Goal: Task Accomplishment & Management: Use online tool/utility

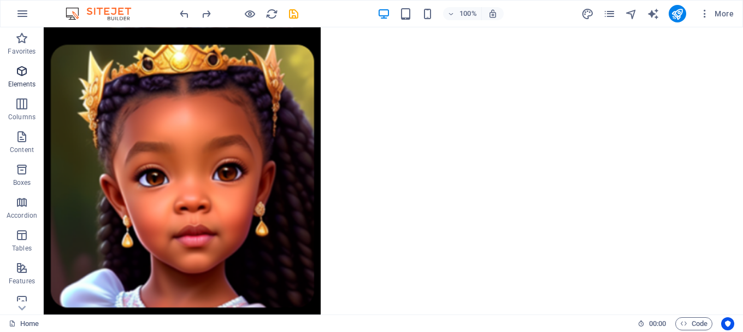
click at [17, 70] on icon "button" at bounding box center [21, 70] width 13 height 13
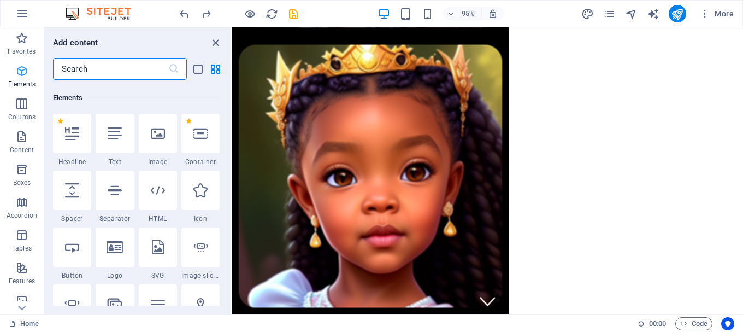
scroll to position [116, 0]
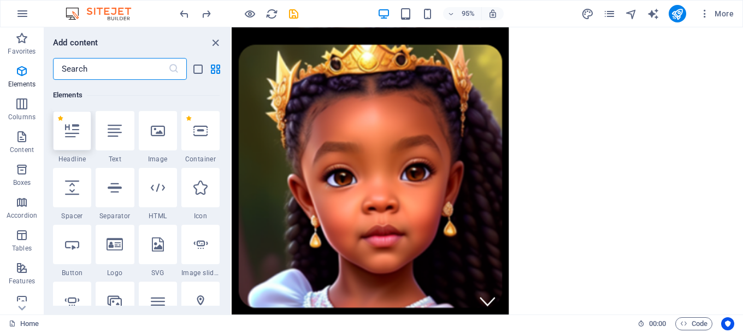
click at [74, 139] on div at bounding box center [72, 130] width 38 height 39
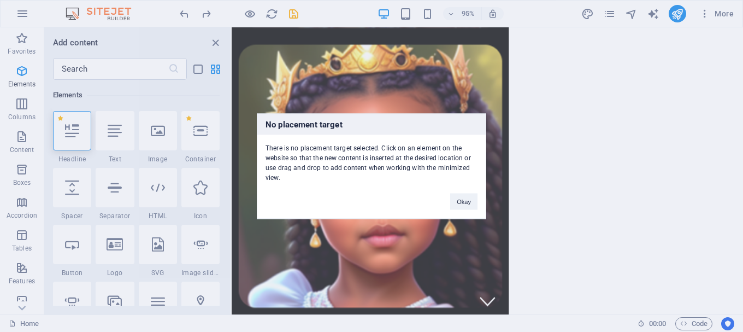
click at [588, 133] on div "No placement target There is no placement target selected. Click on an element …" at bounding box center [371, 166] width 743 height 332
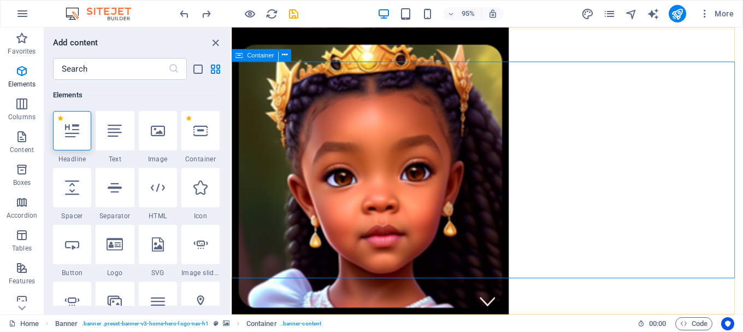
click at [258, 56] on span "Container" at bounding box center [260, 55] width 27 height 6
drag, startPoint x: 469, startPoint y: 83, endPoint x: 345, endPoint y: 109, distance: 126.1
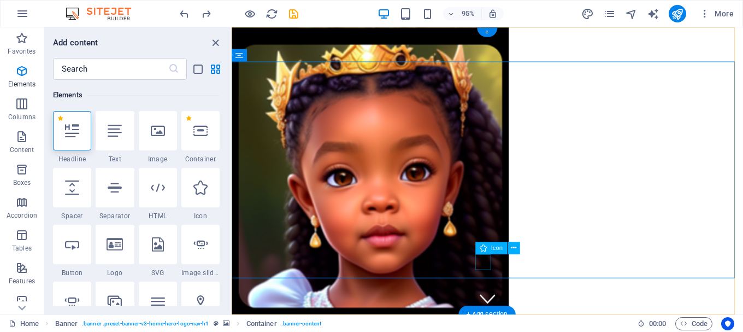
click at [496, 304] on figure at bounding box center [501, 312] width 16 height 16
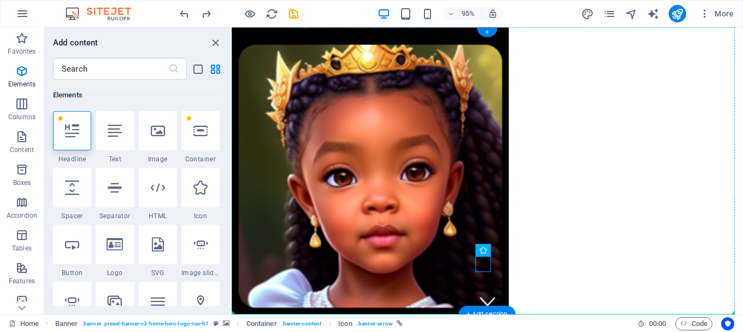
drag, startPoint x: 496, startPoint y: 275, endPoint x: 495, endPoint y: 240, distance: 34.4
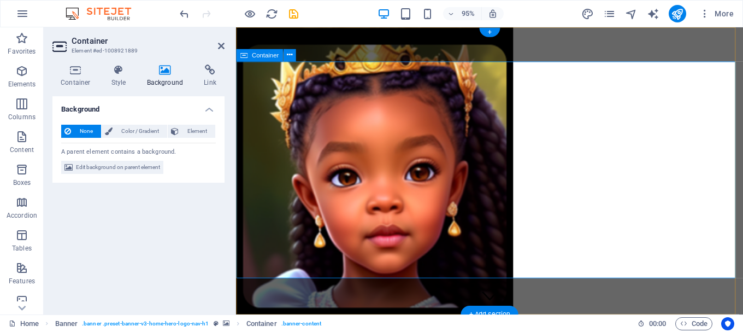
click at [83, 79] on h4 "Container" at bounding box center [77, 75] width 51 height 23
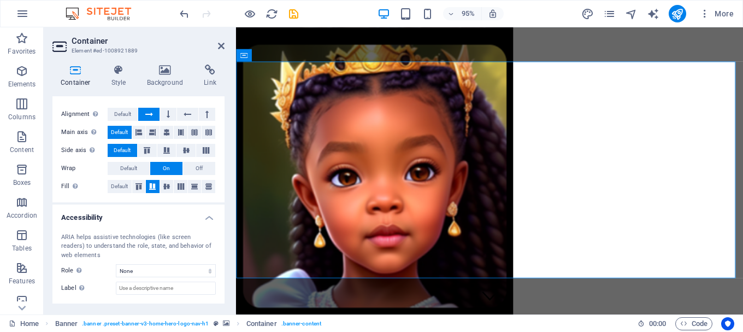
scroll to position [214, 0]
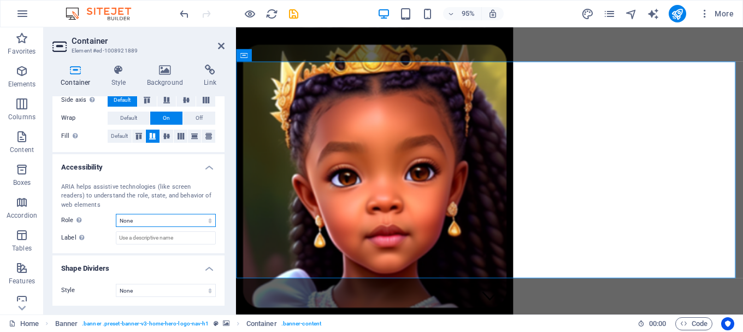
click at [188, 217] on select "None Alert Article Banner Comment Complementary Dialog Footer Header Marquee Pr…" at bounding box center [166, 220] width 100 height 13
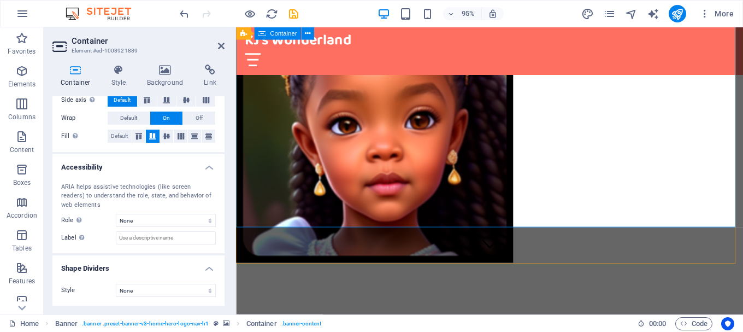
scroll to position [0, 0]
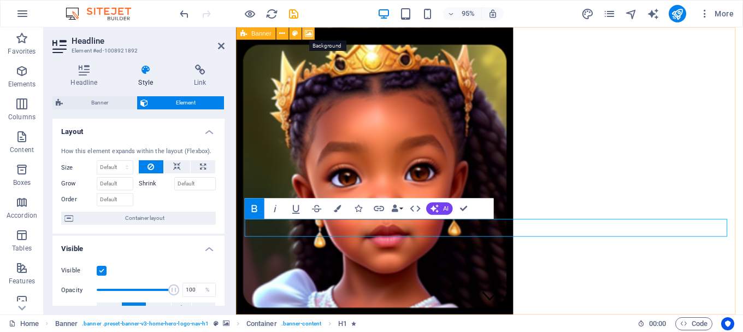
click at [308, 34] on icon at bounding box center [308, 33] width 8 height 11
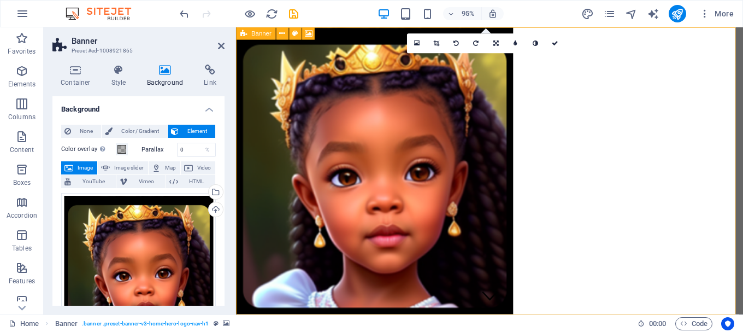
click at [266, 38] on div "Banner" at bounding box center [255, 33] width 39 height 13
click at [259, 34] on span "Banner" at bounding box center [261, 34] width 20 height 6
click at [280, 38] on icon at bounding box center [281, 33] width 5 height 11
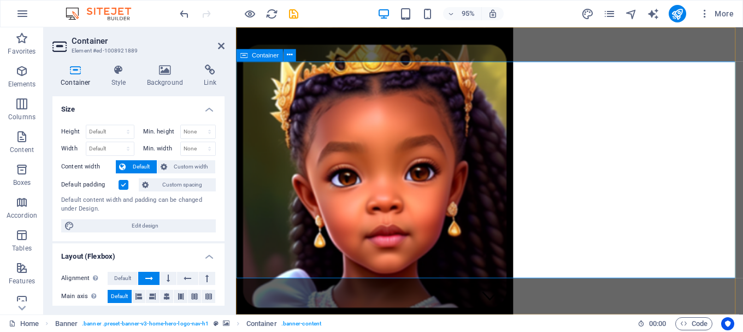
click at [263, 58] on span "Container" at bounding box center [265, 55] width 27 height 6
click at [290, 55] on icon at bounding box center [289, 55] width 5 height 11
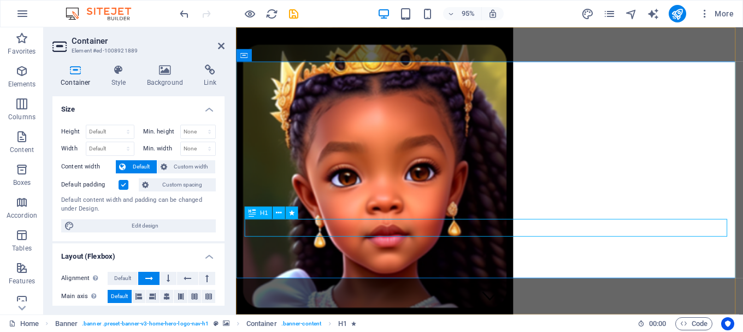
click at [252, 212] on icon at bounding box center [252, 212] width 7 height 13
click at [278, 212] on icon at bounding box center [278, 212] width 5 height 11
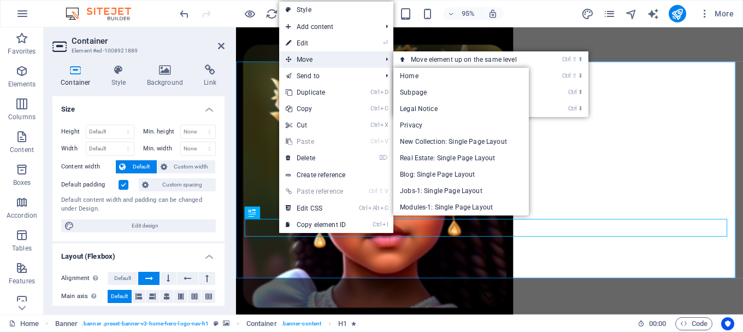
click at [308, 57] on span "Move" at bounding box center [328, 59] width 98 height 16
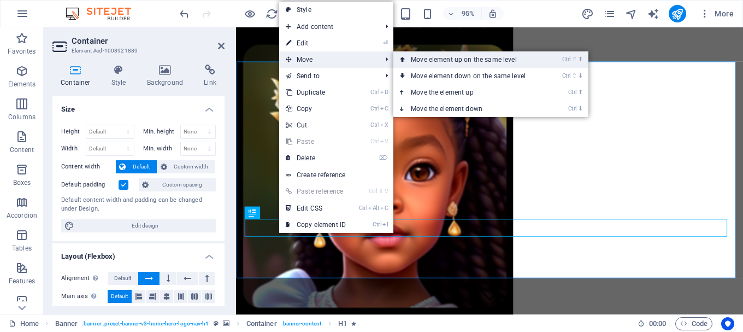
click at [436, 59] on link "Ctrl ⇧ ⬆ Move element up on the same level" at bounding box center [470, 59] width 154 height 16
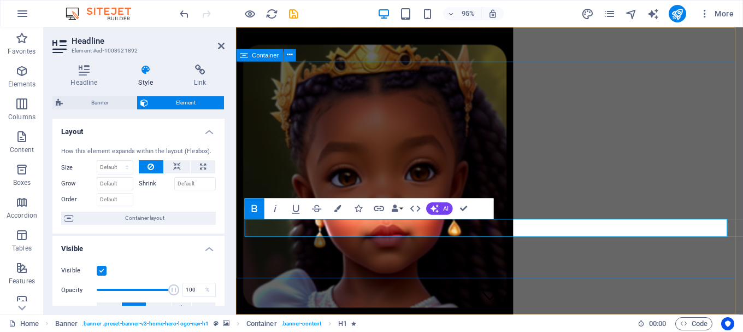
drag, startPoint x: 625, startPoint y: 232, endPoint x: 619, endPoint y: 162, distance: 70.7
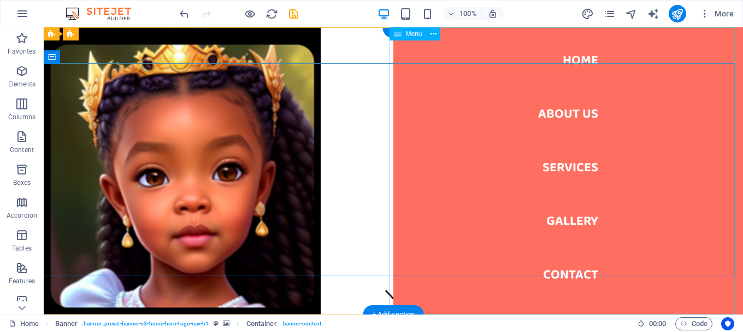
click at [580, 59] on nav "Home About Us Services Gallery Contact" at bounding box center [568, 170] width 350 height 287
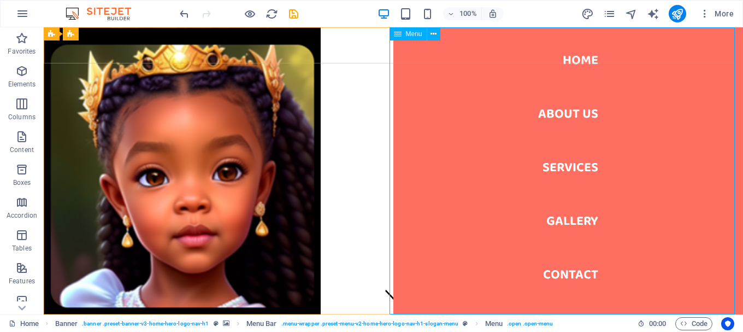
click at [399, 35] on icon at bounding box center [398, 33] width 8 height 13
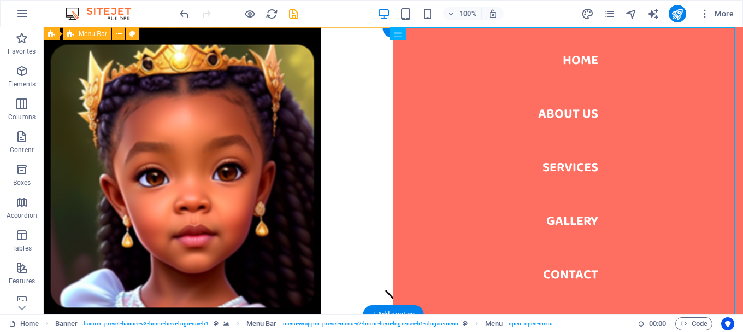
click at [352, 314] on div "KJ's Wonderland Home About Us Services Gallery Contact" at bounding box center [393, 332] width 699 height 36
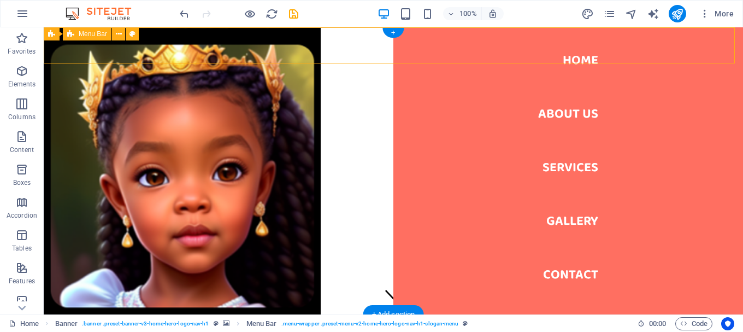
click at [351, 314] on div "KJ's Wonderland Home About Us Services Gallery Contact" at bounding box center [393, 332] width 699 height 36
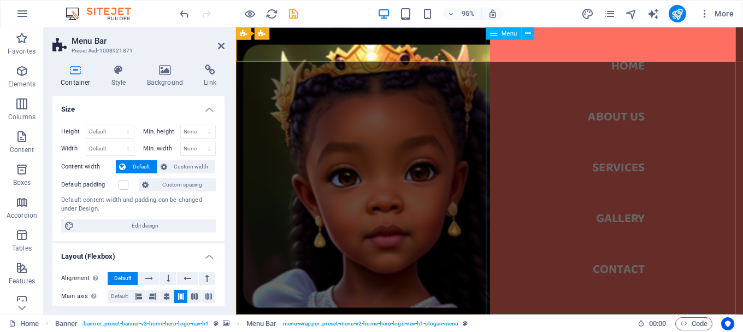
click at [532, 44] on nav "Home About Us Services Gallery Contact" at bounding box center [636, 178] width 267 height 302
click at [207, 40] on h2 "Menu Bar" at bounding box center [148, 41] width 153 height 10
click at [528, 36] on icon at bounding box center [527, 33] width 5 height 11
click at [528, 44] on nav "Home About Us Services Gallery Contact" at bounding box center [636, 178] width 267 height 302
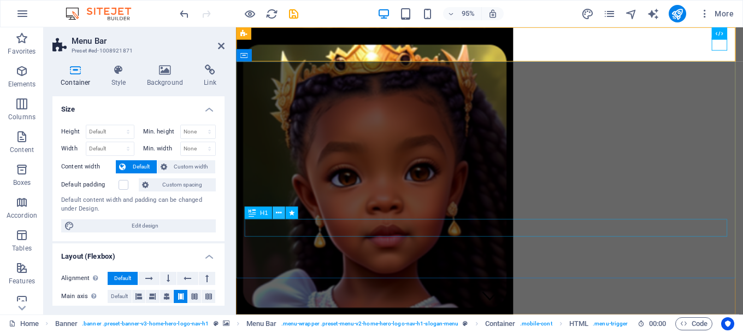
click at [281, 211] on icon at bounding box center [278, 212] width 5 height 11
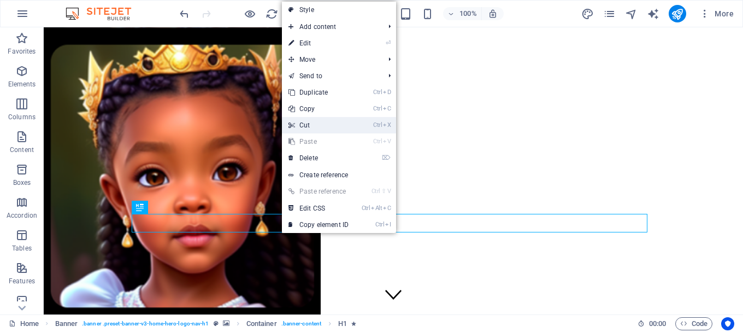
click at [310, 125] on link "Ctrl X Cut" at bounding box center [318, 125] width 73 height 16
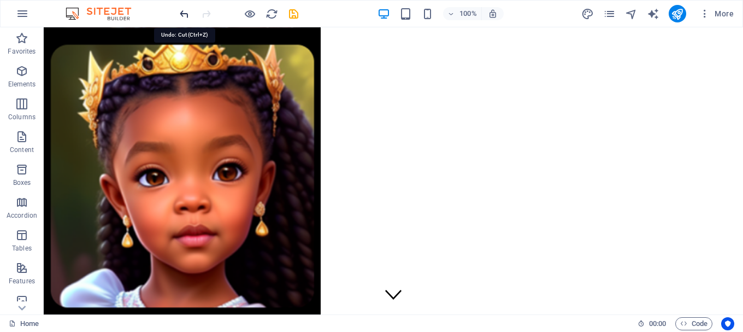
click at [185, 15] on icon "undo" at bounding box center [184, 14] width 13 height 13
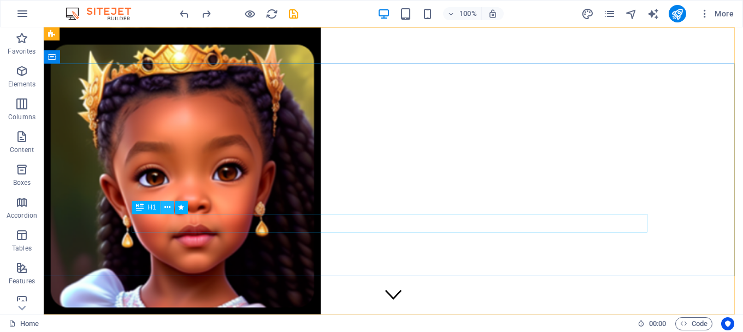
click at [169, 209] on icon at bounding box center [167, 207] width 6 height 11
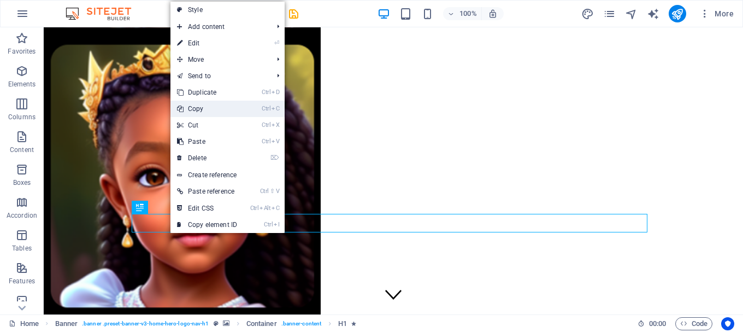
click at [197, 109] on link "Ctrl C Copy" at bounding box center [206, 109] width 73 height 16
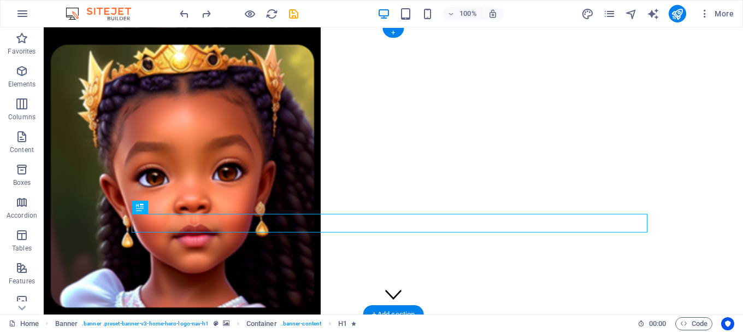
drag, startPoint x: 471, startPoint y: 222, endPoint x: 460, endPoint y: 177, distance: 46.1
drag, startPoint x: 463, startPoint y: 220, endPoint x: 536, endPoint y: 223, distance: 73.8
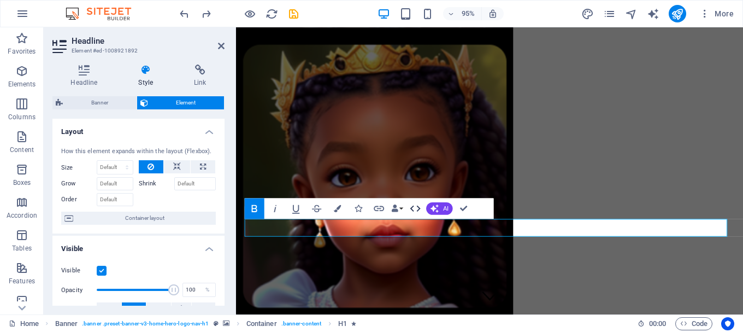
click at [411, 209] on icon "button" at bounding box center [415, 208] width 10 height 6
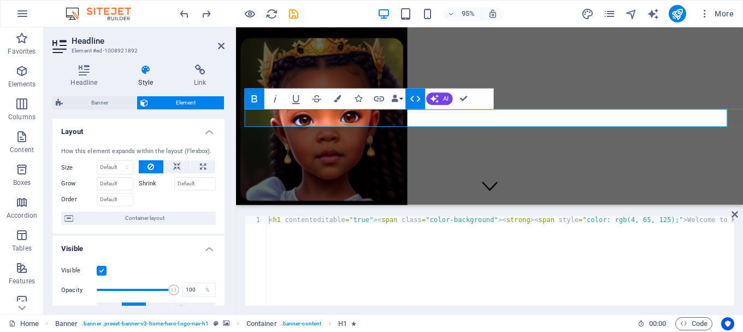
click at [486, 187] on figure at bounding box center [503, 120] width 534 height 187
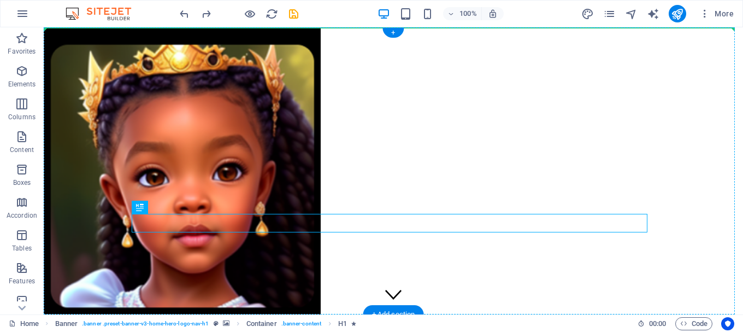
drag, startPoint x: 471, startPoint y: 221, endPoint x: 443, endPoint y: 154, distance: 72.2
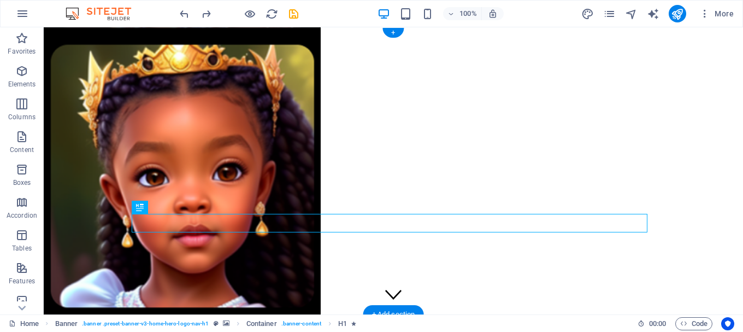
drag, startPoint x: 501, startPoint y: 220, endPoint x: 471, endPoint y: 181, distance: 49.2
drag, startPoint x: 489, startPoint y: 221, endPoint x: 310, endPoint y: 230, distance: 179.9
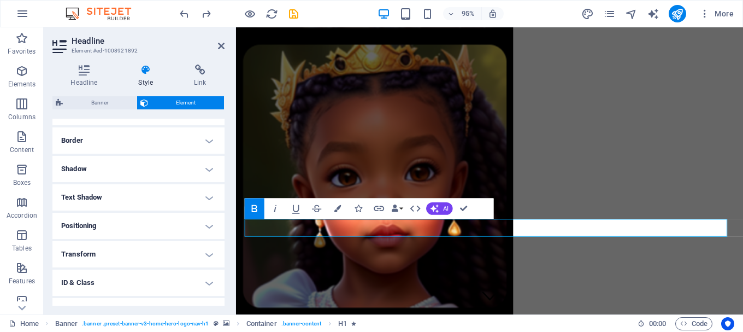
scroll to position [218, 0]
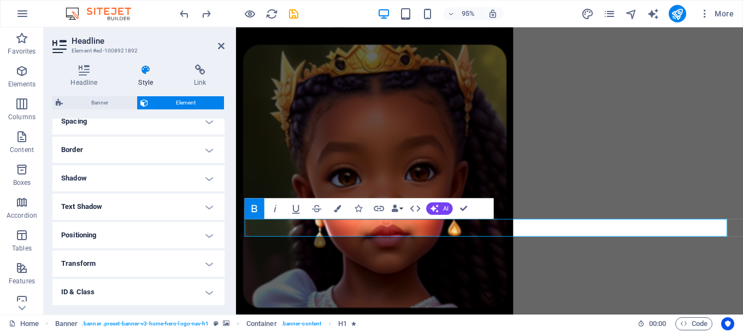
click at [206, 150] on h4 "Border" at bounding box center [138, 150] width 172 height 26
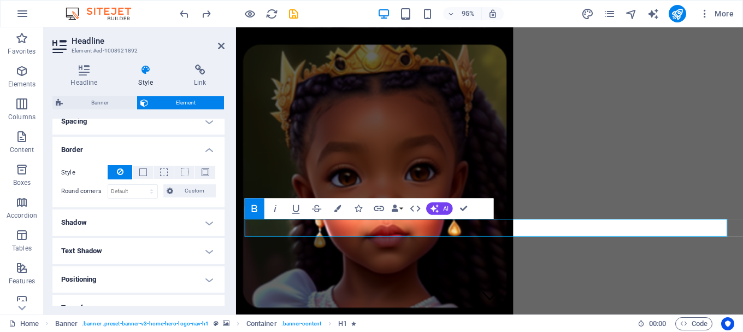
click at [206, 150] on h4 "Border" at bounding box center [138, 147] width 172 height 20
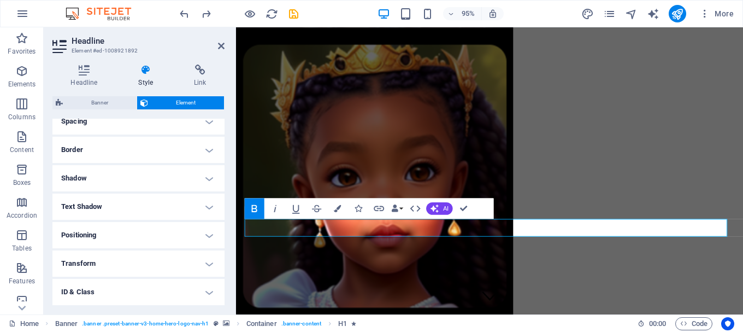
click at [162, 58] on div "Headline Style Link Settings Level H1 H2 H3 H4 H5 H6 Alignment Default colors a…" at bounding box center [139, 185] width 190 height 258
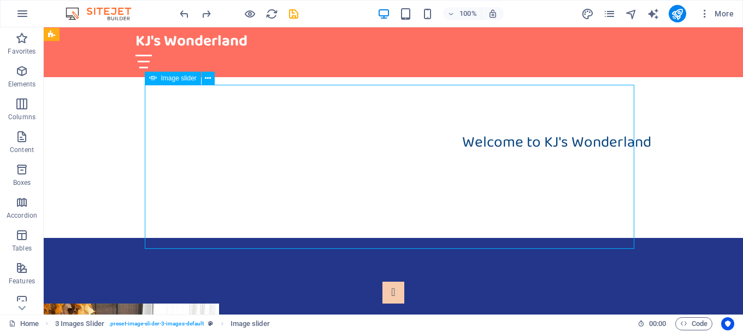
scroll to position [273, 0]
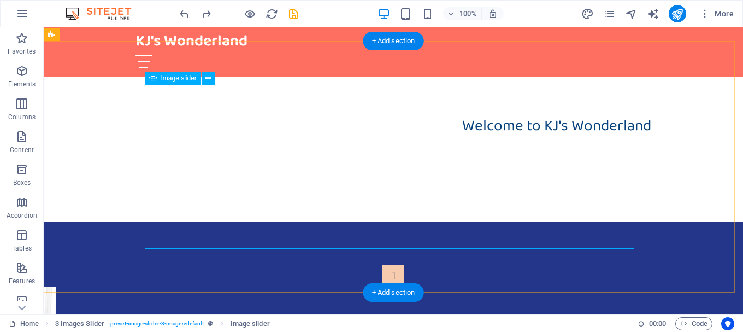
click at [382, 265] on button "Image Slider" at bounding box center [393, 276] width 22 height 22
select select "px"
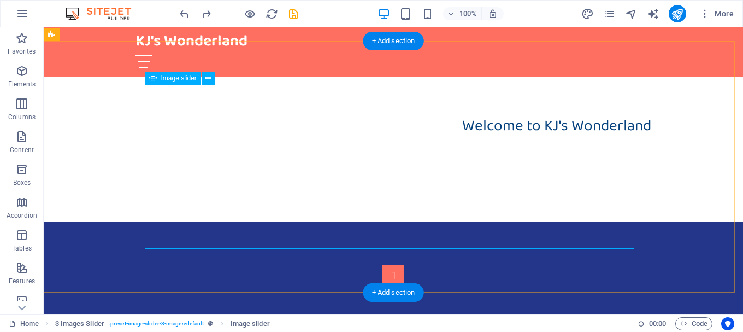
select select "ms"
select select "s"
select select "progressive"
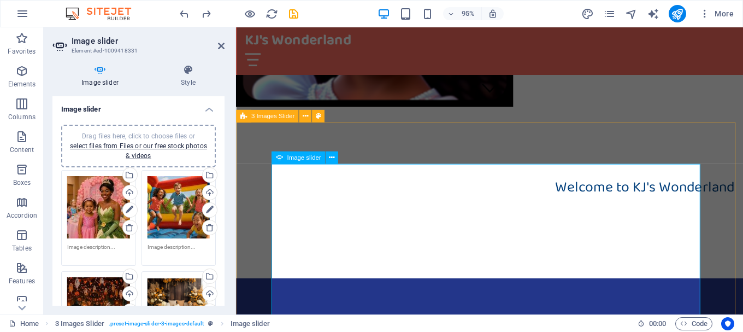
scroll to position [0, 0]
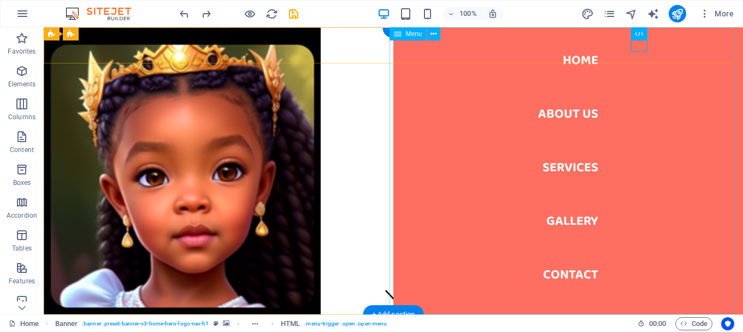
click at [560, 110] on nav "Home About Us Services Gallery Contact" at bounding box center [568, 170] width 350 height 287
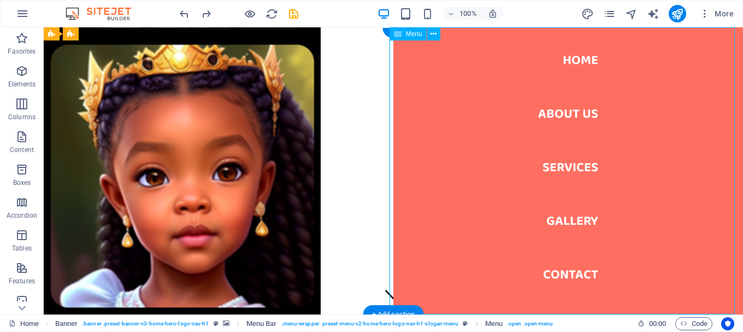
click at [560, 110] on nav "Home About Us Services Gallery Contact" at bounding box center [568, 170] width 350 height 287
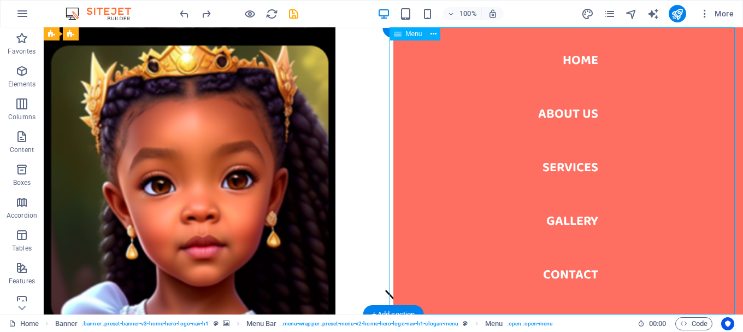
select select
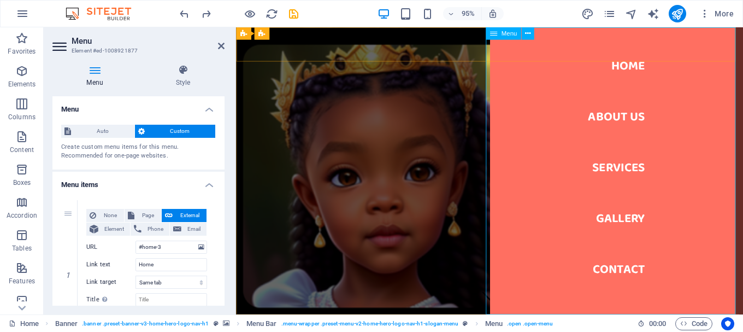
click at [619, 121] on nav "Home About Us Services Gallery Contact" at bounding box center [636, 178] width 267 height 302
click at [98, 127] on span "Auto" at bounding box center [102, 131] width 57 height 13
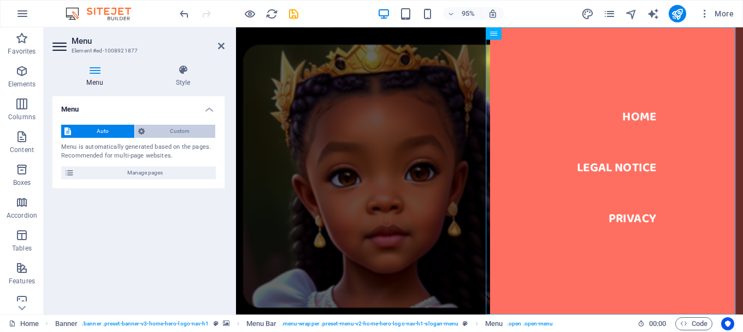
click at [192, 129] on span "Custom" at bounding box center [180, 131] width 64 height 13
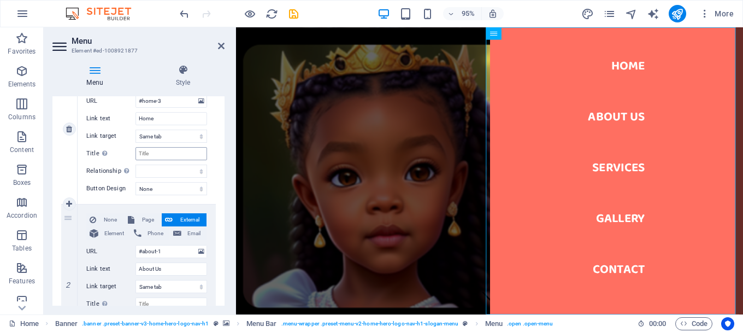
scroll to position [164, 0]
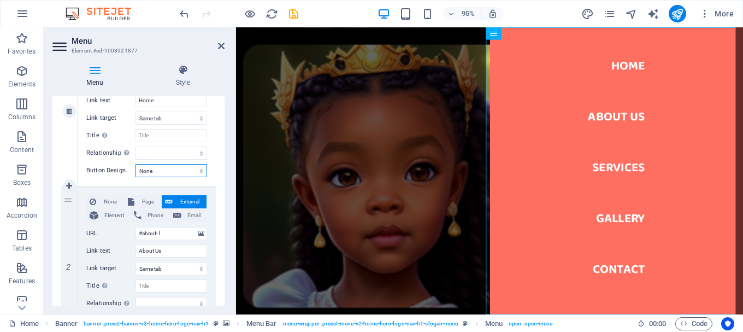
click at [201, 170] on select "None Default Primary Secondary" at bounding box center [171, 170] width 72 height 13
select select "secondary"
click at [135, 164] on select "None Default Primary Secondary" at bounding box center [171, 170] width 72 height 13
select select
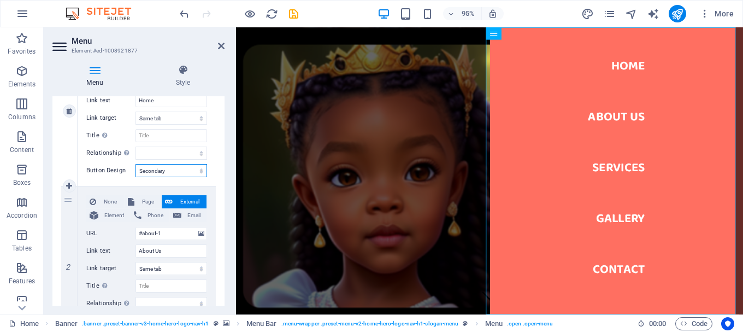
select select
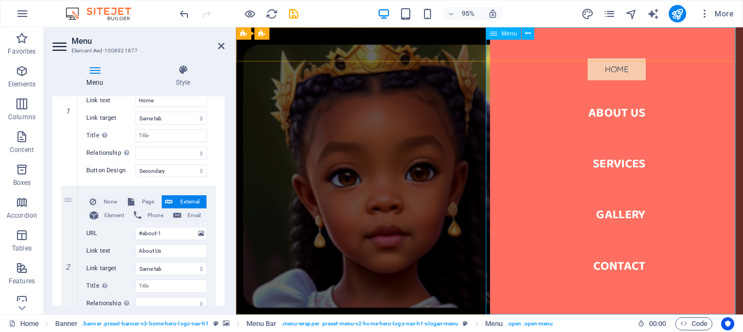
click at [639, 73] on nav "Home About Us Services Gallery Contact" at bounding box center [636, 178] width 267 height 302
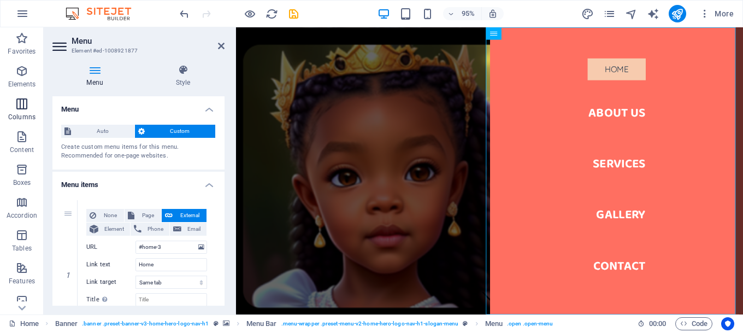
click at [19, 107] on icon "button" at bounding box center [21, 103] width 13 height 13
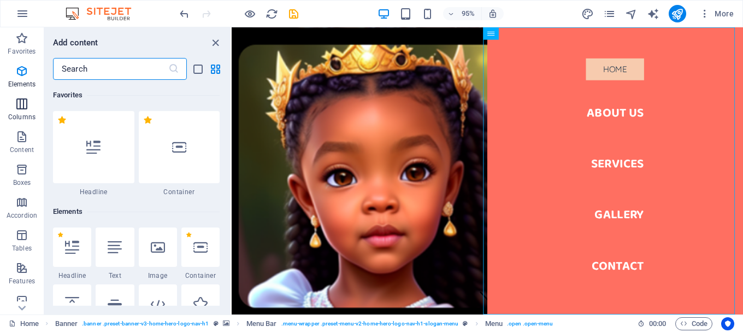
scroll to position [541, 0]
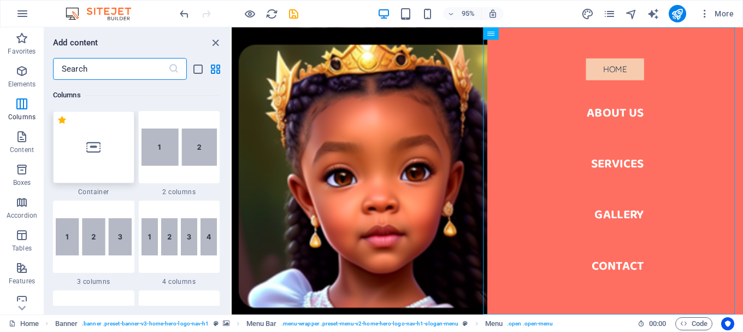
click at [103, 147] on div at bounding box center [93, 147] width 81 height 72
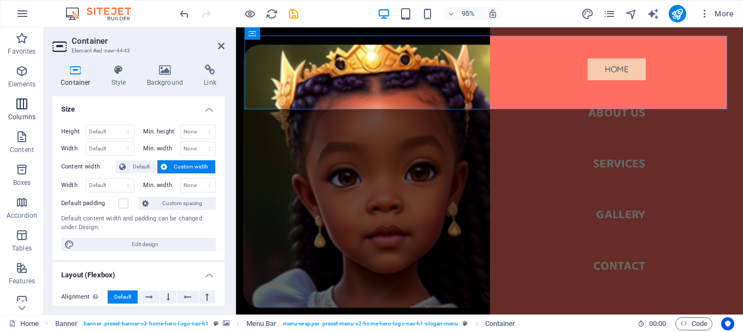
click at [23, 106] on icon "button" at bounding box center [21, 103] width 13 height 13
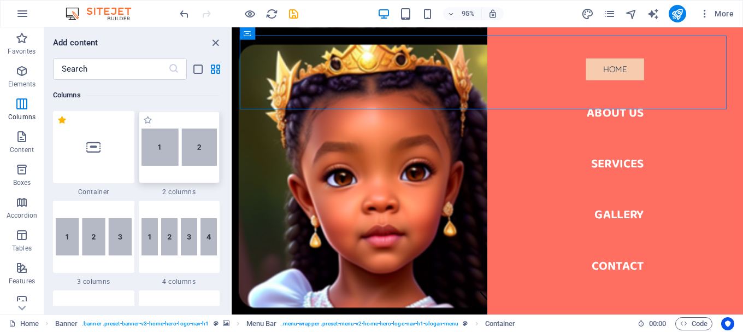
click at [163, 150] on img at bounding box center [179, 146] width 76 height 37
click at [232, 150] on div "Drag here to replace the existing content. Press “Ctrl” if you want to create a…" at bounding box center [487, 170] width 511 height 287
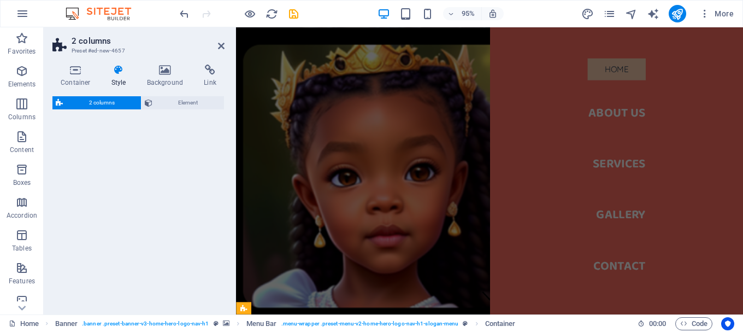
select select "rem"
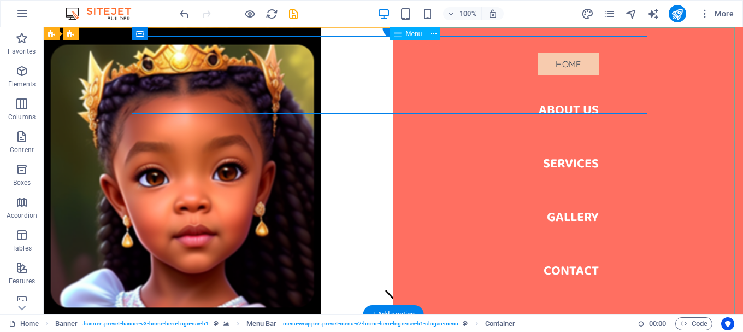
click at [546, 62] on nav "Home About Us Services Gallery Contact" at bounding box center [568, 170] width 350 height 287
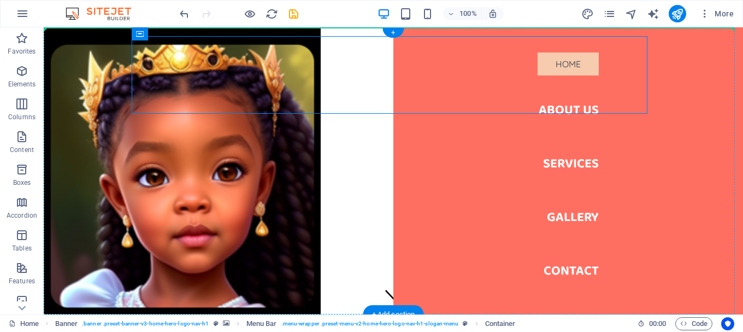
drag, startPoint x: 346, startPoint y: 101, endPoint x: 371, endPoint y: 130, distance: 38.7
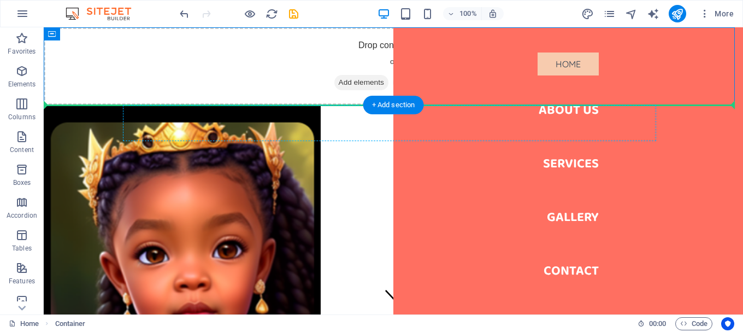
drag, startPoint x: 346, startPoint y: 27, endPoint x: 435, endPoint y: 171, distance: 169.3
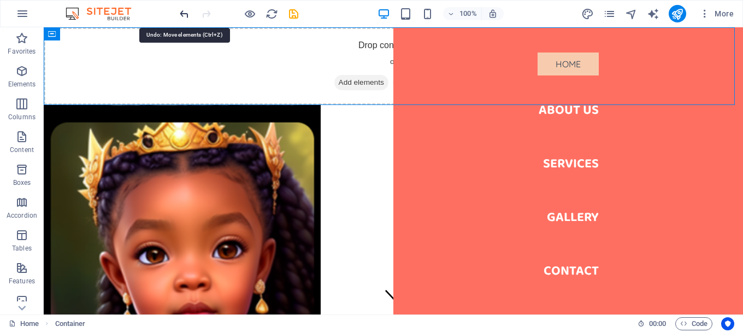
click at [186, 13] on icon "undo" at bounding box center [184, 14] width 13 height 13
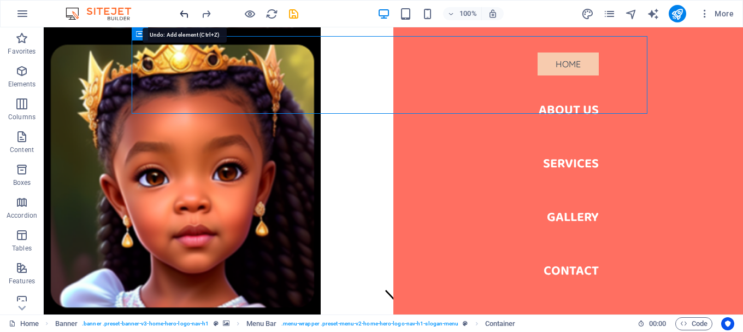
click at [186, 13] on icon "undo" at bounding box center [184, 14] width 13 height 13
click at [19, 145] on p "Content" at bounding box center [22, 149] width 24 height 9
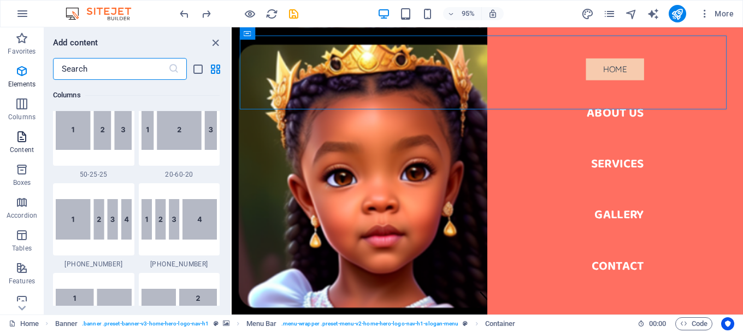
scroll to position [1911, 0]
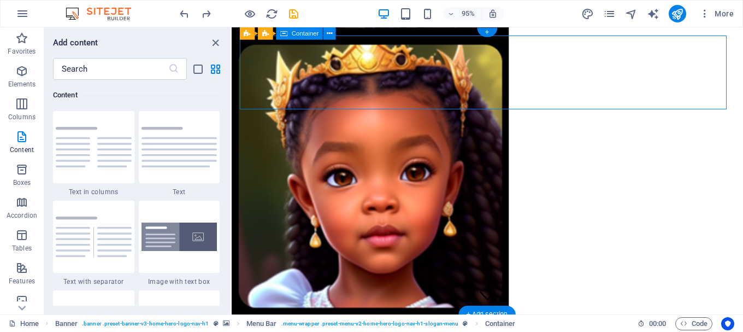
drag, startPoint x: 240, startPoint y: 98, endPoint x: 379, endPoint y: 99, distance: 138.2
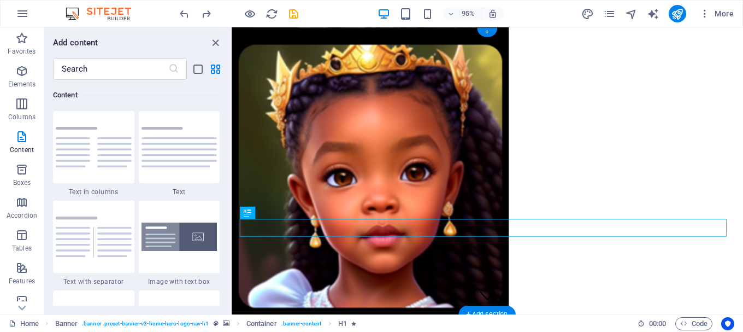
drag, startPoint x: 651, startPoint y: 234, endPoint x: 497, endPoint y: 57, distance: 234.7
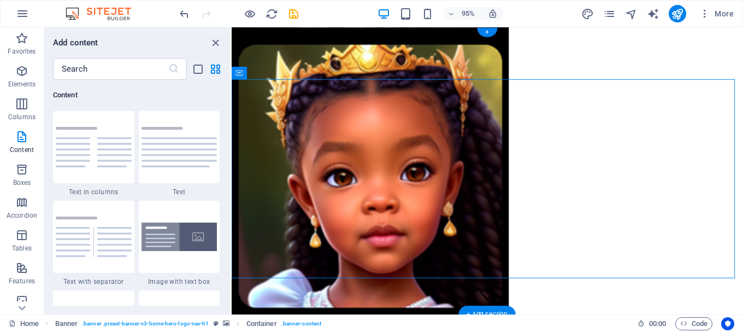
drag, startPoint x: 575, startPoint y: 220, endPoint x: 612, endPoint y: 130, distance: 97.3
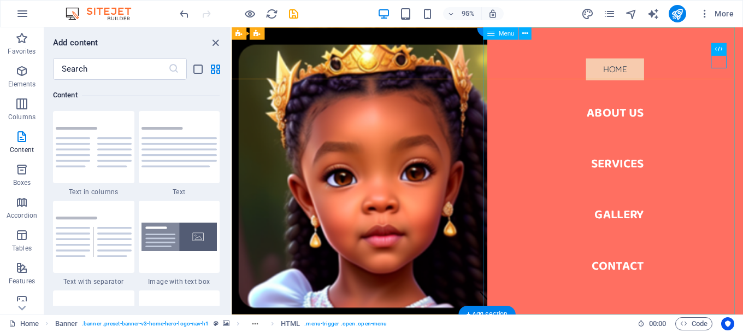
click at [619, 119] on nav "Home About Us Services Gallery Contact" at bounding box center [635, 178] width 269 height 302
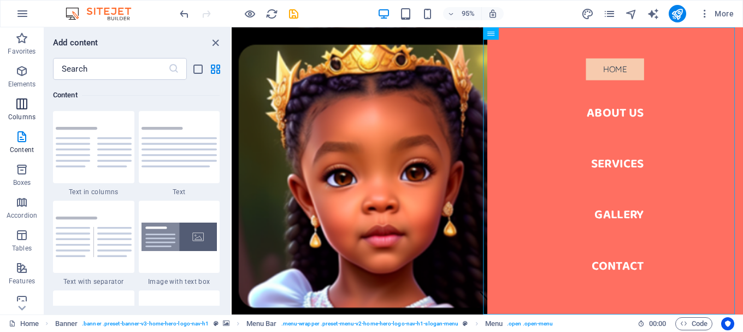
click at [13, 108] on span "Columns" at bounding box center [22, 110] width 44 height 26
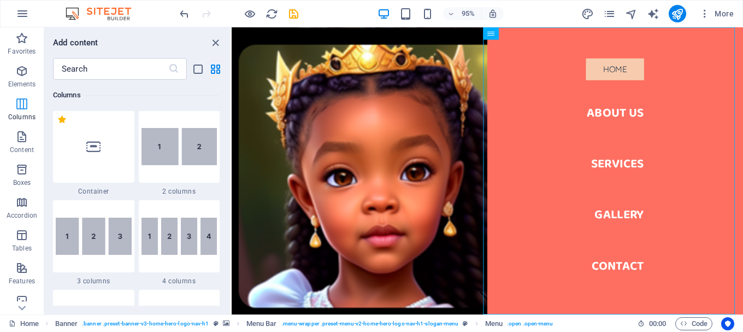
scroll to position [541, 0]
drag, startPoint x: 199, startPoint y: 157, endPoint x: 191, endPoint y: 178, distance: 22.3
click at [200, 157] on img at bounding box center [179, 146] width 76 height 37
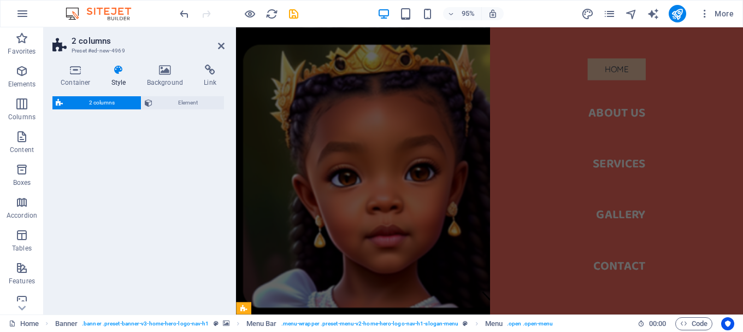
select select "rem"
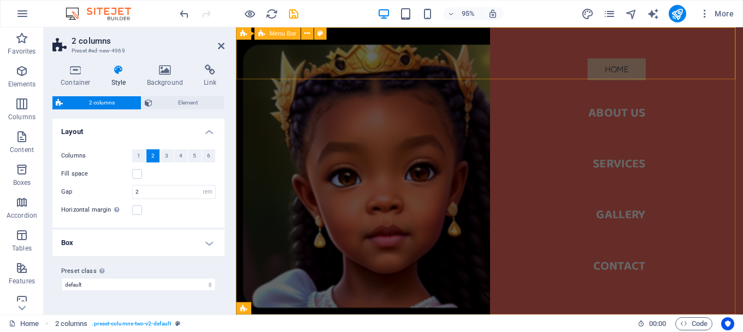
click at [286, 38] on div "Menu Bar" at bounding box center [277, 33] width 46 height 13
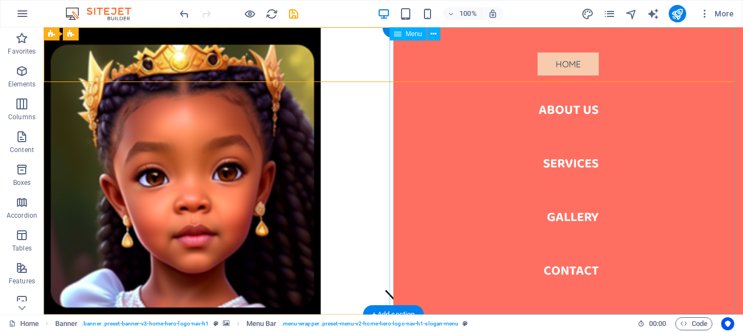
click at [569, 109] on nav "Home About Us Services Gallery Contact" at bounding box center [568, 170] width 350 height 287
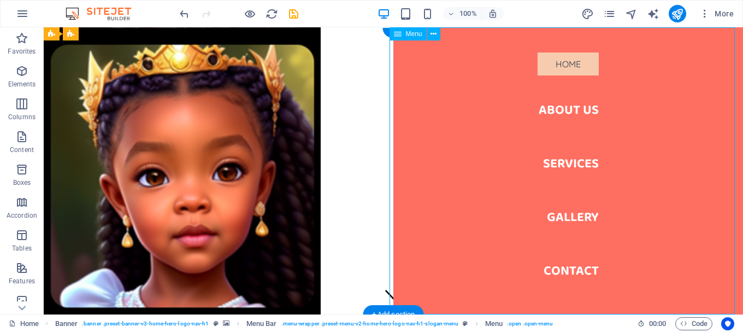
click at [569, 109] on nav "Home About Us Services Gallery Contact" at bounding box center [568, 170] width 350 height 287
select select
select select "secondary"
select select
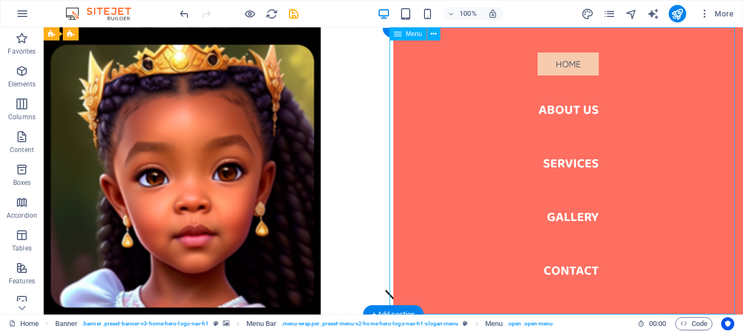
select select
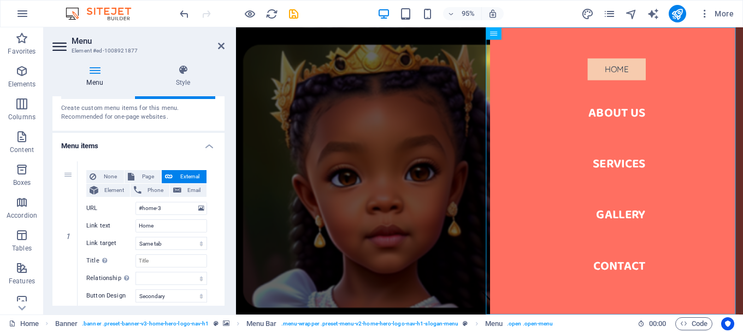
scroll to position [55, 0]
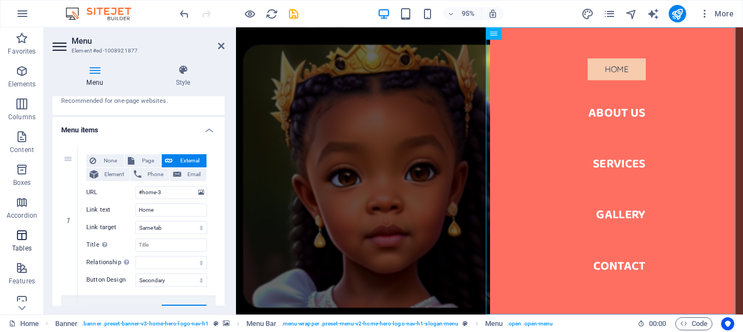
click at [15, 241] on span "Tables" at bounding box center [22, 241] width 44 height 26
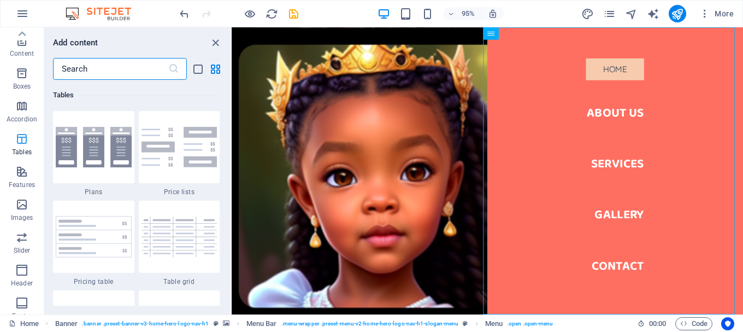
scroll to position [96, 0]
click at [15, 178] on icon "button" at bounding box center [21, 172] width 13 height 13
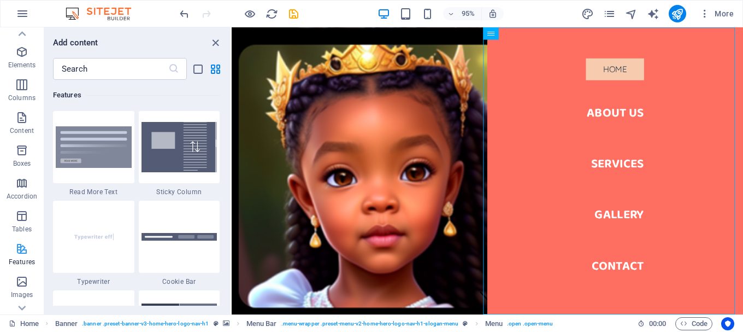
scroll to position [0, 0]
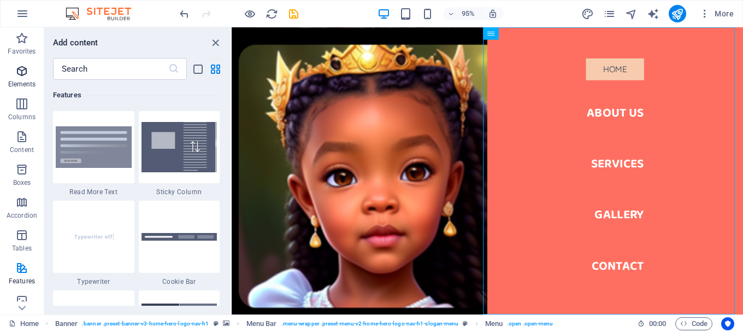
click at [23, 73] on icon "button" at bounding box center [21, 70] width 13 height 13
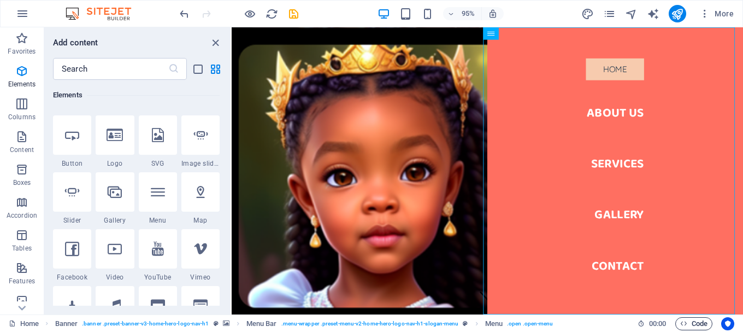
click at [685, 323] on icon "button" at bounding box center [683, 323] width 7 height 7
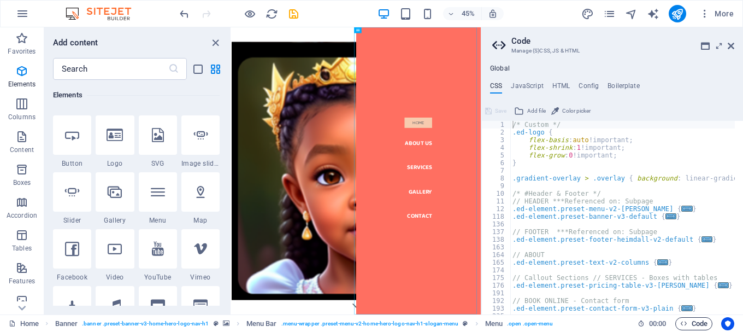
click at [680, 324] on icon "button" at bounding box center [683, 323] width 7 height 7
click at [681, 322] on icon "button" at bounding box center [683, 323] width 7 height 7
click at [498, 44] on icon at bounding box center [500, 45] width 16 height 15
click at [500, 47] on icon at bounding box center [500, 45] width 16 height 15
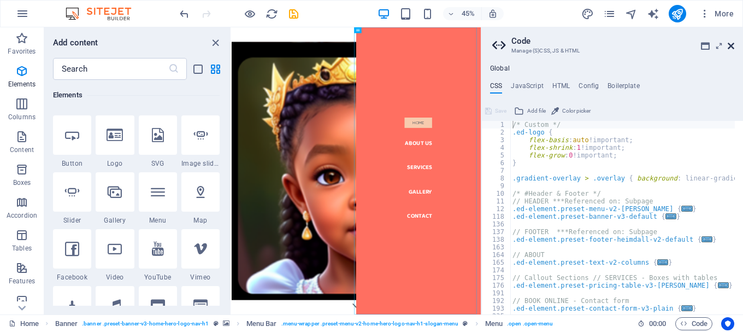
click at [733, 45] on icon at bounding box center [731, 46] width 7 height 9
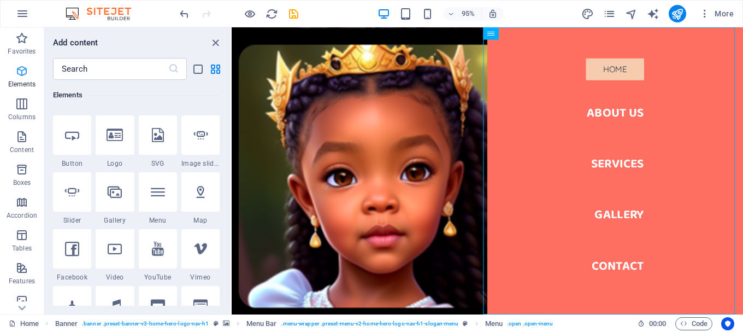
click at [27, 73] on icon "button" at bounding box center [21, 70] width 13 height 13
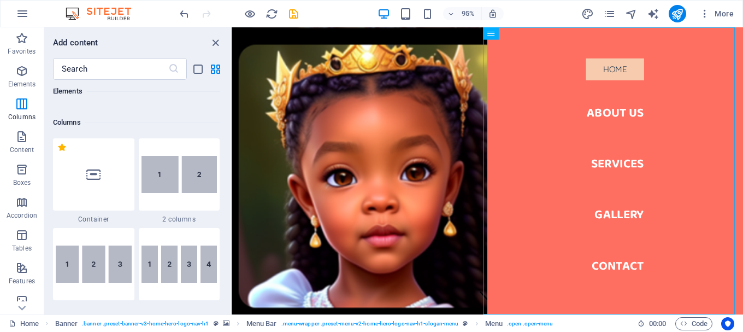
scroll to position [499, 0]
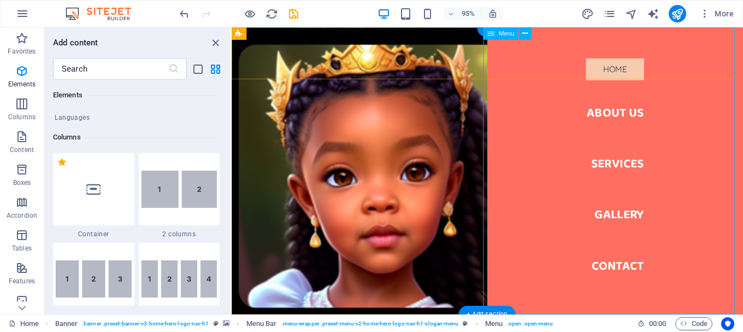
click at [742, 66] on nav "Home About Us Services Gallery Contact" at bounding box center [635, 178] width 269 height 302
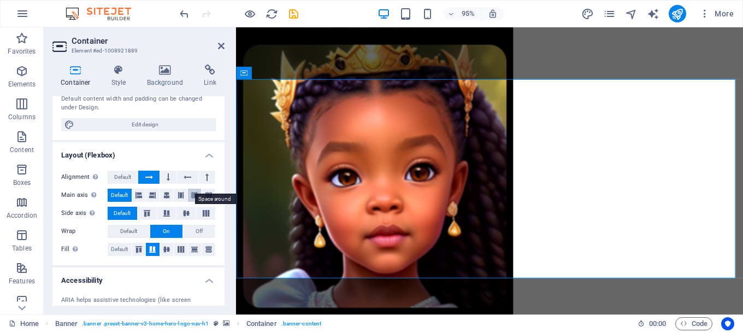
scroll to position [109, 0]
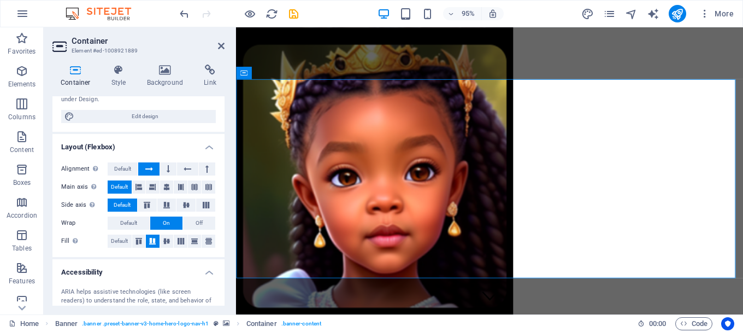
click at [207, 149] on h4 "Layout (Flexbox)" at bounding box center [138, 144] width 172 height 20
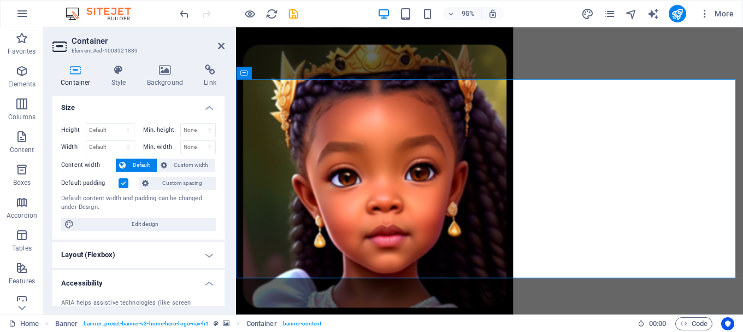
scroll to position [0, 0]
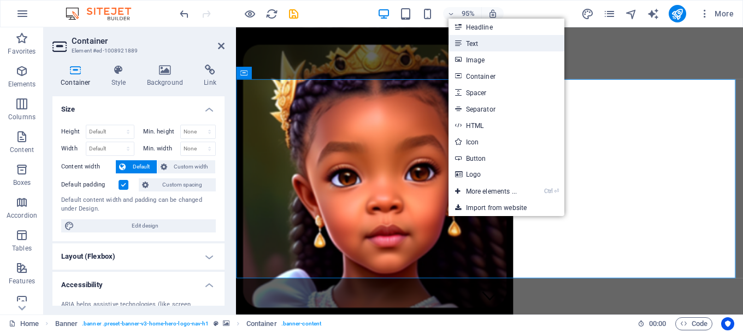
click at [470, 45] on link "Text" at bounding box center [506, 43] width 116 height 16
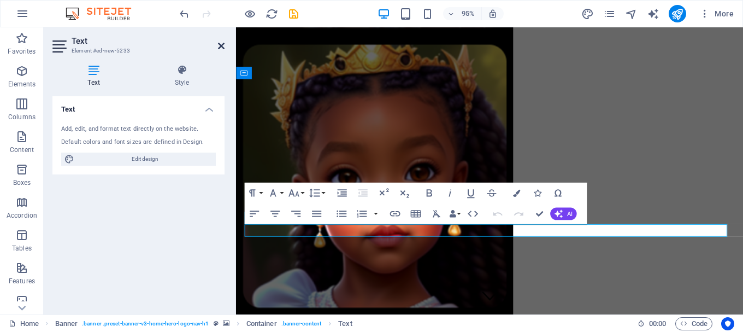
click at [223, 45] on icon at bounding box center [221, 46] width 7 height 9
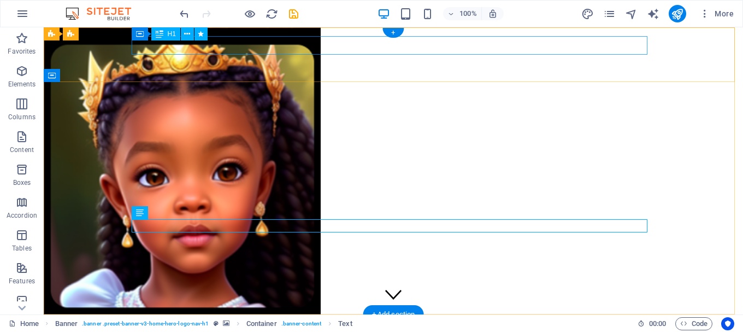
click at [488, 323] on div "Welcome to KJ's Wonderland" at bounding box center [393, 332] width 516 height 19
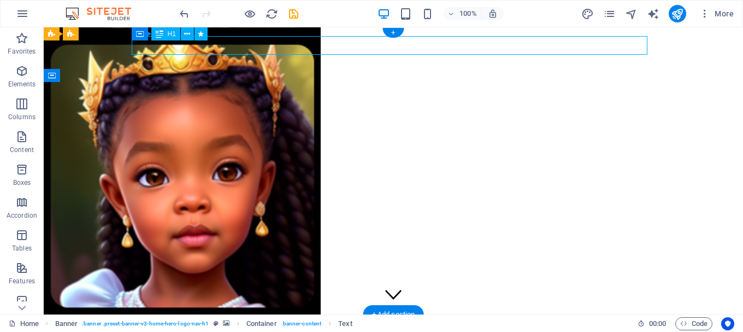
click at [488, 323] on div "Welcome to KJ's Wonderland" at bounding box center [393, 332] width 516 height 19
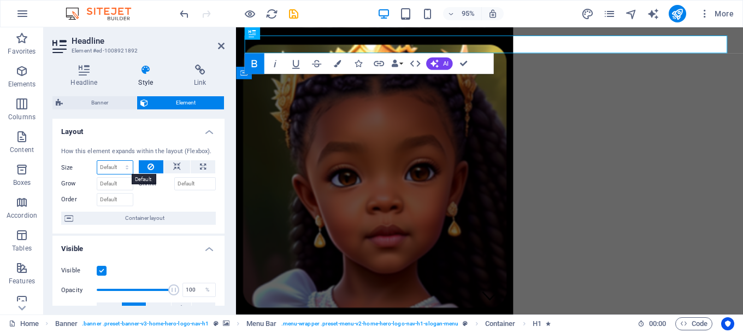
click at [121, 167] on select "Default auto px % 1/1 1/2 1/3 1/4 1/5 1/6 1/7 1/8 1/9 1/10" at bounding box center [115, 167] width 36 height 13
click at [97, 161] on select "Default auto px % 1/1 1/2 1/3 1/4 1/5 1/6 1/7 1/8 1/9 1/10" at bounding box center [115, 167] width 36 height 13
select select "DISABLED_OPTION_VALUE"
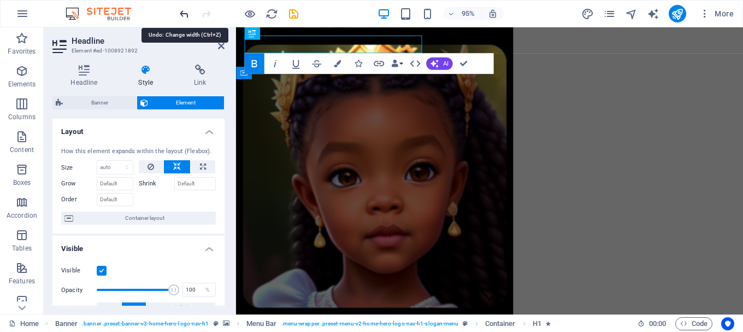
click at [185, 13] on icon "undo" at bounding box center [184, 14] width 13 height 13
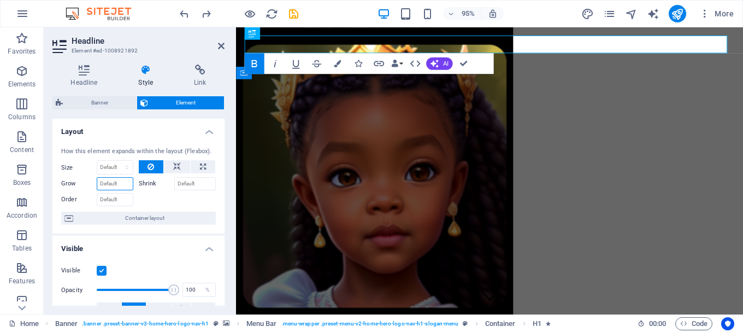
click at [123, 187] on input "Grow" at bounding box center [115, 183] width 37 height 13
click at [204, 129] on h4 "Layout" at bounding box center [138, 129] width 172 height 20
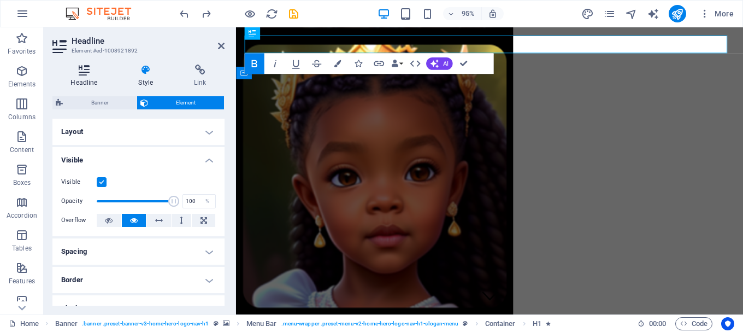
click at [88, 74] on icon at bounding box center [83, 69] width 63 height 11
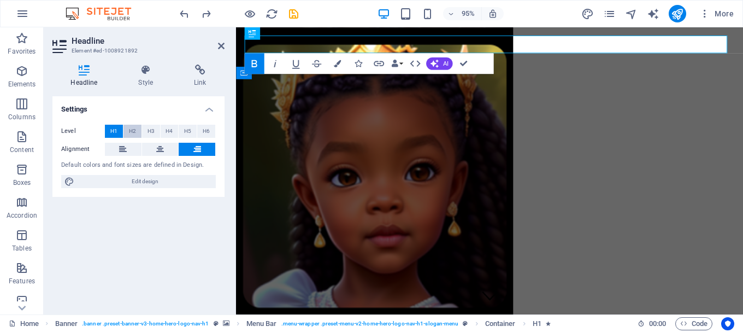
click at [130, 128] on span "H2" at bounding box center [132, 131] width 7 height 13
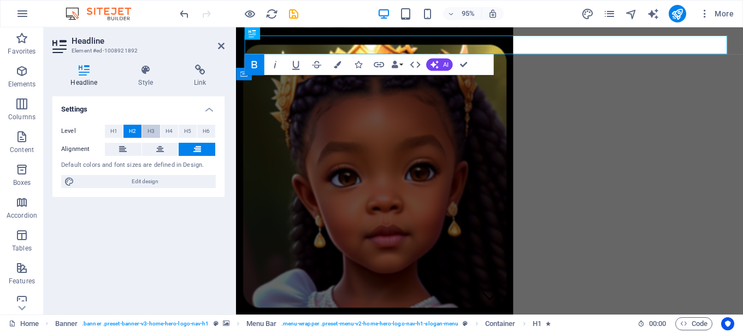
click at [150, 128] on span "H3" at bounding box center [150, 131] width 7 height 13
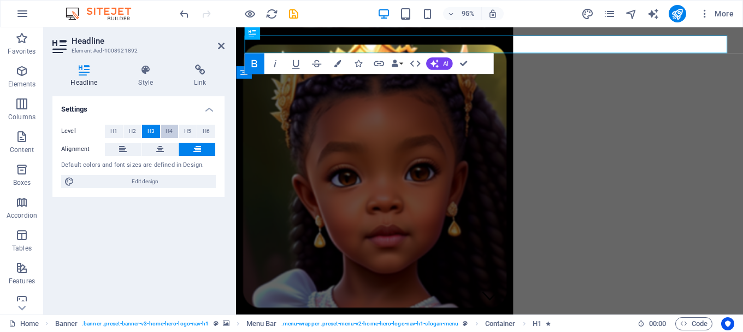
click at [175, 128] on button "H4" at bounding box center [170, 131] width 18 height 13
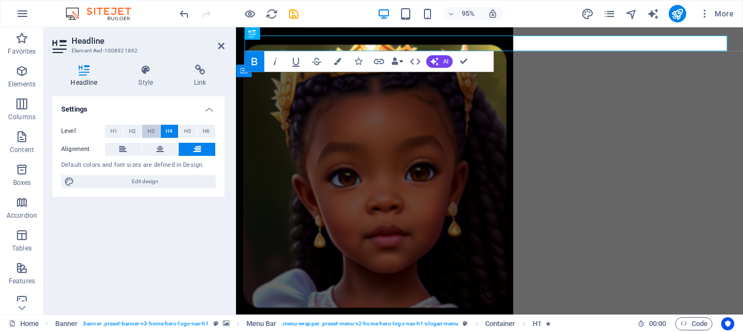
click at [151, 131] on span "H3" at bounding box center [150, 131] width 7 height 13
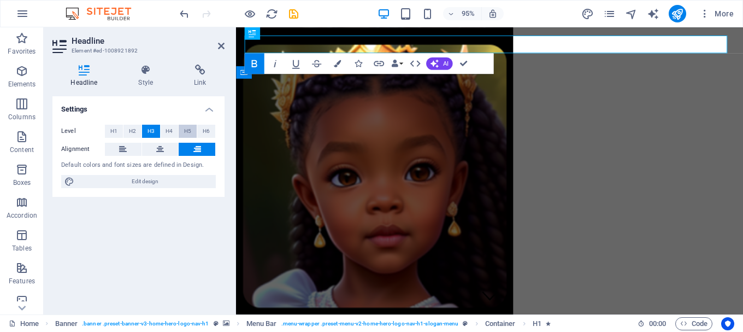
click at [182, 131] on button "H5" at bounding box center [188, 131] width 18 height 13
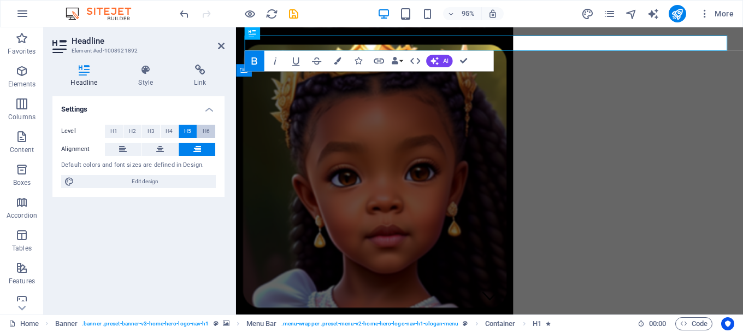
click at [203, 130] on span "H6" at bounding box center [206, 131] width 7 height 13
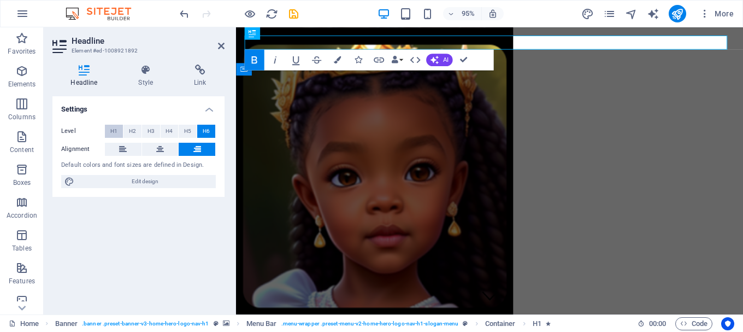
click at [117, 135] on span "H1" at bounding box center [113, 131] width 7 height 13
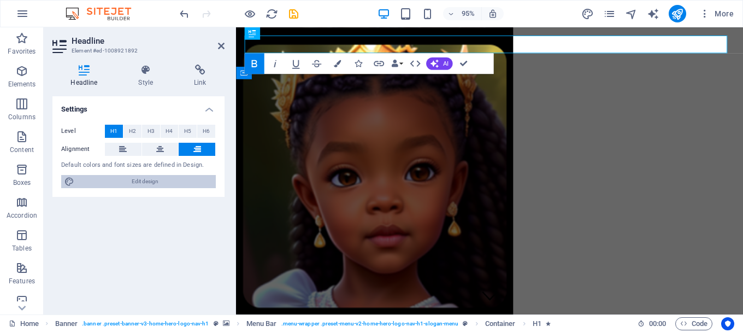
click at [119, 181] on span "Edit design" at bounding box center [145, 181] width 135 height 13
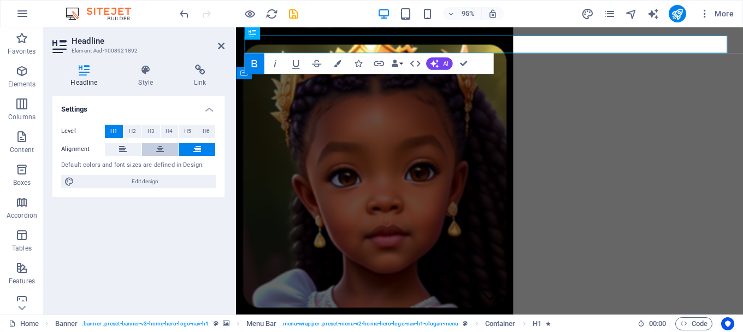
select select "px"
select select "200"
select select "px"
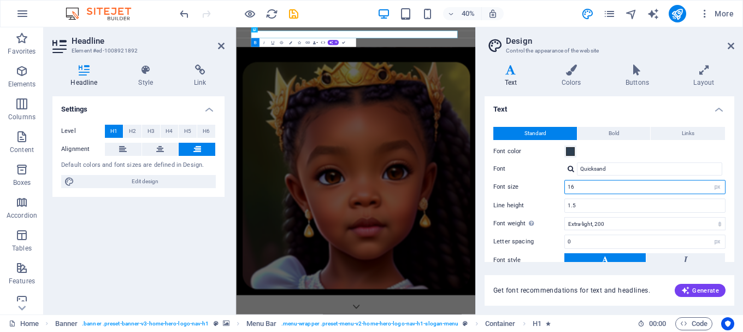
click at [693, 188] on input "16" at bounding box center [645, 186] width 160 height 13
type input "1"
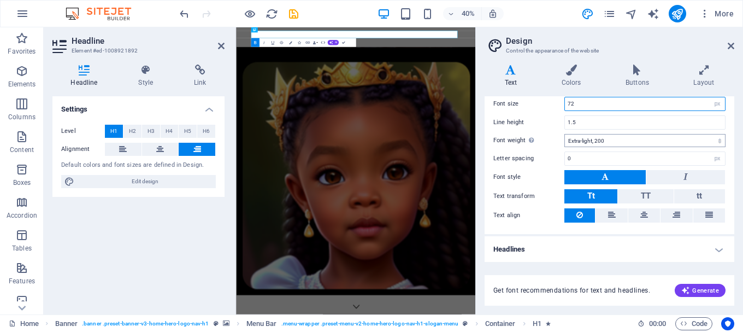
scroll to position [84, 0]
type input "72"
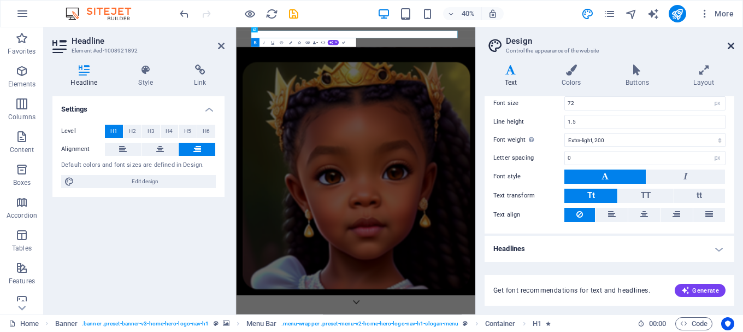
click at [732, 42] on icon at bounding box center [731, 46] width 7 height 9
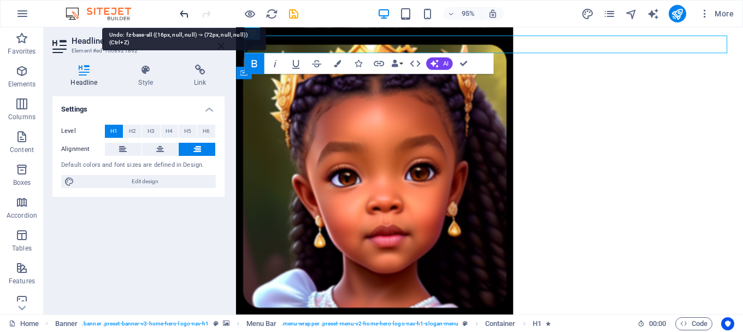
click at [182, 14] on icon "undo" at bounding box center [184, 14] width 13 height 13
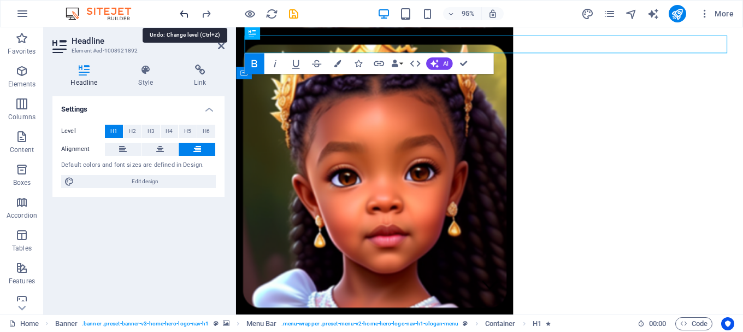
click at [182, 14] on icon "undo" at bounding box center [184, 14] width 13 height 13
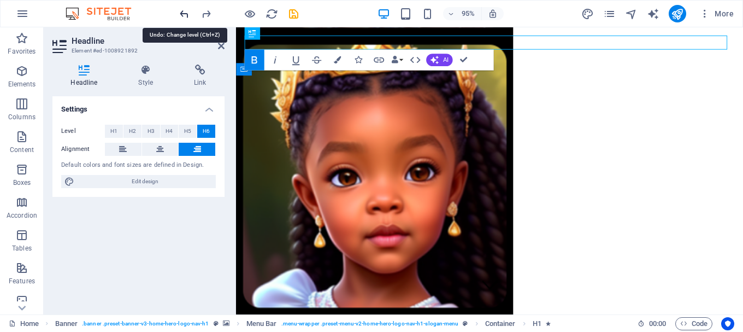
click at [182, 14] on icon "undo" at bounding box center [184, 14] width 13 height 13
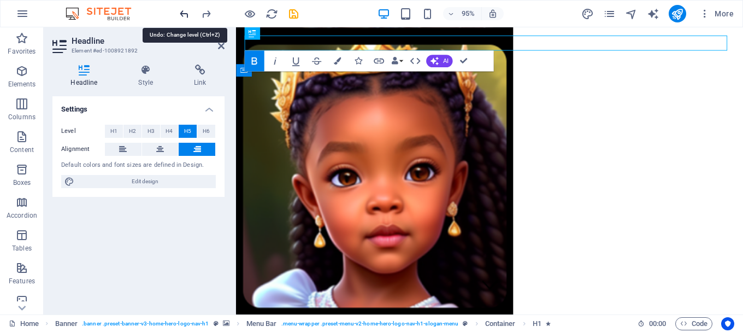
click at [182, 14] on icon "undo" at bounding box center [184, 14] width 13 height 13
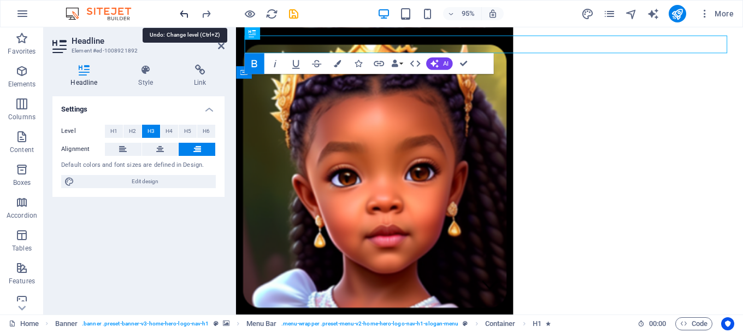
click at [182, 14] on icon "undo" at bounding box center [184, 14] width 13 height 13
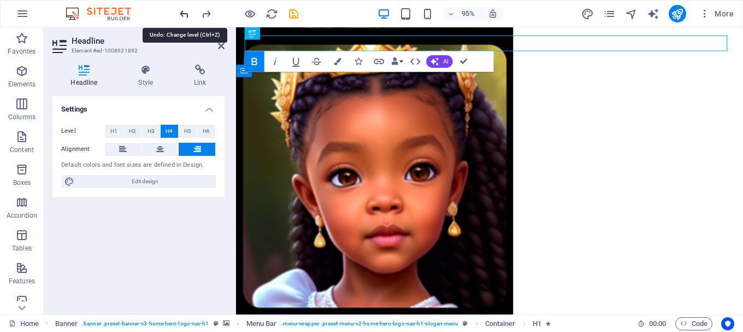
click at [182, 14] on icon "undo" at bounding box center [184, 14] width 13 height 13
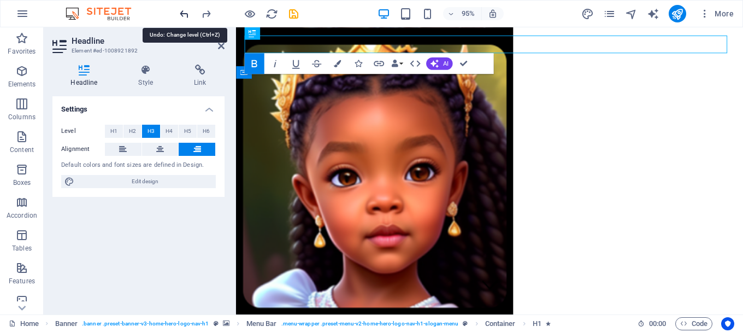
click at [182, 14] on icon "undo" at bounding box center [184, 14] width 13 height 13
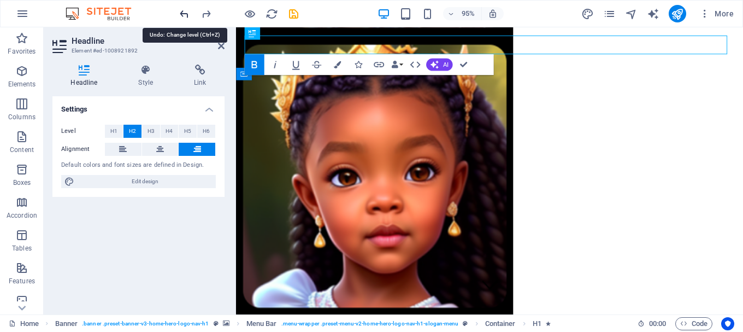
click at [182, 14] on icon "undo" at bounding box center [184, 14] width 13 height 13
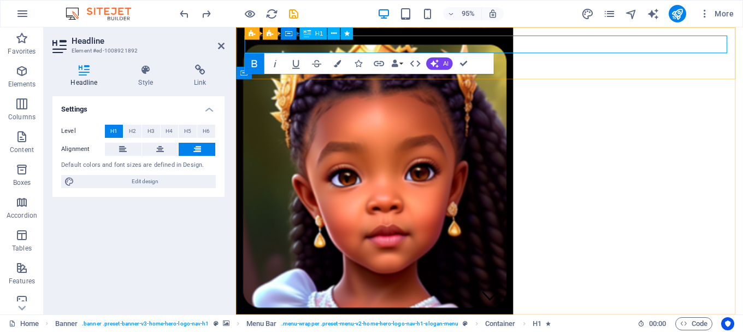
drag, startPoint x: 626, startPoint y: 42, endPoint x: 618, endPoint y: 75, distance: 34.3
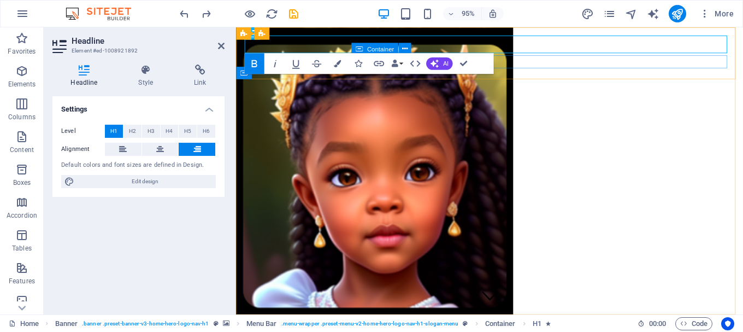
drag, startPoint x: 601, startPoint y: 43, endPoint x: 596, endPoint y: 53, distance: 11.0
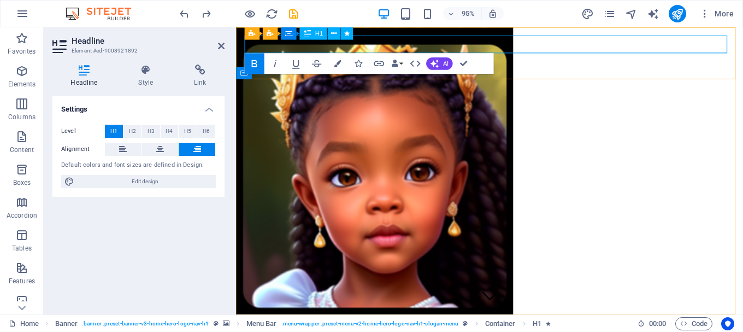
drag, startPoint x: 587, startPoint y: 42, endPoint x: 643, endPoint y: 43, distance: 55.7
drag, startPoint x: 588, startPoint y: 41, endPoint x: 643, endPoint y: 42, distance: 55.7
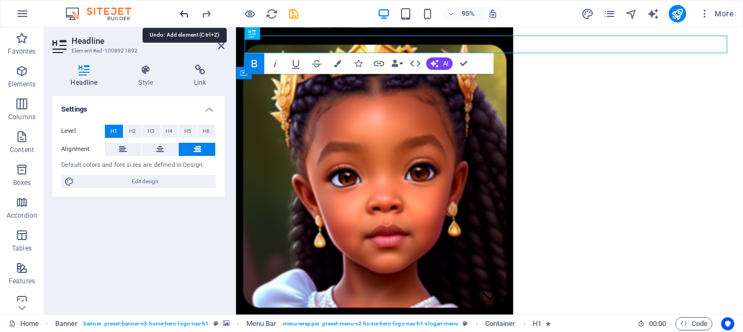
click at [184, 16] on icon "undo" at bounding box center [184, 14] width 13 height 13
click at [183, 14] on icon "undo" at bounding box center [184, 14] width 13 height 13
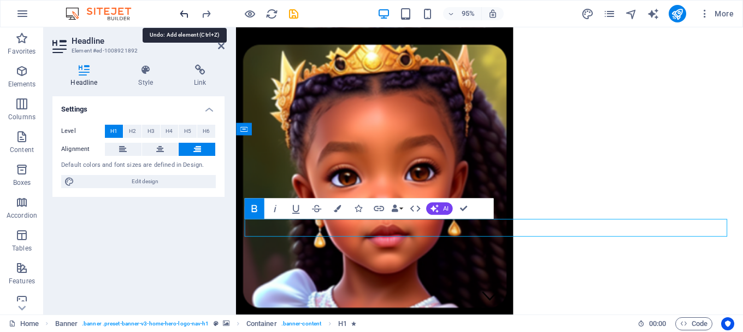
click at [183, 14] on icon "undo" at bounding box center [184, 14] width 13 height 13
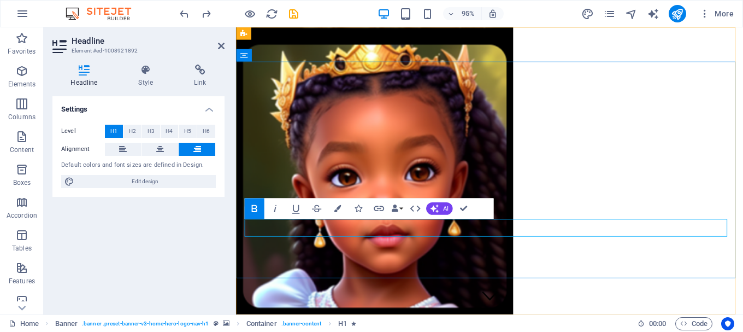
drag, startPoint x: 565, startPoint y: 234, endPoint x: 757, endPoint y: 219, distance: 192.3
drag, startPoint x: 594, startPoint y: 239, endPoint x: 622, endPoint y: 193, distance: 53.7
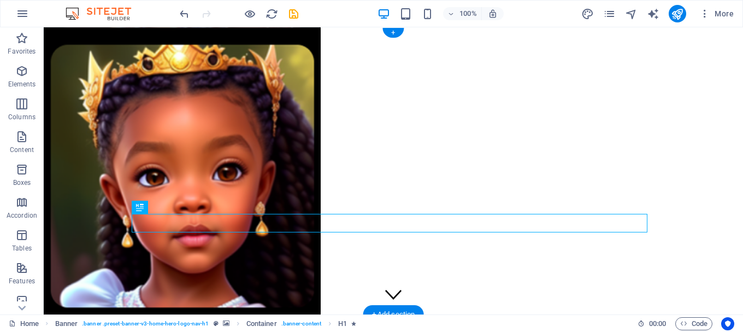
drag, startPoint x: 515, startPoint y: 219, endPoint x: 500, endPoint y: 215, distance: 15.2
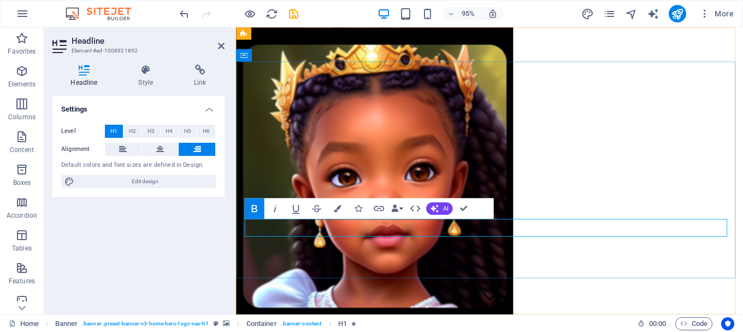
drag, startPoint x: 564, startPoint y: 236, endPoint x: 631, endPoint y: 240, distance: 67.3
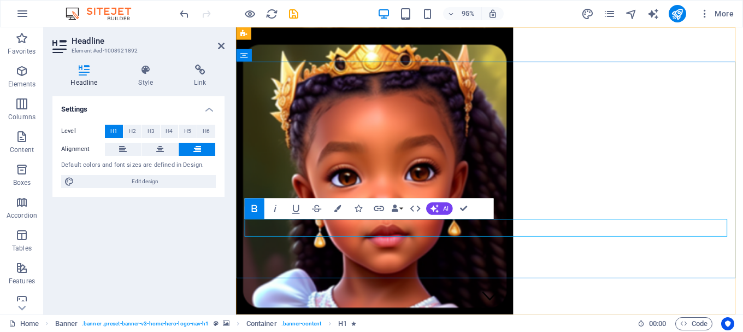
drag, startPoint x: 645, startPoint y: 234, endPoint x: 551, endPoint y: 235, distance: 94.0
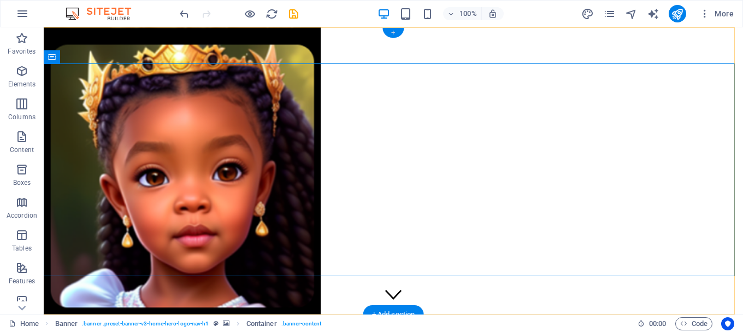
click at [392, 31] on div "+" at bounding box center [392, 33] width 21 height 10
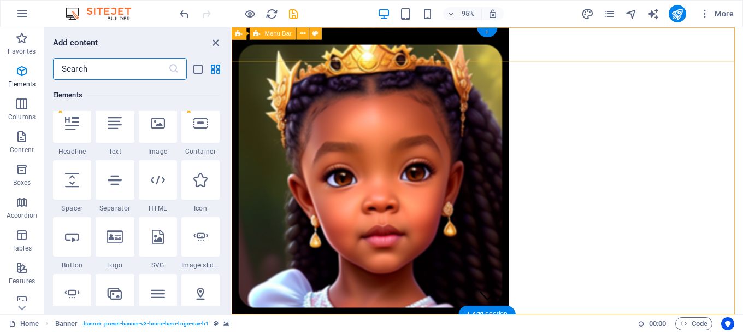
scroll to position [1911, 0]
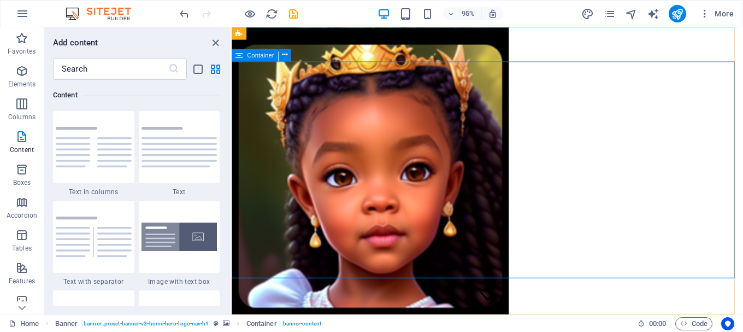
click at [258, 60] on div "Container" at bounding box center [255, 55] width 47 height 13
click at [287, 54] on icon at bounding box center [284, 55] width 5 height 11
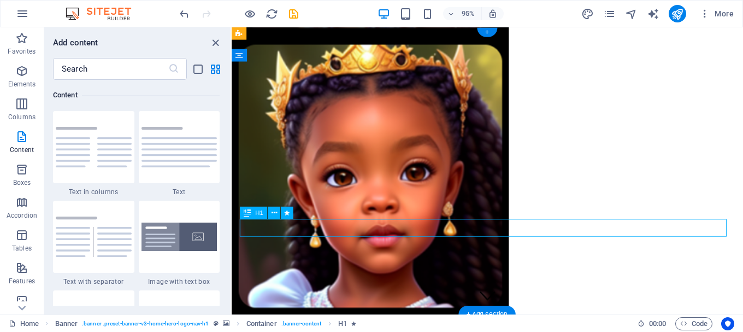
drag, startPoint x: 559, startPoint y: 234, endPoint x: 597, endPoint y: 237, distance: 38.3
drag, startPoint x: 572, startPoint y: 233, endPoint x: 599, endPoint y: 232, distance: 26.2
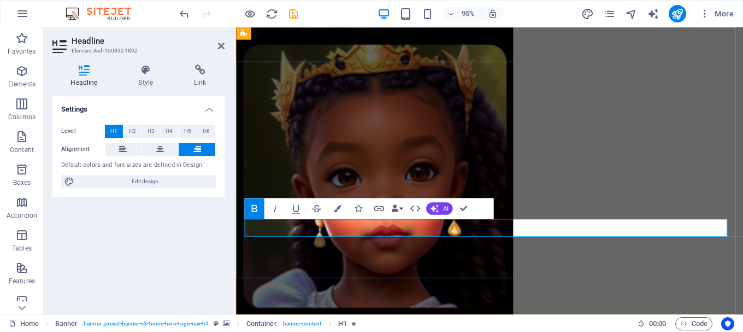
drag, startPoint x: 599, startPoint y: 240, endPoint x: 646, endPoint y: 97, distance: 150.8
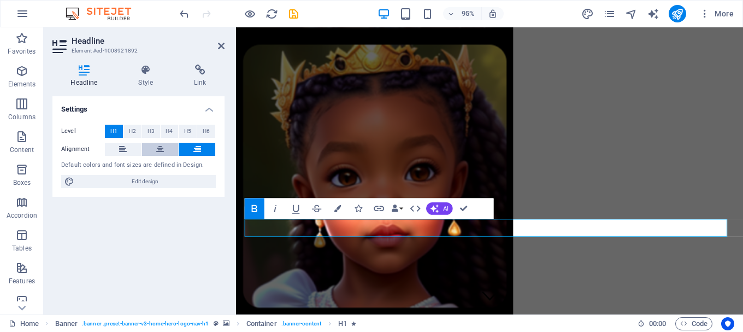
click at [160, 149] on icon at bounding box center [160, 149] width 8 height 13
click at [114, 146] on button at bounding box center [123, 149] width 37 height 13
click at [199, 150] on icon at bounding box center [197, 149] width 8 height 13
click at [455, 13] on icon "button" at bounding box center [451, 13] width 8 height 7
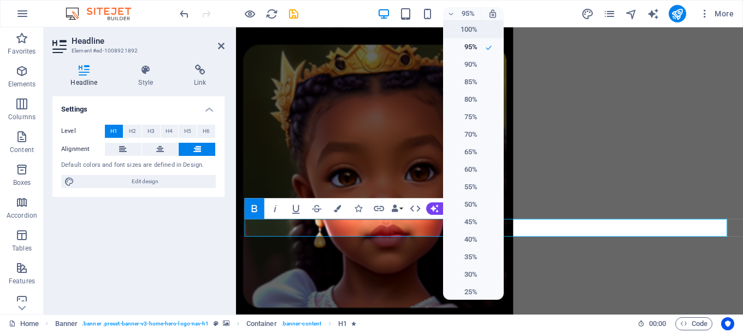
click at [463, 27] on h6 "100%" at bounding box center [464, 29] width 28 height 13
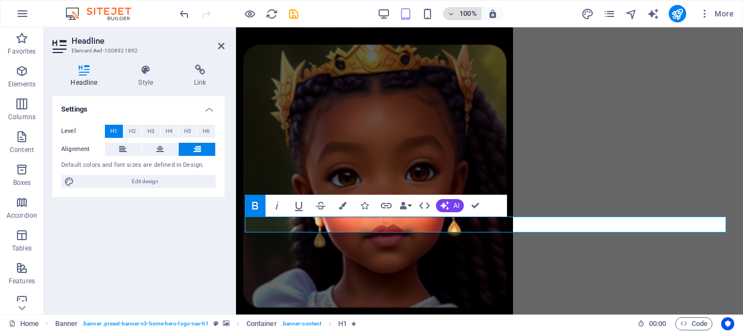
click at [464, 13] on h6 "100%" at bounding box center [467, 13] width 17 height 13
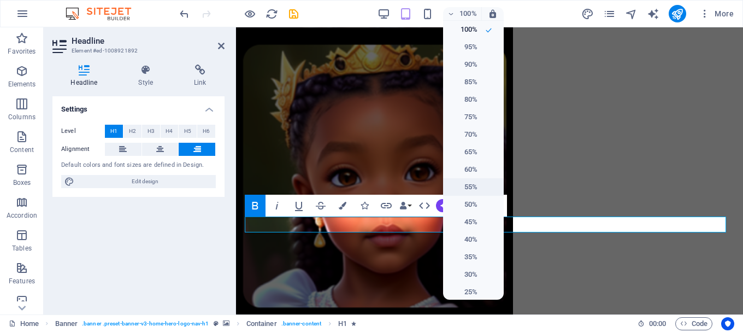
click at [466, 189] on h6 "55%" at bounding box center [464, 186] width 28 height 13
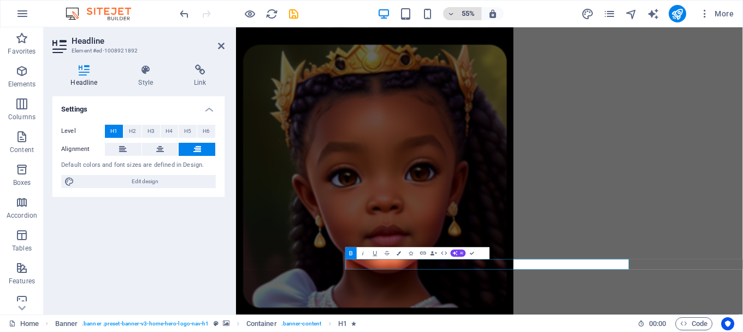
click at [465, 9] on h6 "55%" at bounding box center [467, 13] width 17 height 13
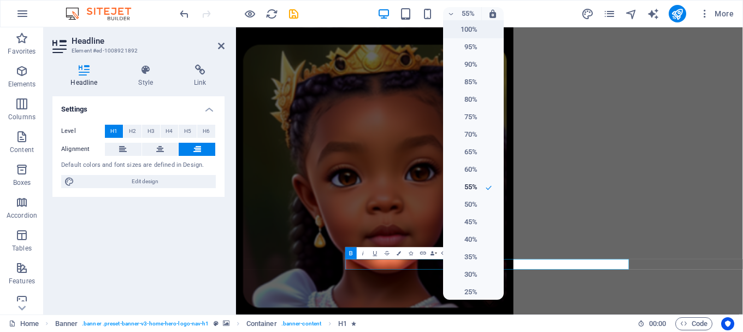
click at [466, 31] on h6 "100%" at bounding box center [464, 29] width 28 height 13
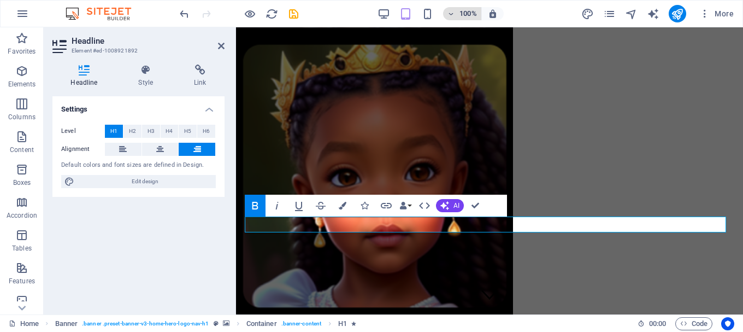
click at [459, 15] on span "100%" at bounding box center [461, 13] width 29 height 13
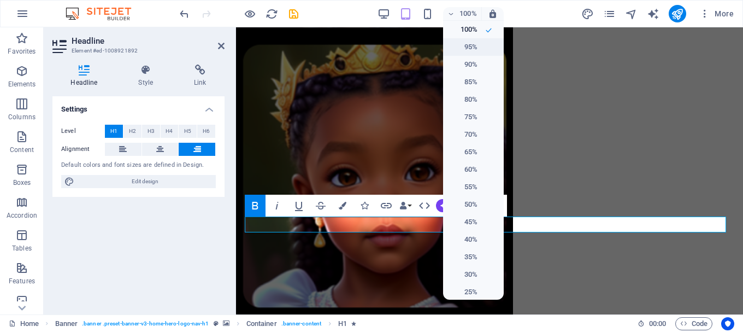
click at [468, 45] on h6 "95%" at bounding box center [464, 46] width 28 height 13
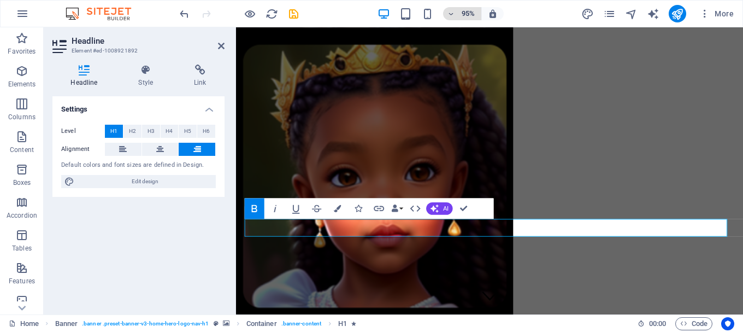
click at [464, 13] on h6 "95%" at bounding box center [467, 13] width 17 height 13
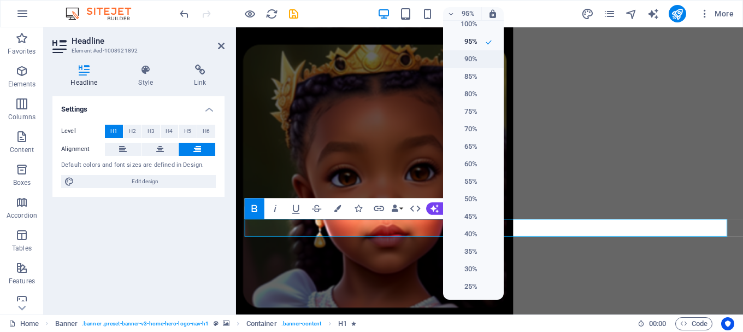
scroll to position [0, 0]
click at [711, 12] on div at bounding box center [371, 166] width 743 height 332
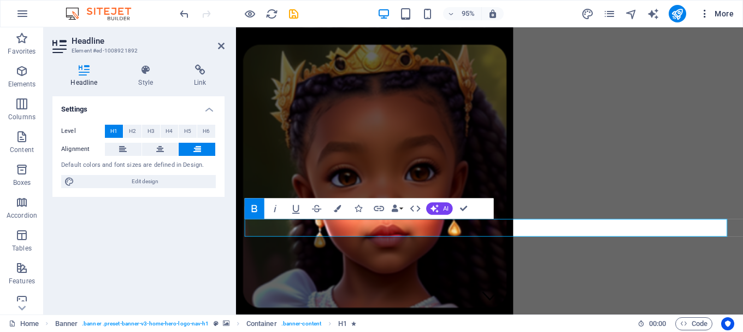
click at [702, 13] on icon "button" at bounding box center [704, 13] width 11 height 11
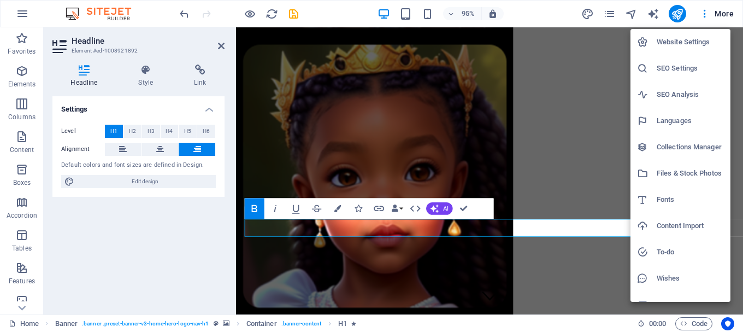
click at [613, 155] on div at bounding box center [371, 166] width 743 height 332
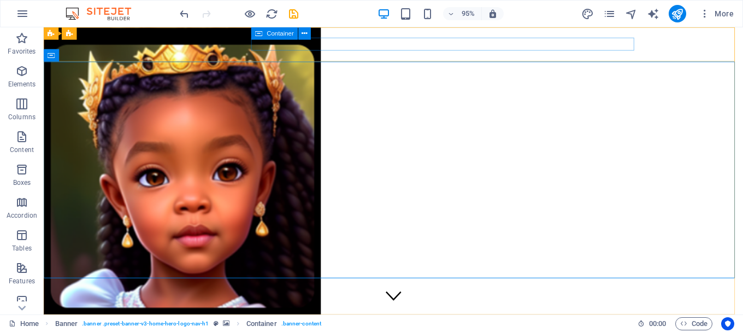
click at [296, 34] on div "Container" at bounding box center [274, 33] width 47 height 13
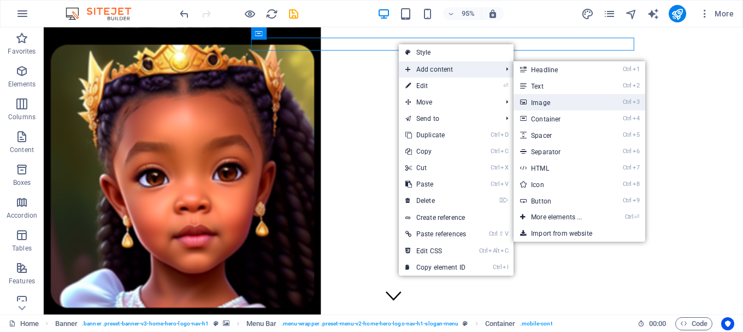
click at [546, 103] on link "Ctrl 3 Image" at bounding box center [558, 102] width 90 height 16
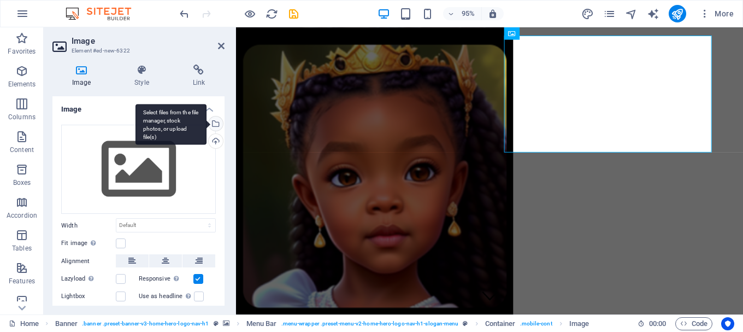
click at [214, 124] on div "Select files from the file manager, stock photos, or upload file(s)" at bounding box center [214, 124] width 16 height 16
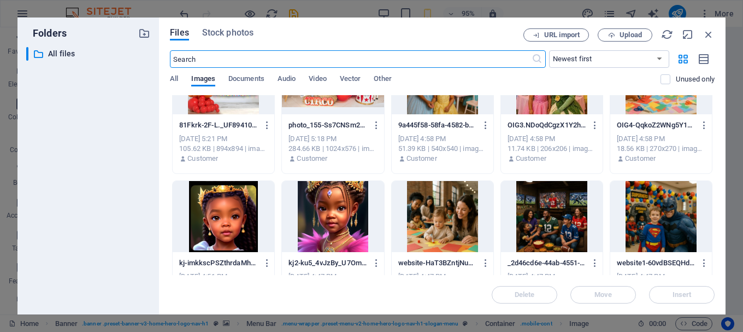
scroll to position [364, 0]
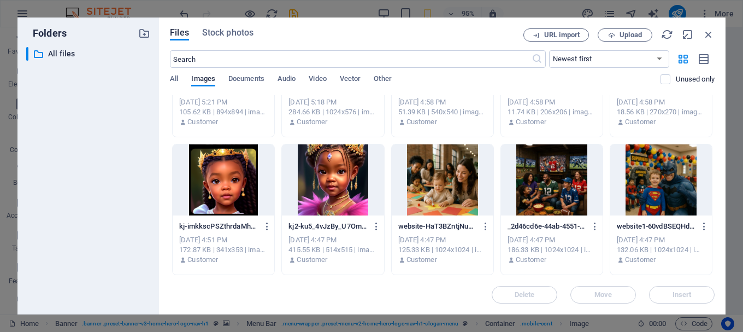
click at [325, 172] on div at bounding box center [333, 179] width 102 height 71
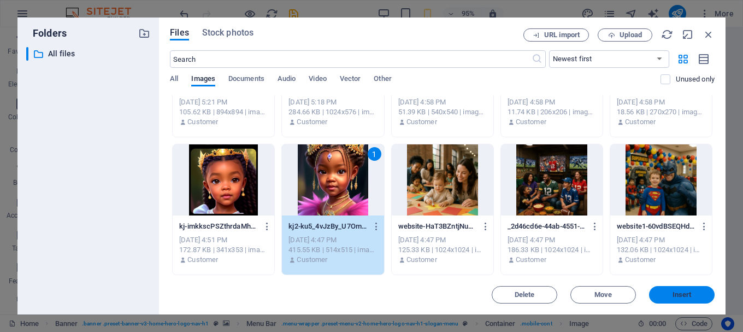
click at [677, 295] on span "Insert" at bounding box center [681, 294] width 19 height 7
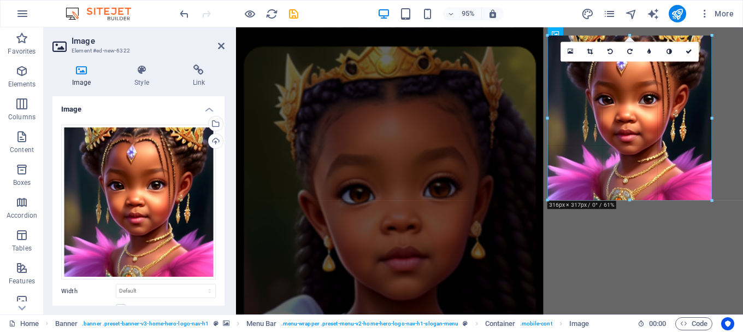
drag, startPoint x: 443, startPoint y: 169, endPoint x: 553, endPoint y: 163, distance: 110.0
type input "316"
select select "px"
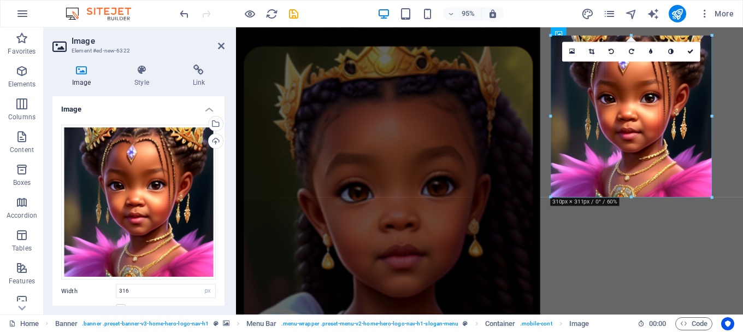
drag, startPoint x: 631, startPoint y: 34, endPoint x: 416, endPoint y: 10, distance: 216.6
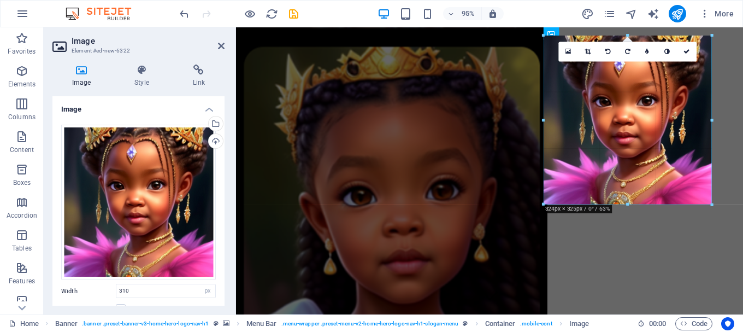
drag, startPoint x: 631, startPoint y: 33, endPoint x: 631, endPoint y: 27, distance: 6.6
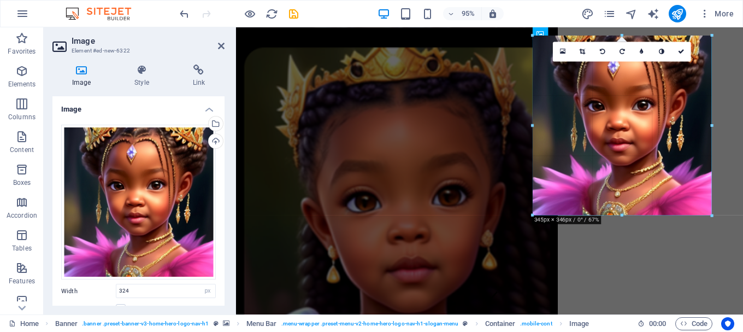
drag, startPoint x: 713, startPoint y: 34, endPoint x: 726, endPoint y: 23, distance: 17.4
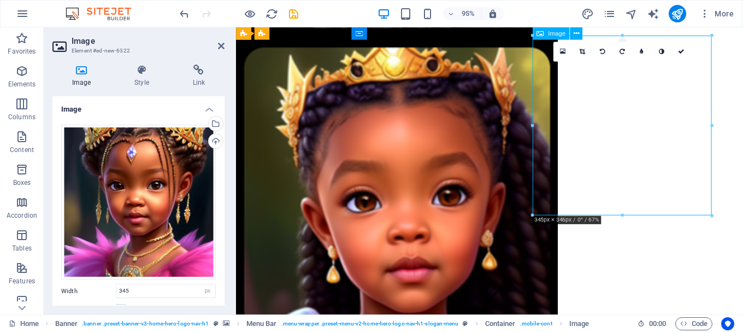
drag, startPoint x: 615, startPoint y: 89, endPoint x: 672, endPoint y: 85, distance: 57.0
drag, startPoint x: 649, startPoint y: 95, endPoint x: 676, endPoint y: 101, distance: 27.3
drag, startPoint x: 647, startPoint y: 200, endPoint x: 674, endPoint y: 219, distance: 32.9
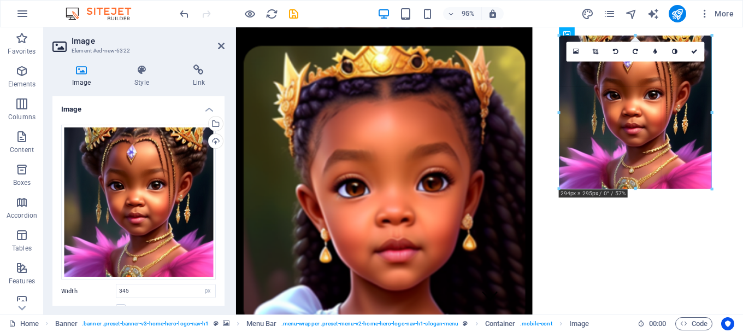
drag, startPoint x: 532, startPoint y: 126, endPoint x: 560, endPoint y: 130, distance: 28.7
type input "294"
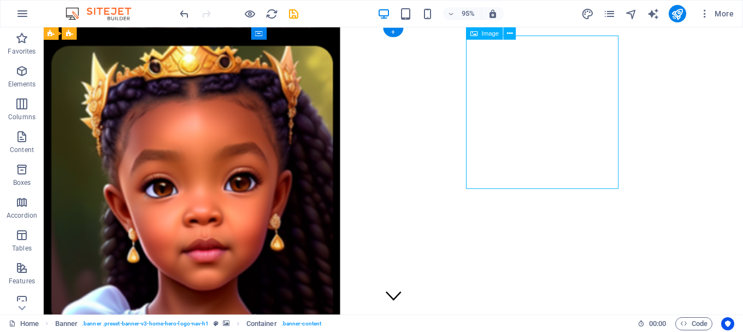
select select "px"
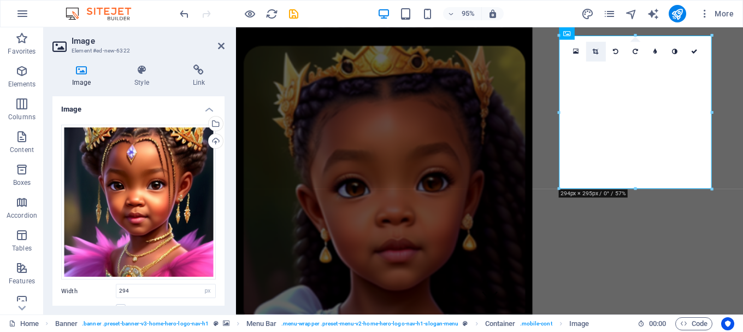
click at [595, 51] on icon at bounding box center [596, 52] width 6 height 6
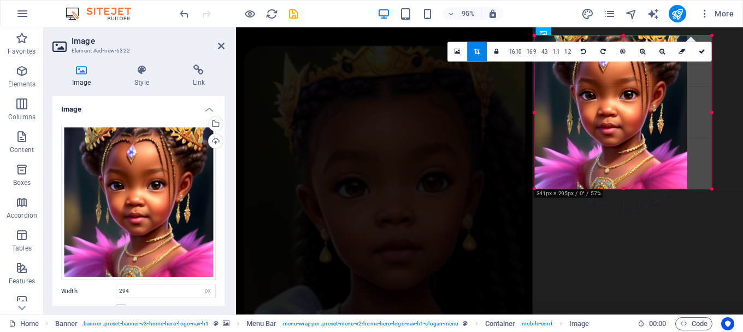
drag, startPoint x: 559, startPoint y: 38, endPoint x: 533, endPoint y: 34, distance: 25.9
click at [533, 34] on div at bounding box center [534, 35] width 5 height 5
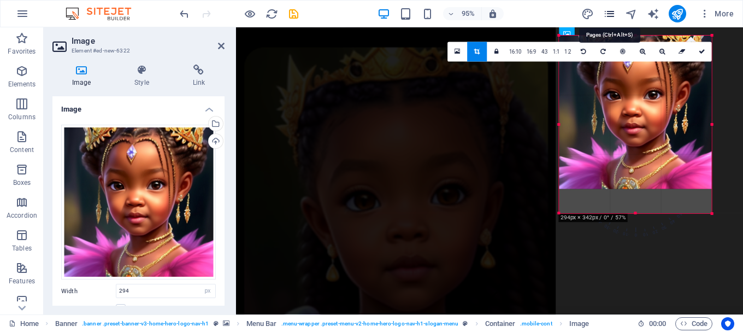
drag, startPoint x: 612, startPoint y: 34, endPoint x: 609, endPoint y: 8, distance: 25.9
click at [609, 27] on section "Favorites Elements Columns Content Boxes Accordion Tables Features Images Slide…" at bounding box center [371, 170] width 743 height 287
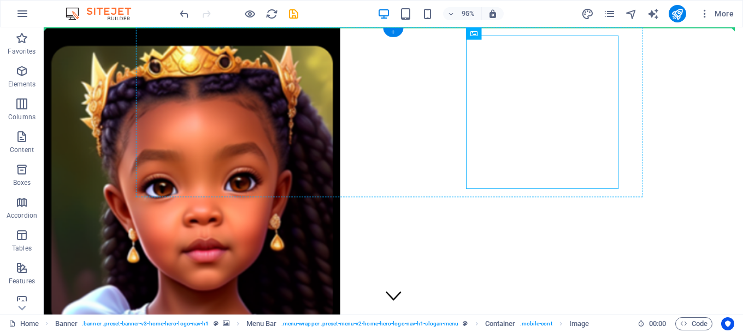
drag, startPoint x: 559, startPoint y: 138, endPoint x: 393, endPoint y: 172, distance: 169.6
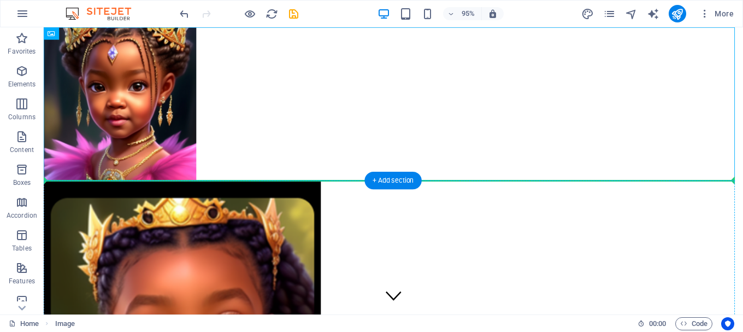
drag, startPoint x: 167, startPoint y: 125, endPoint x: 480, endPoint y: 249, distance: 337.2
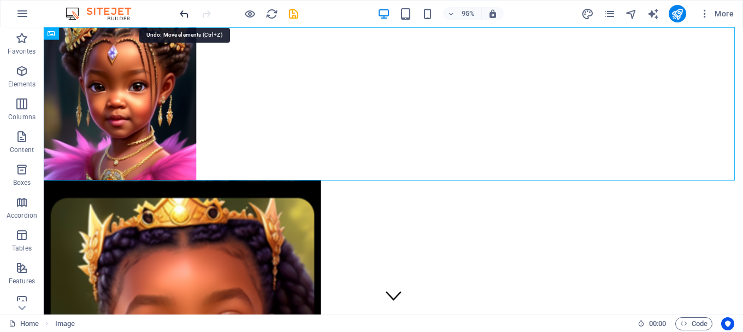
click at [185, 14] on icon "undo" at bounding box center [184, 14] width 13 height 13
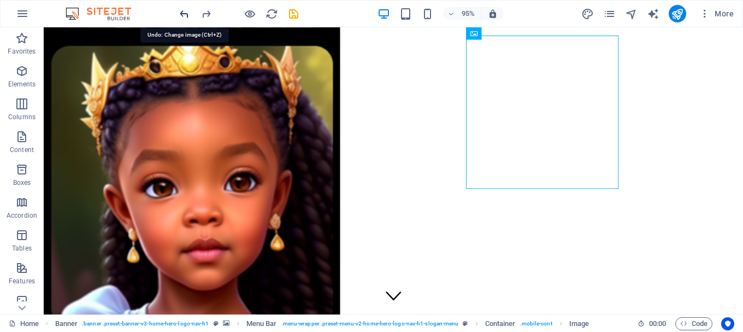
click at [183, 13] on icon "undo" at bounding box center [184, 14] width 13 height 13
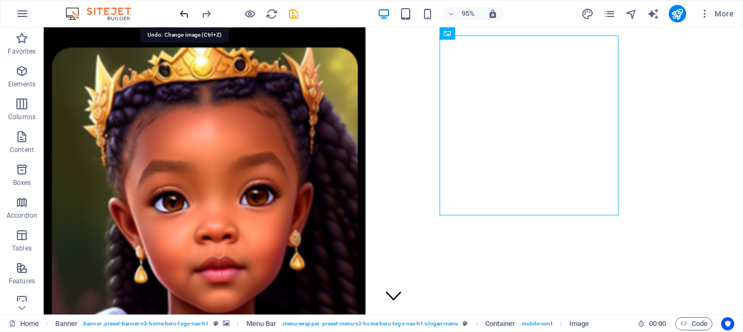
click at [183, 13] on icon "undo" at bounding box center [184, 14] width 13 height 13
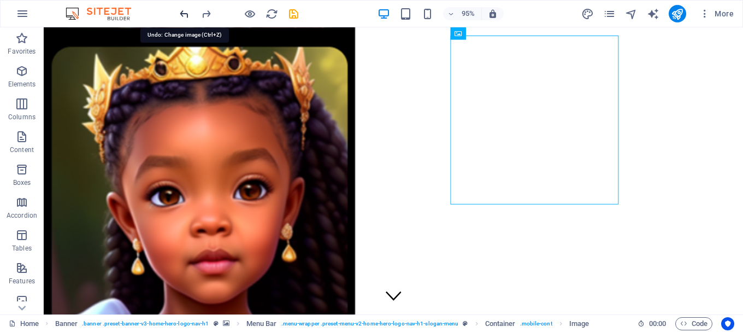
click at [183, 13] on icon "undo" at bounding box center [184, 14] width 13 height 13
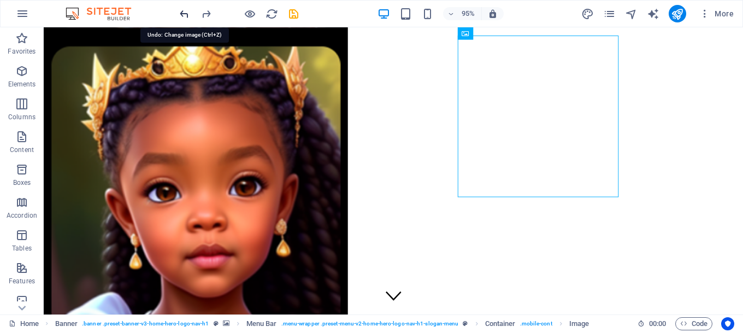
click at [183, 13] on icon "undo" at bounding box center [184, 14] width 13 height 13
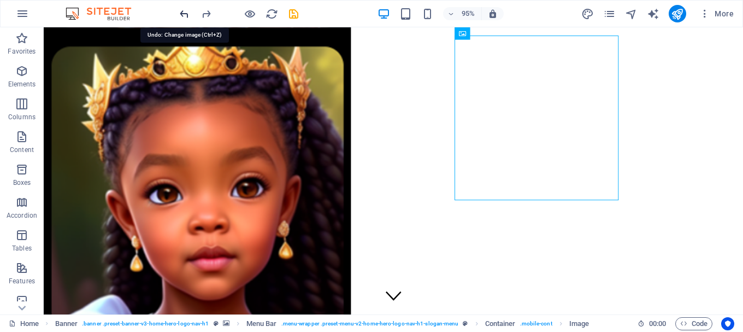
click at [183, 13] on icon "undo" at bounding box center [184, 14] width 13 height 13
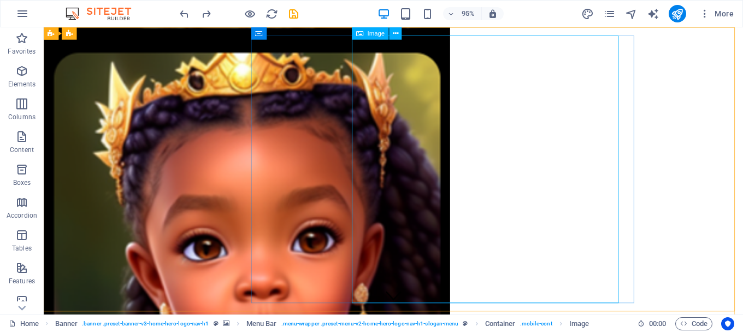
click at [357, 34] on icon at bounding box center [359, 33] width 7 height 13
click at [379, 36] on span "Image" at bounding box center [376, 34] width 17 height 6
click at [397, 33] on icon at bounding box center [395, 33] width 5 height 11
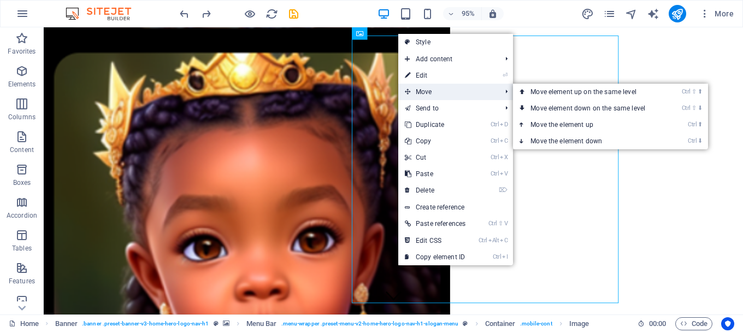
click at [424, 90] on span "Move" at bounding box center [447, 92] width 98 height 16
click at [586, 109] on link "Ctrl ⇧ ⬇ Move element down on the same level" at bounding box center [590, 108] width 154 height 16
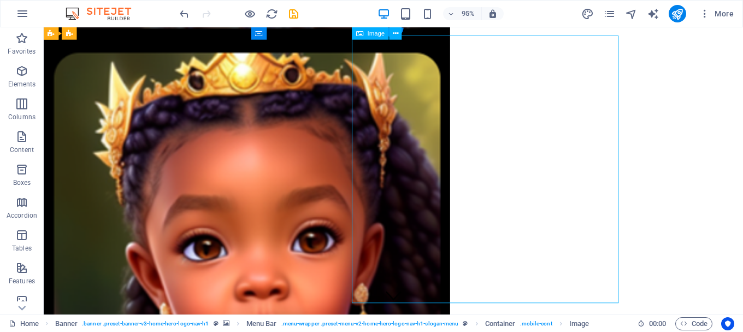
drag, startPoint x: 525, startPoint y: 116, endPoint x: 594, endPoint y: 136, distance: 71.6
click at [396, 34] on icon at bounding box center [395, 33] width 5 height 11
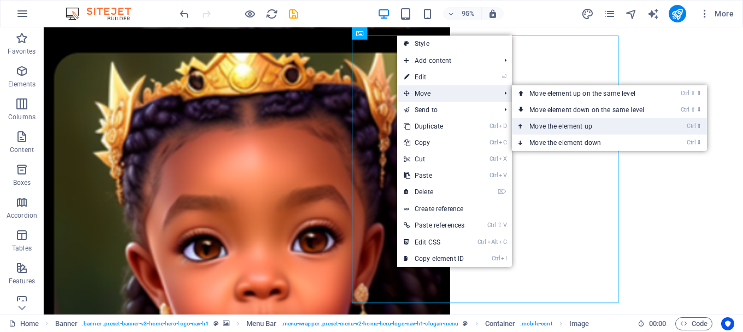
click at [586, 125] on link "Ctrl ⬆ Move the element up" at bounding box center [589, 126] width 154 height 16
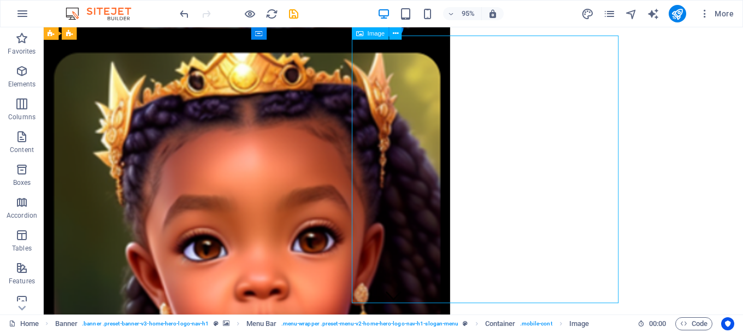
drag, startPoint x: 552, startPoint y: 130, endPoint x: 551, endPoint y: 119, distance: 11.0
drag, startPoint x: 551, startPoint y: 119, endPoint x: 628, endPoint y: 116, distance: 76.5
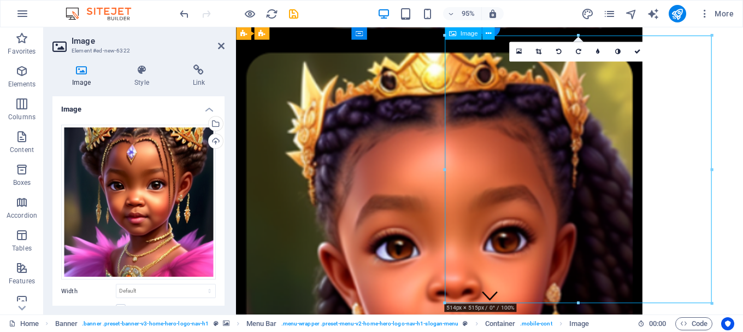
drag, startPoint x: 562, startPoint y: 131, endPoint x: 605, endPoint y: 135, distance: 43.4
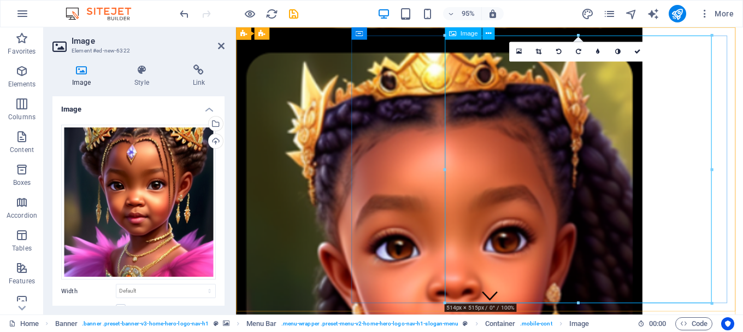
drag, startPoint x: 682, startPoint y: 196, endPoint x: 466, endPoint y: 181, distance: 216.2
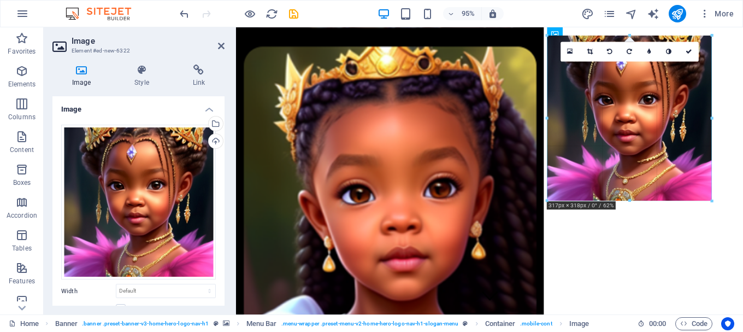
type input "317"
select select "px"
drag, startPoint x: 709, startPoint y: 37, endPoint x: 702, endPoint y: 34, distance: 6.9
type input "316"
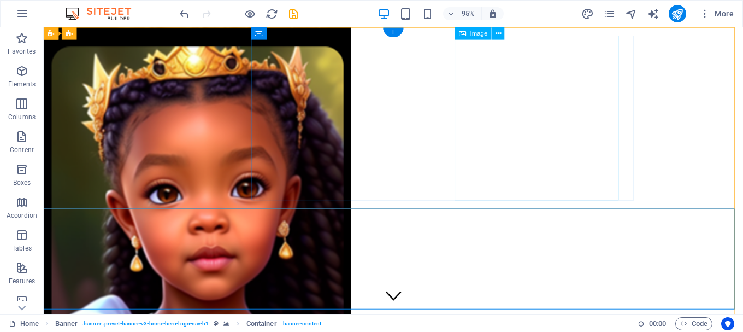
select select "px"
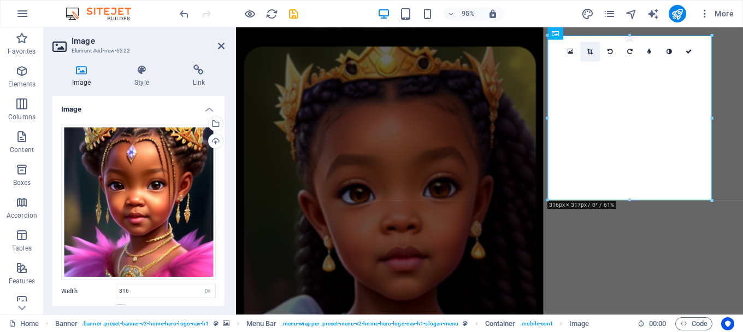
click at [589, 50] on icon at bounding box center [590, 52] width 6 height 6
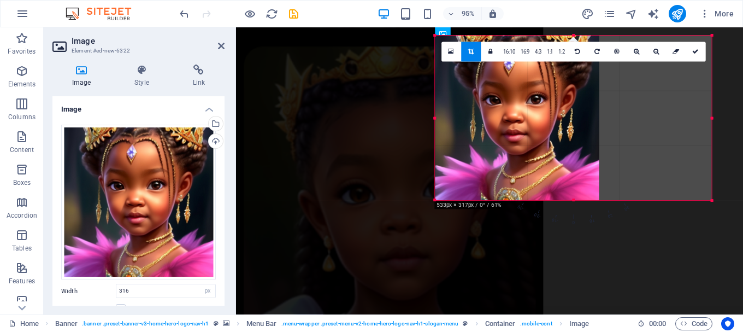
drag, startPoint x: 548, startPoint y: 119, endPoint x: 429, endPoint y: 132, distance: 119.3
click at [435, 132] on div "180 170 160 150 140 130 120 110 100 90 80 70 60 50 40 30 20 10 0 -10 -20 -30 -4…" at bounding box center [573, 118] width 276 height 164
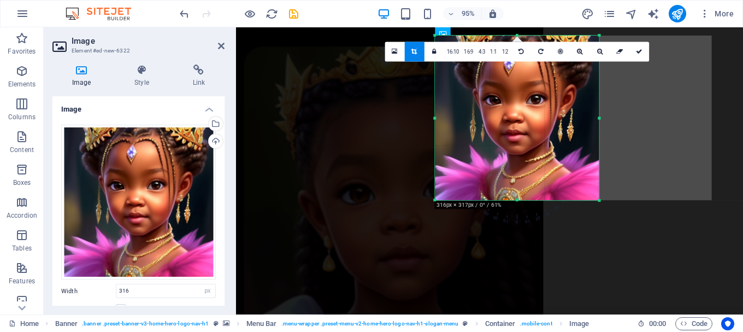
drag, startPoint x: 558, startPoint y: 122, endPoint x: 544, endPoint y: 118, distance: 15.2
click at [544, 118] on div at bounding box center [517, 118] width 164 height 164
click at [581, 142] on div at bounding box center [517, 118] width 164 height 164
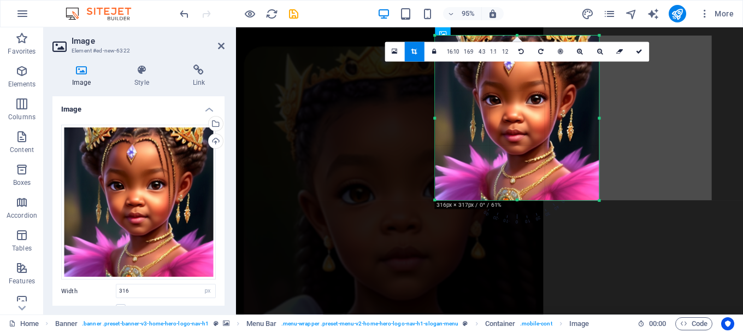
drag, startPoint x: 584, startPoint y: 135, endPoint x: 590, endPoint y: 127, distance: 10.5
click at [590, 127] on div at bounding box center [517, 118] width 164 height 164
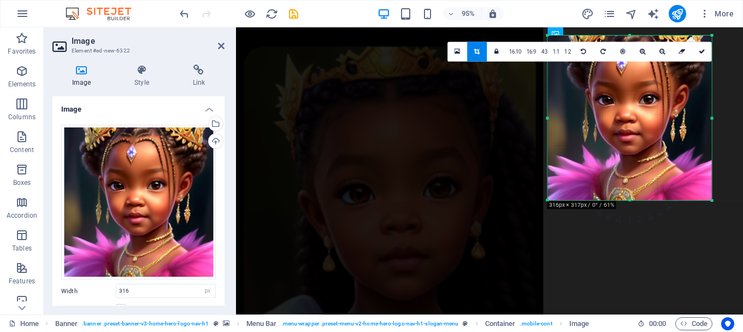
drag, startPoint x: 599, startPoint y: 118, endPoint x: 596, endPoint y: 124, distance: 6.6
click at [596, 124] on div "180 170 160 150 140 130 120 110 100 90 80 70 60 50 40 30 20 10 0 -10 -20 -30 -4…" at bounding box center [629, 118] width 164 height 164
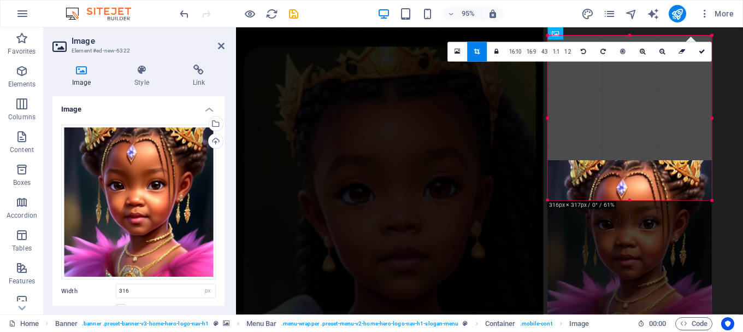
drag, startPoint x: 630, startPoint y: 197, endPoint x: 630, endPoint y: 328, distance: 131.1
click at [630, 314] on section "Favorites Elements Columns Content Boxes Accordion Tables Features Images Slide…" at bounding box center [371, 170] width 743 height 287
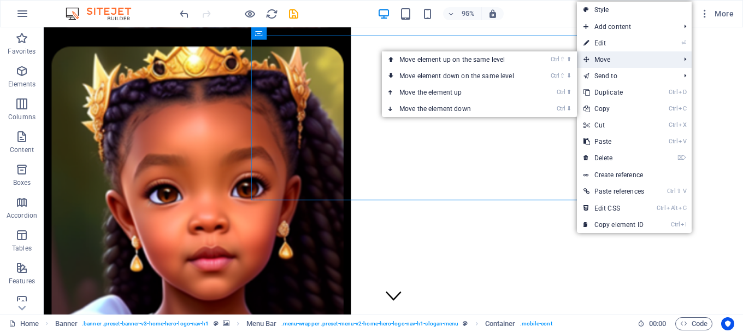
click at [599, 58] on span "Move" at bounding box center [626, 59] width 98 height 16
click at [441, 109] on link "Ctrl ⬇ Move the element down" at bounding box center [459, 109] width 154 height 16
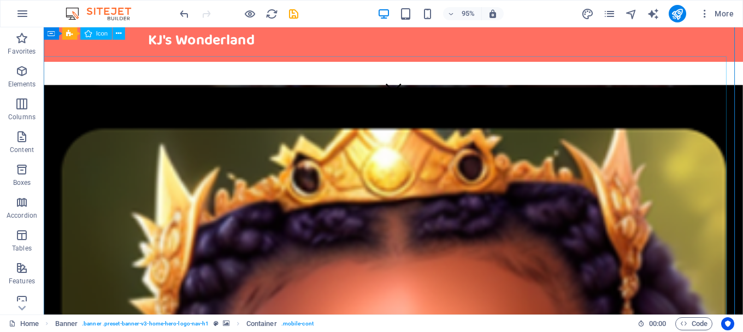
scroll to position [0, 0]
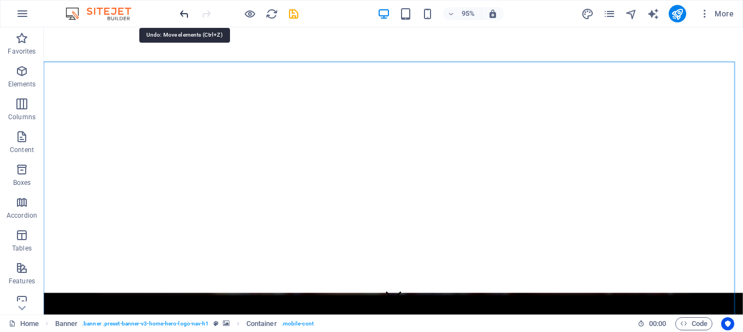
click at [185, 13] on icon "undo" at bounding box center [184, 14] width 13 height 13
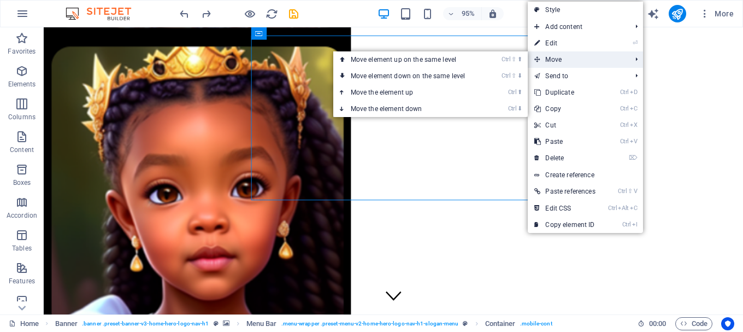
click at [546, 57] on span "Move" at bounding box center [577, 59] width 98 height 16
click at [394, 106] on link "Ctrl ⬇ Move the element down" at bounding box center [410, 109] width 154 height 16
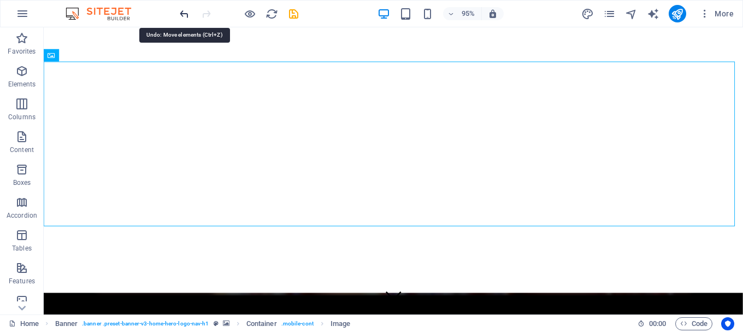
click at [188, 15] on icon "undo" at bounding box center [184, 14] width 13 height 13
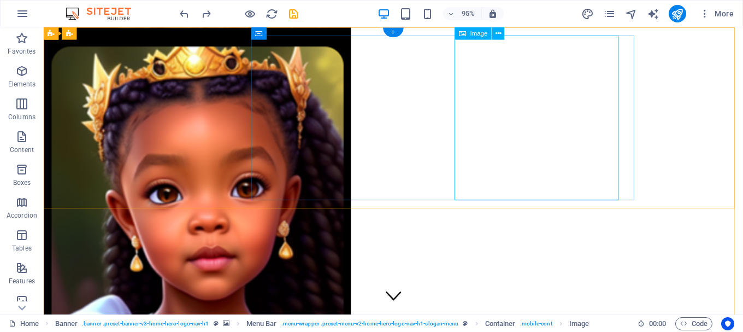
select select "px"
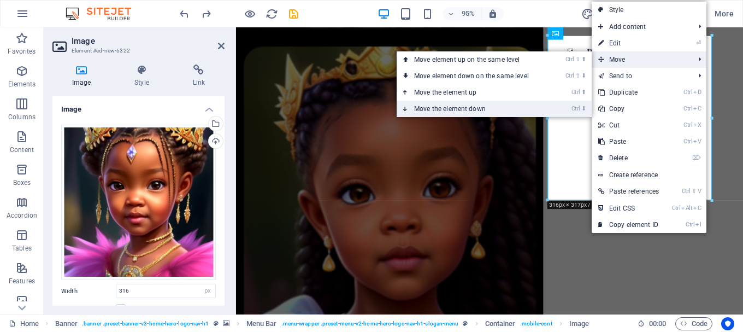
click at [451, 107] on link "Ctrl ⬇ Move the element down" at bounding box center [474, 109] width 154 height 16
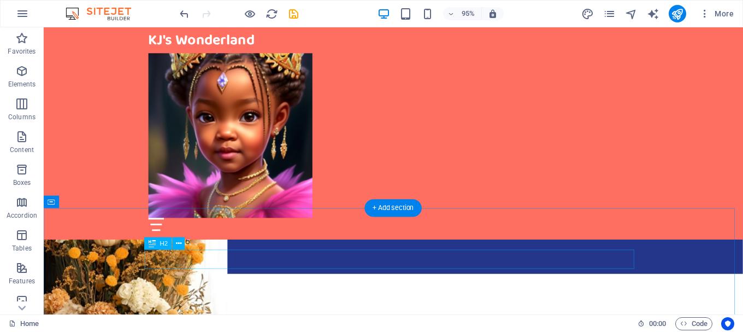
scroll to position [655, 0]
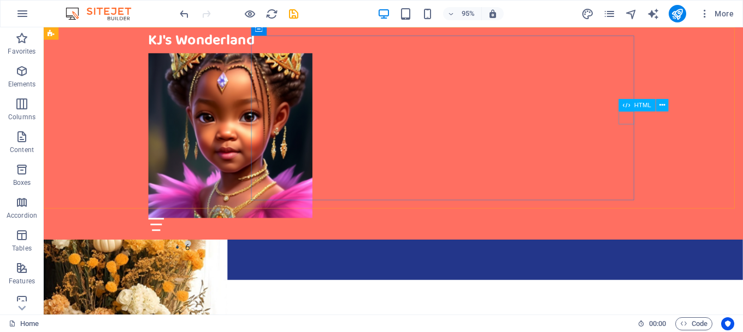
click at [659, 228] on div at bounding box center [412, 235] width 516 height 14
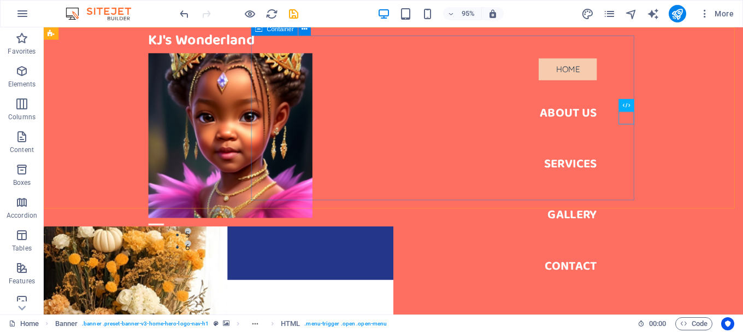
click at [337, 128] on div at bounding box center [412, 141] width 516 height 173
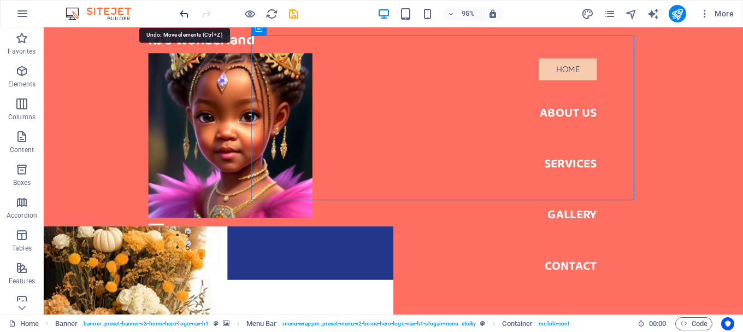
click at [180, 14] on icon "undo" at bounding box center [184, 14] width 13 height 13
click at [184, 13] on icon "undo" at bounding box center [184, 14] width 13 height 13
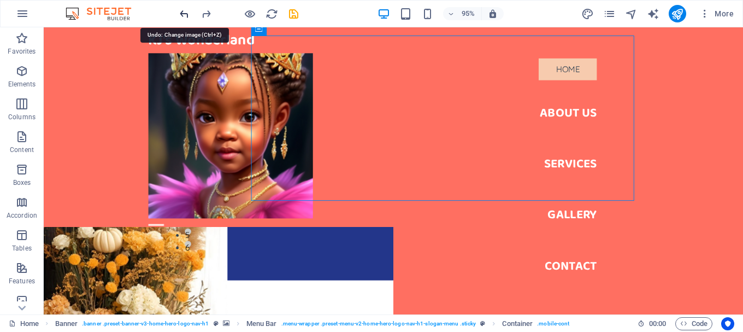
click at [184, 13] on icon "undo" at bounding box center [184, 14] width 13 height 13
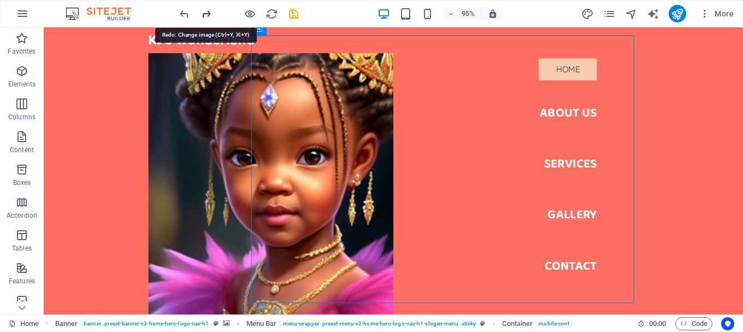
click at [210, 13] on icon "redo" at bounding box center [206, 14] width 13 height 13
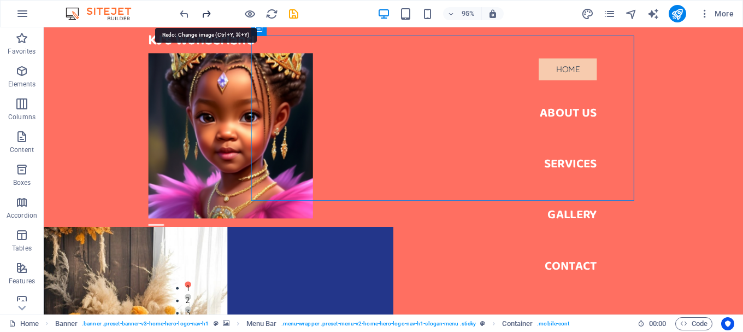
click at [210, 13] on icon "redo" at bounding box center [206, 14] width 13 height 13
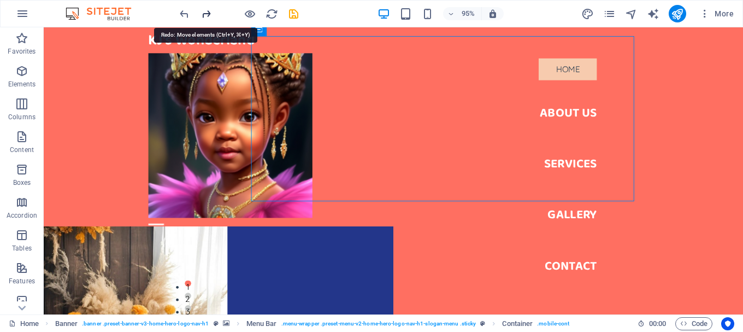
scroll to position [547, 0]
click at [210, 13] on icon "redo" at bounding box center [206, 14] width 13 height 13
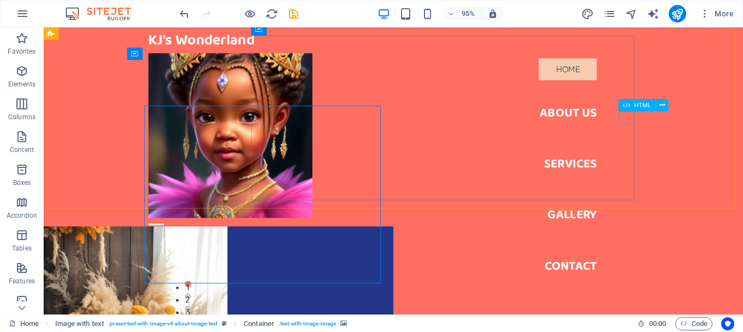
click at [170, 228] on div at bounding box center [162, 235] width 16 height 14
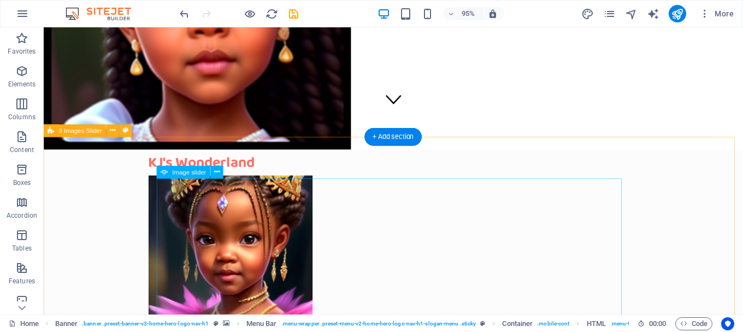
scroll to position [220, 0]
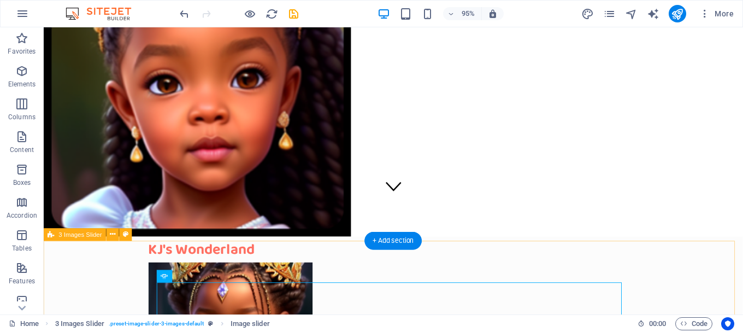
scroll to position [110, 0]
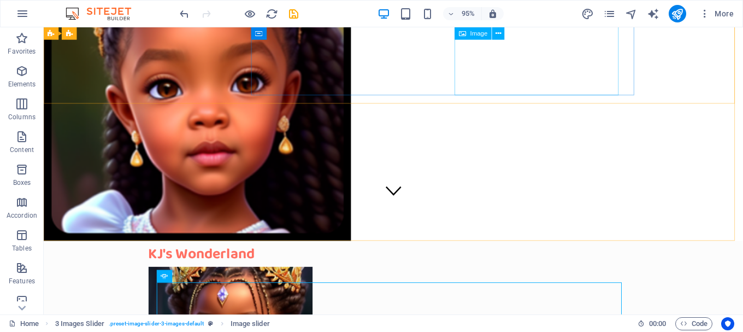
click at [479, 36] on span "Image" at bounding box center [478, 34] width 17 height 6
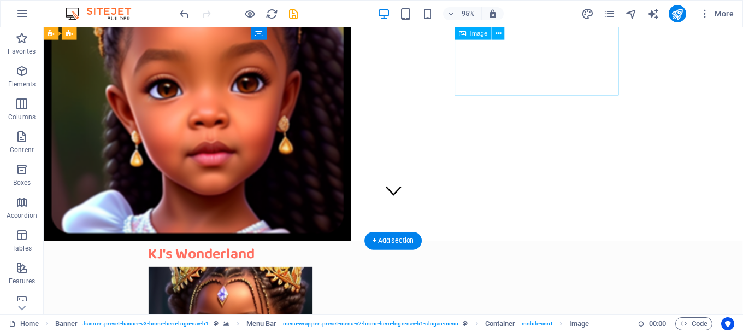
select select "px"
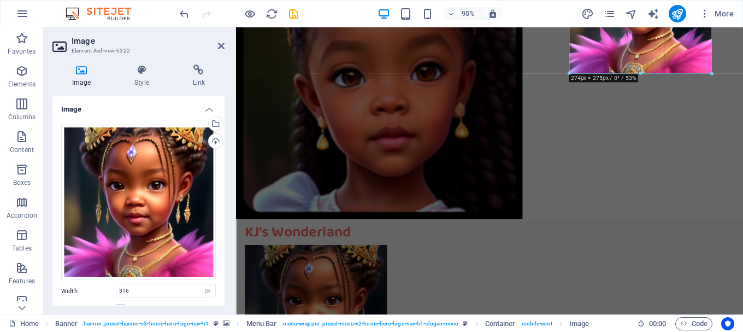
drag, startPoint x: 547, startPoint y: 94, endPoint x: 570, endPoint y: 67, distance: 35.7
type input "274"
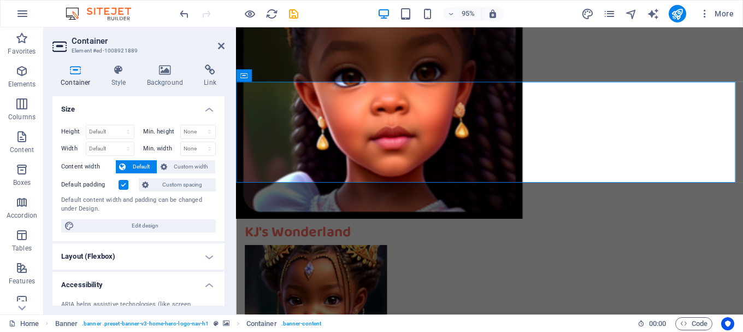
click at [351, 21] on div "95% More" at bounding box center [458, 13] width 560 height 17
click at [576, 225] on figure at bounding box center [503, 73] width 534 height 312
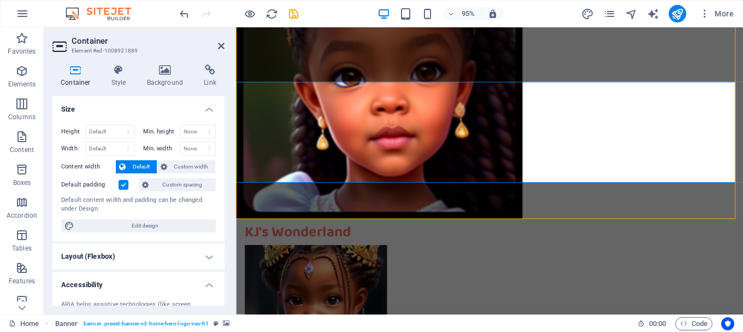
click at [576, 225] on figure at bounding box center [503, 73] width 534 height 312
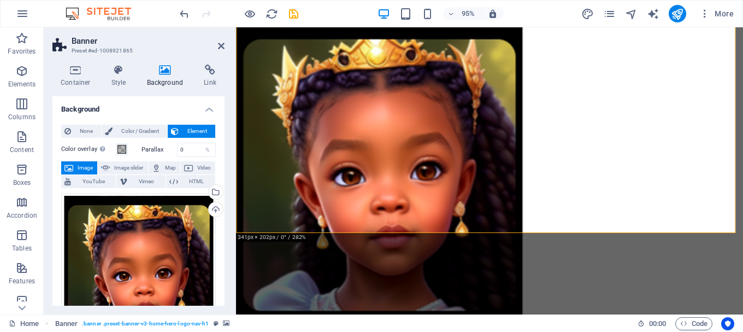
scroll to position [0, 0]
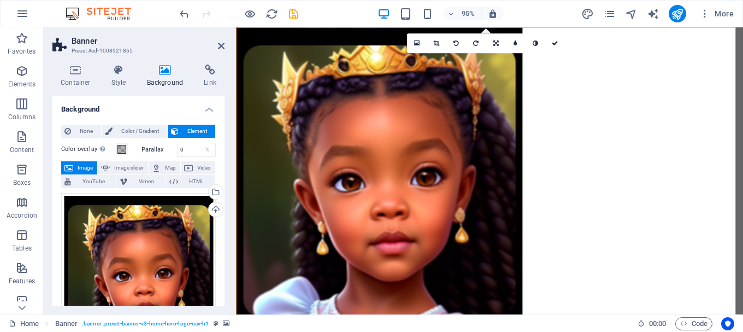
click at [208, 107] on h4 "Background" at bounding box center [138, 106] width 172 height 20
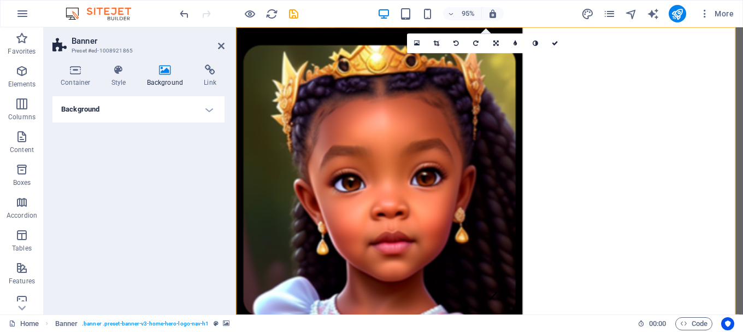
click at [209, 110] on h4 "Background" at bounding box center [138, 109] width 172 height 26
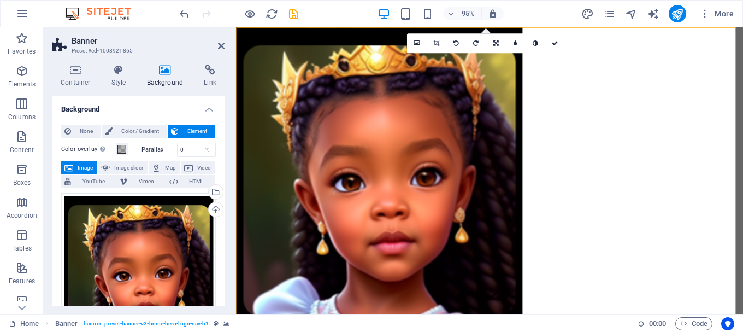
click at [209, 109] on h4 "Background" at bounding box center [138, 106] width 172 height 20
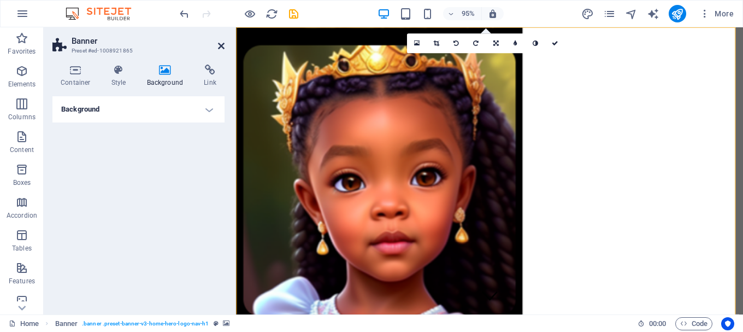
click at [220, 45] on icon at bounding box center [221, 46] width 7 height 9
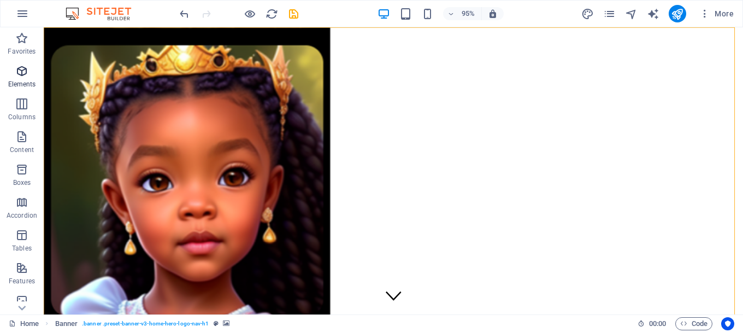
click at [19, 78] on span "Elements" at bounding box center [22, 77] width 44 height 26
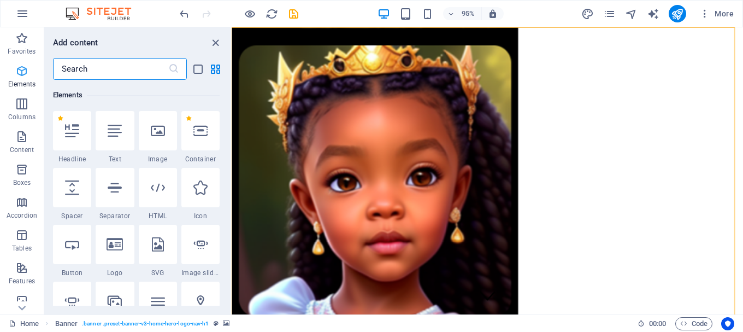
scroll to position [116, 0]
click at [153, 137] on icon at bounding box center [158, 130] width 14 height 14
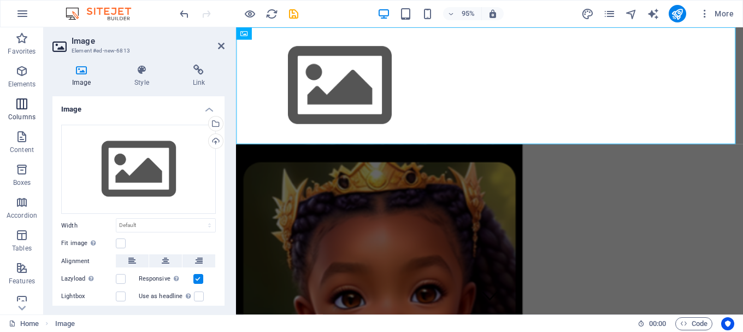
click at [14, 107] on span "Columns" at bounding box center [22, 110] width 44 height 26
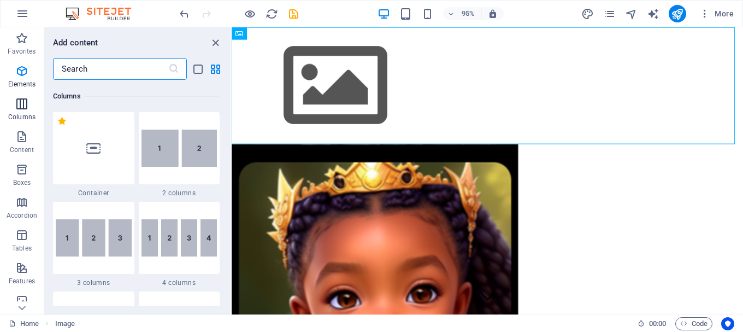
scroll to position [541, 0]
click at [196, 148] on img at bounding box center [179, 146] width 76 height 37
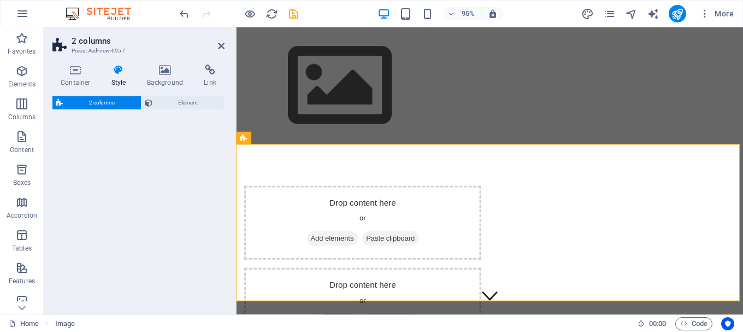
select select "rem"
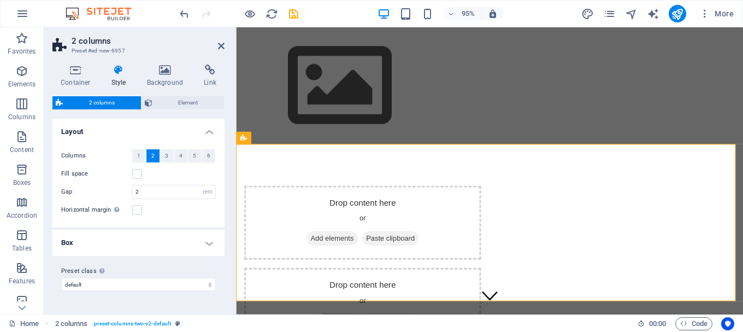
click at [211, 128] on h4 "Layout" at bounding box center [138, 129] width 172 height 20
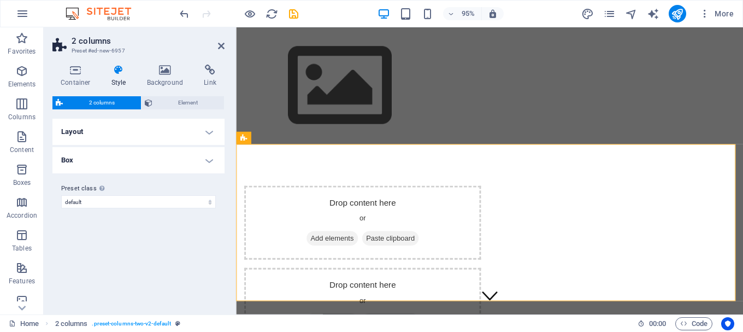
click at [208, 129] on h4 "Layout" at bounding box center [138, 132] width 172 height 26
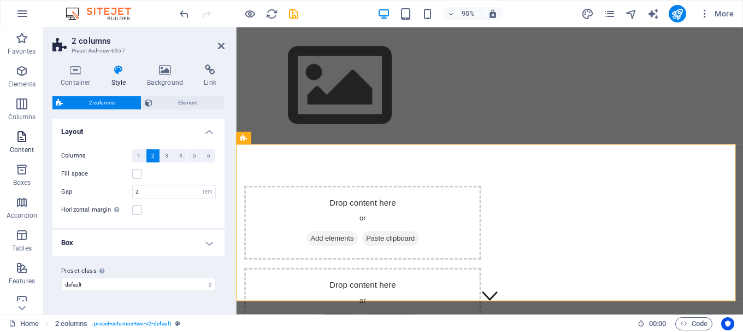
click at [21, 137] on icon "button" at bounding box center [21, 136] width 13 height 13
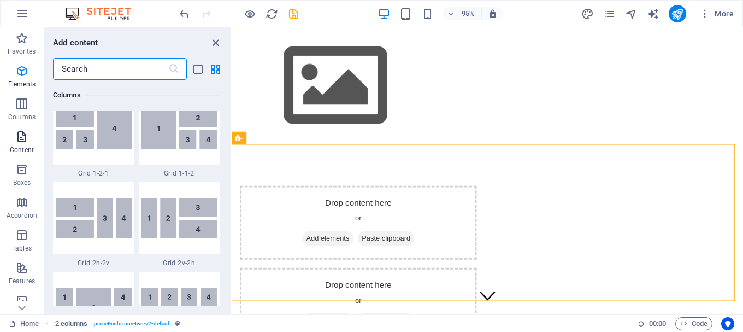
scroll to position [1911, 0]
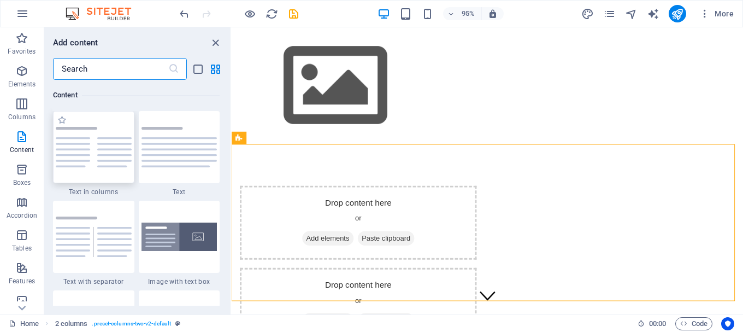
click at [97, 151] on img at bounding box center [94, 147] width 76 height 40
click at [335, 234] on div "Drop content here or Add elements Paste clipboard Drop content here or Add elem…" at bounding box center [501, 275] width 538 height 251
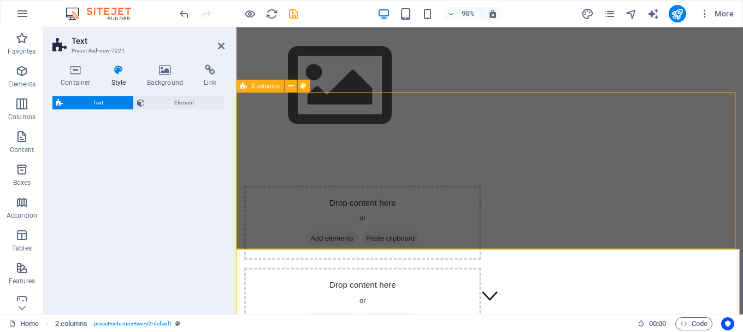
select select "rem"
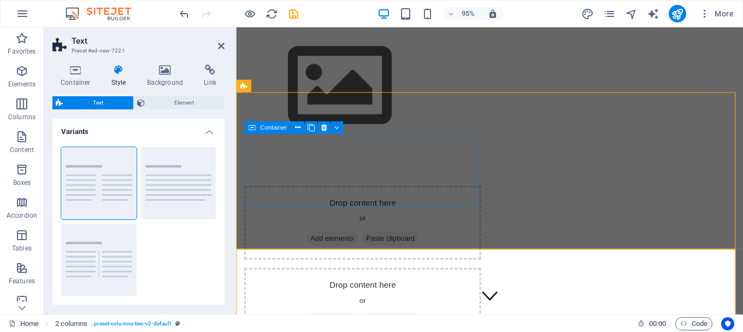
scroll to position [55, 0]
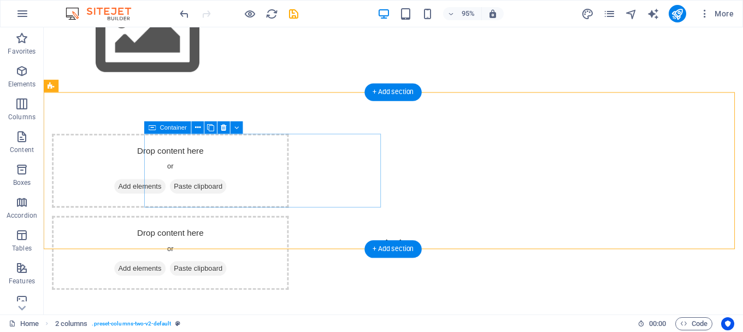
click at [193, 151] on div "Drop content here or Add elements Paste clipboard" at bounding box center [176, 178] width 249 height 78
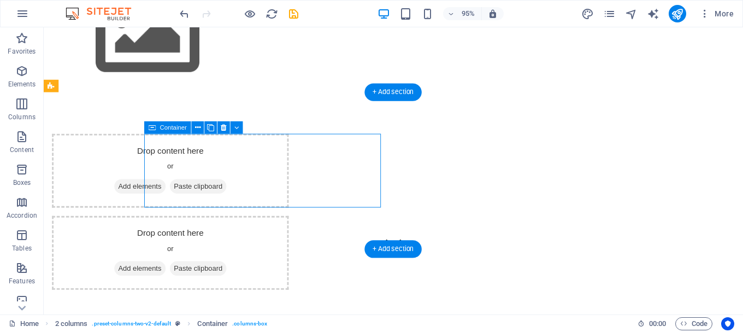
click at [193, 151] on div "Drop content here or Add elements Paste clipboard" at bounding box center [176, 178] width 249 height 78
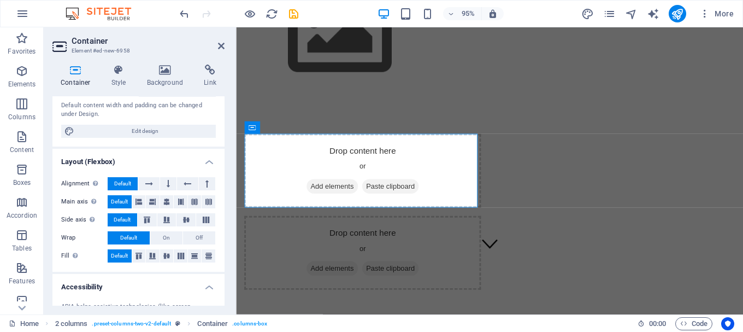
scroll to position [109, 0]
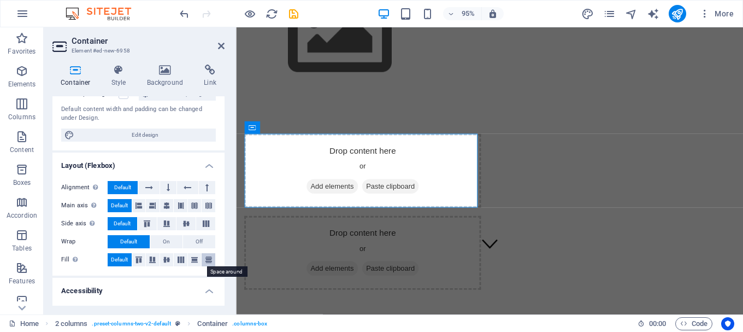
click at [210, 255] on button at bounding box center [209, 259] width 14 height 13
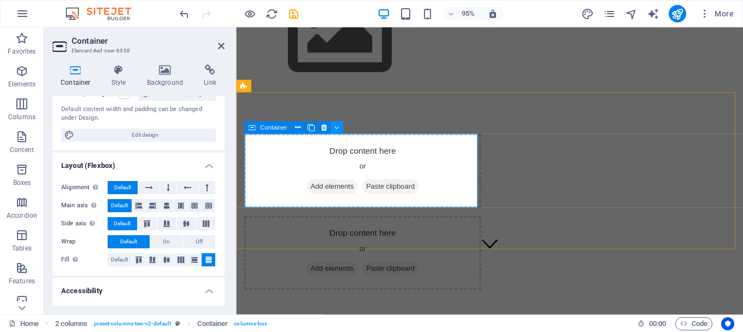
click at [338, 128] on icon at bounding box center [336, 127] width 5 height 11
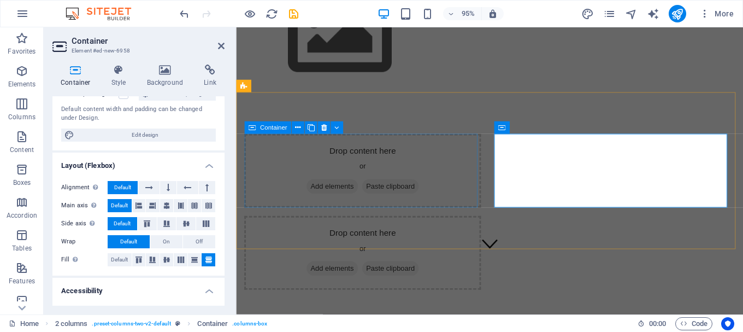
click at [494, 149] on div "Drop content here or Add elements Paste clipboard" at bounding box center [369, 178] width 249 height 78
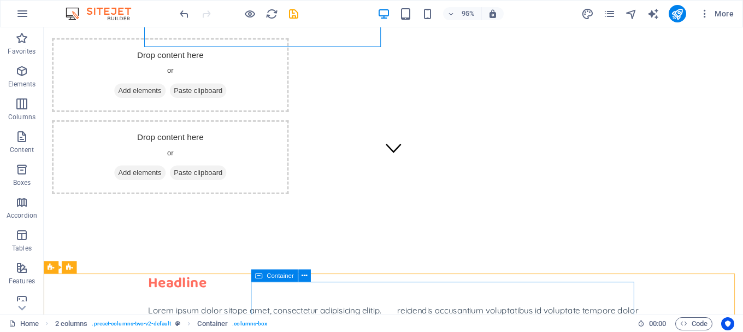
scroll to position [0, 0]
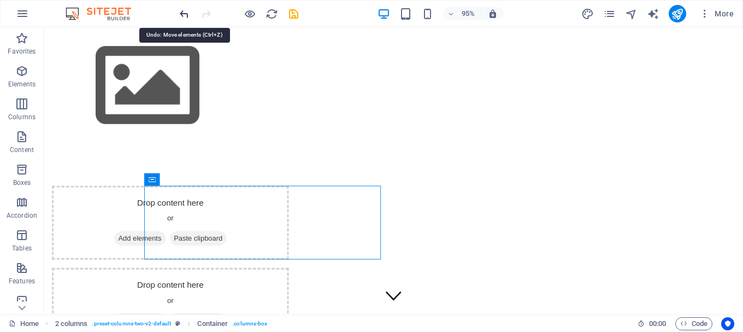
click at [185, 13] on icon "undo" at bounding box center [184, 14] width 13 height 13
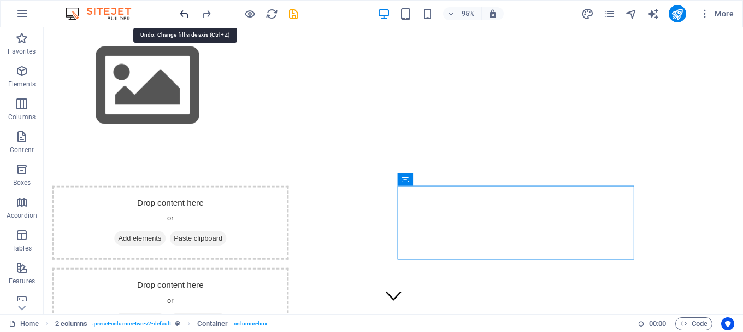
click at [185, 13] on icon "undo" at bounding box center [184, 14] width 13 height 13
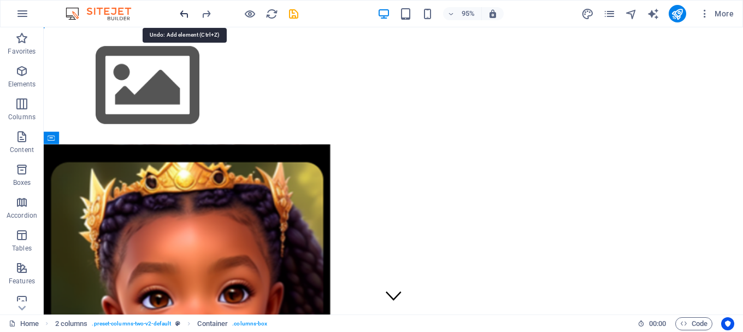
click at [185, 13] on icon "undo" at bounding box center [184, 14] width 13 height 13
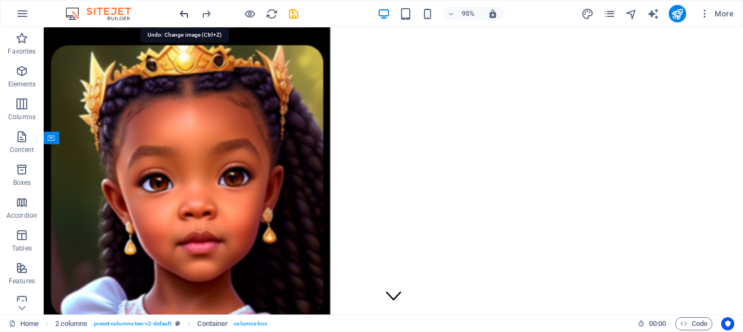
click at [185, 13] on icon "undo" at bounding box center [184, 14] width 13 height 13
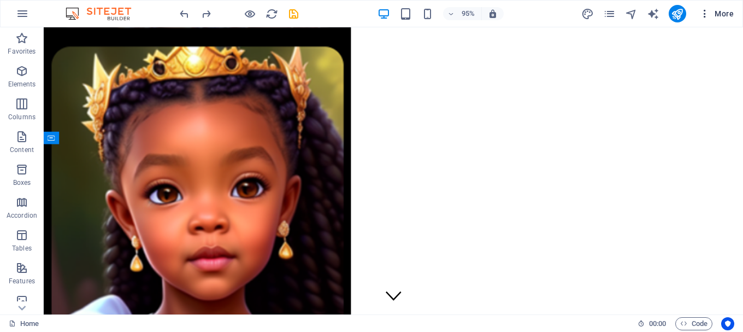
click at [708, 11] on icon "button" at bounding box center [704, 13] width 11 height 11
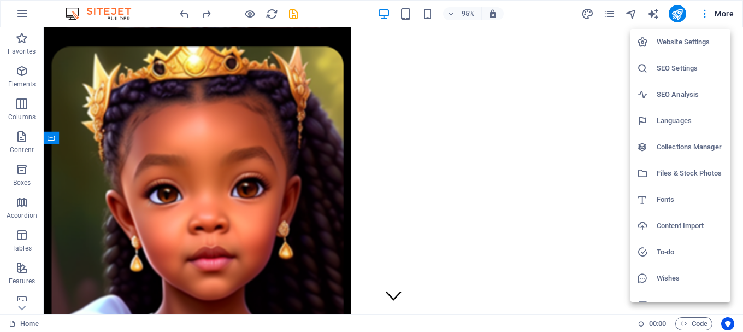
click at [596, 287] on div at bounding box center [371, 166] width 743 height 332
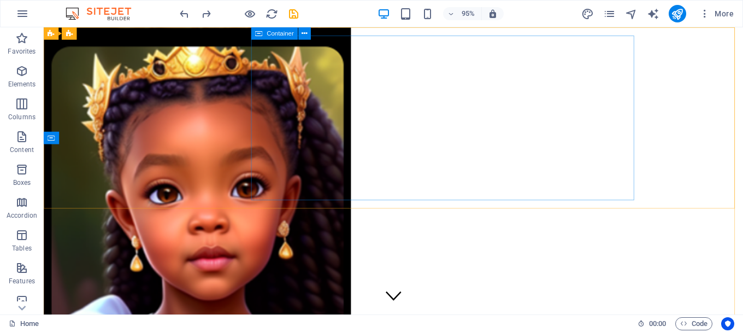
click at [281, 34] on span "Container" at bounding box center [280, 34] width 27 height 6
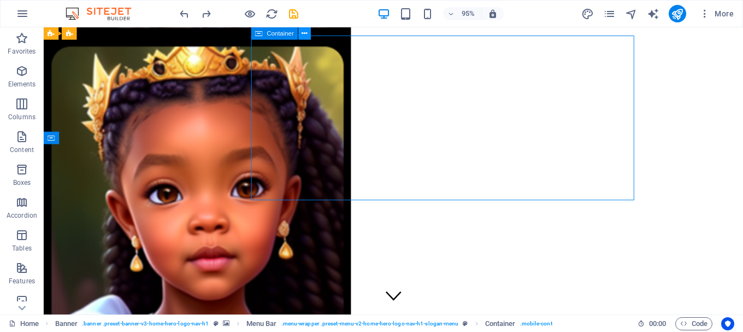
click at [304, 34] on icon at bounding box center [304, 33] width 5 height 11
click at [22, 72] on icon "button" at bounding box center [21, 70] width 13 height 13
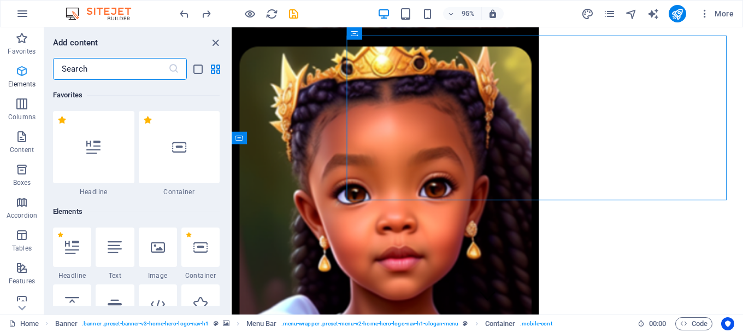
scroll to position [58, 0]
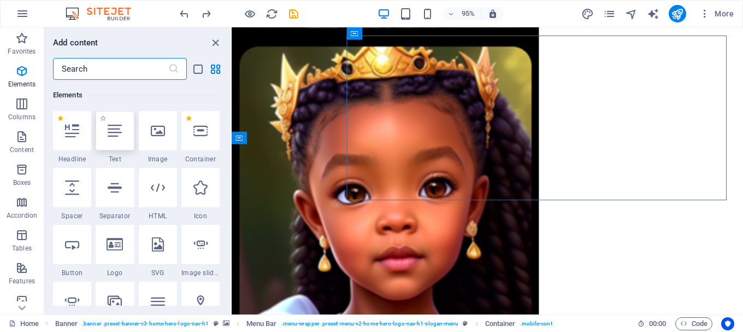
click at [124, 139] on div at bounding box center [115, 130] width 38 height 39
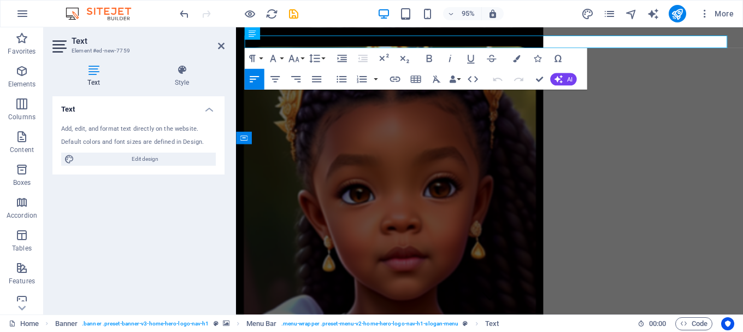
click at [110, 131] on div "Add, edit, and format text directly on the website." at bounding box center [138, 129] width 155 height 9
click at [181, 250] on div "Text Add, edit, and format text directly on the website. Default colors and fon…" at bounding box center [138, 200] width 172 height 209
click at [218, 44] on icon at bounding box center [221, 46] width 7 height 9
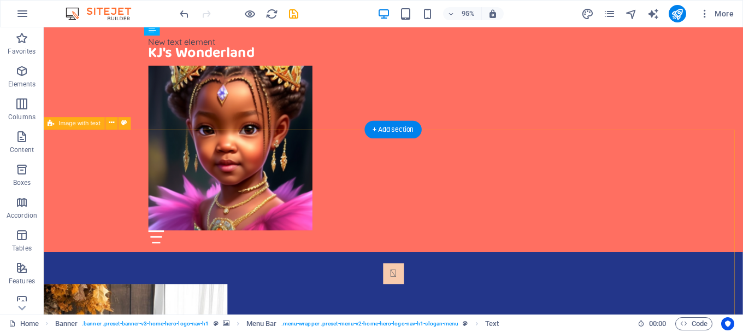
scroll to position [437, 0]
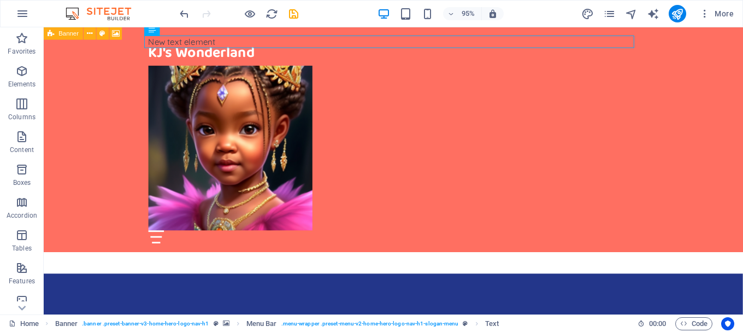
click at [52, 34] on icon at bounding box center [51, 33] width 7 height 13
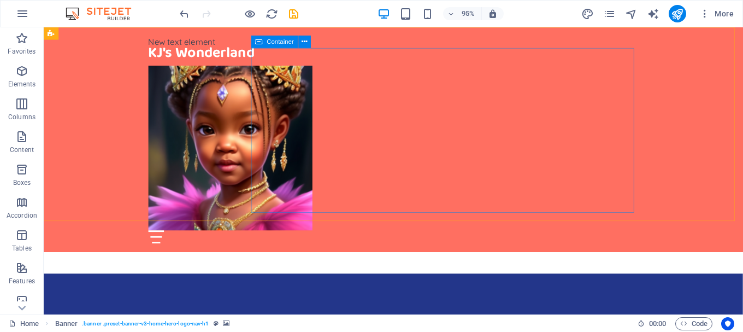
click at [402, 221] on div at bounding box center [412, 161] width 516 height 187
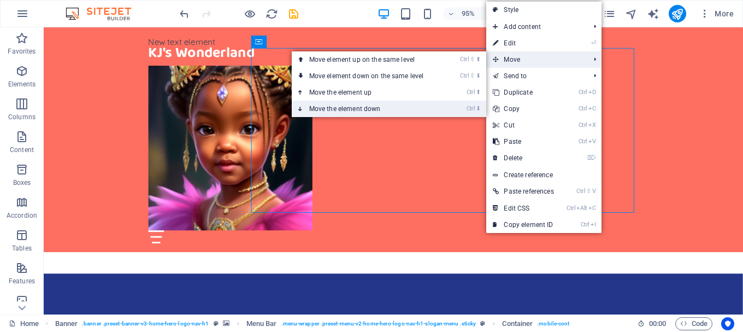
click at [406, 105] on link "Ctrl ⬇ Move the element down" at bounding box center [369, 109] width 154 height 16
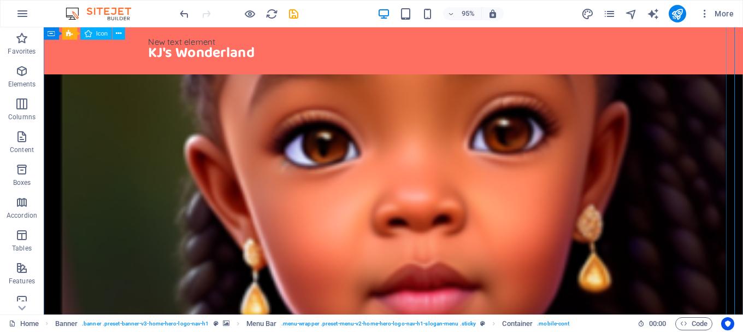
scroll to position [444, 0]
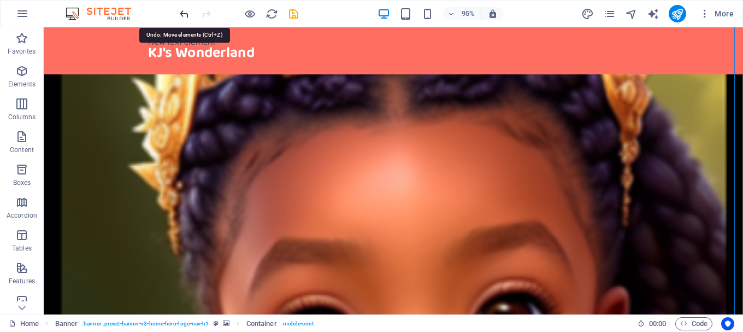
click at [189, 12] on icon "undo" at bounding box center [184, 14] width 13 height 13
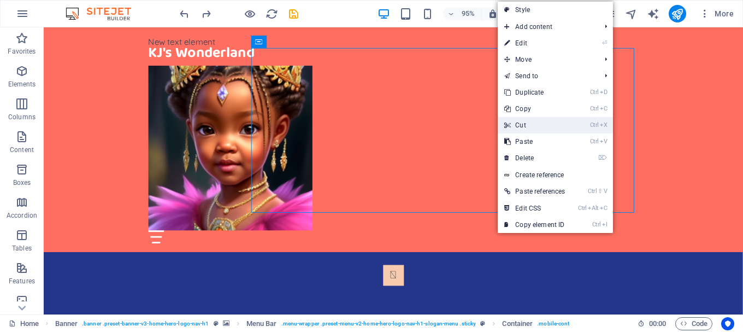
click at [525, 122] on link "Ctrl X Cut" at bounding box center [535, 125] width 74 height 16
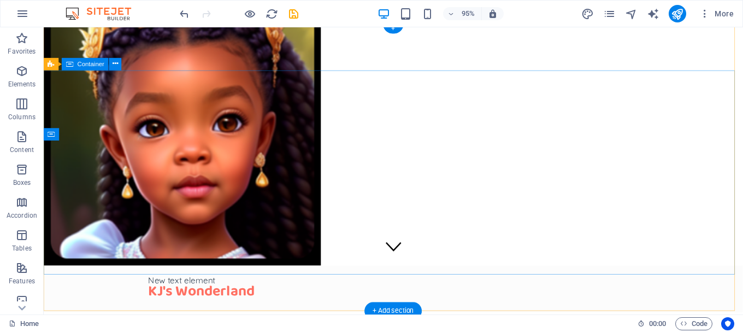
scroll to position [0, 0]
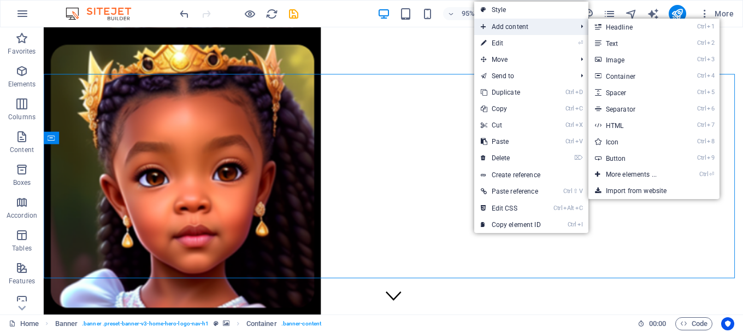
click at [493, 27] on span "Add content" at bounding box center [523, 27] width 98 height 16
click at [603, 57] on link "Ctrl 3 Image" at bounding box center [633, 59] width 90 height 16
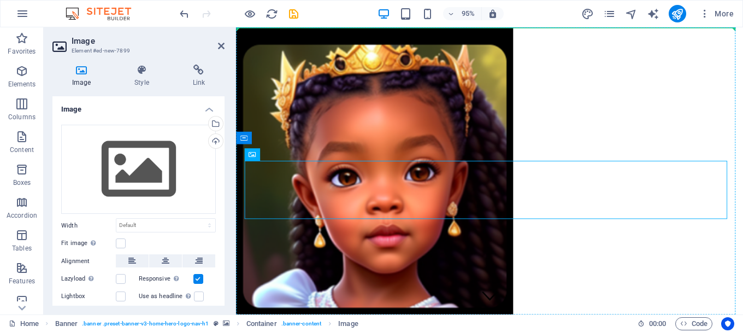
drag, startPoint x: 493, startPoint y: 183, endPoint x: 623, endPoint y: 145, distance: 135.5
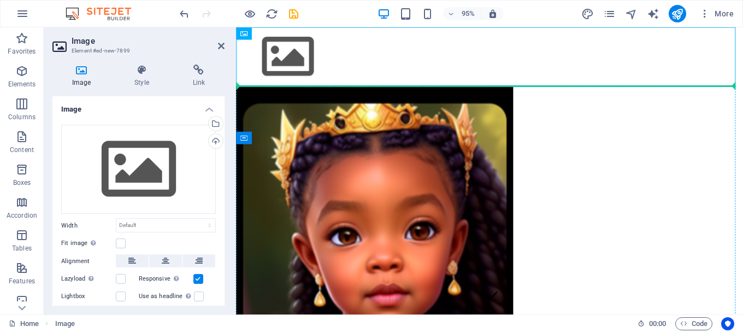
drag, startPoint x: 582, startPoint y: 66, endPoint x: 622, endPoint y: 192, distance: 131.6
drag, startPoint x: 489, startPoint y: 66, endPoint x: 623, endPoint y: 191, distance: 182.8
drag, startPoint x: 481, startPoint y: 67, endPoint x: 281, endPoint y: 216, distance: 249.7
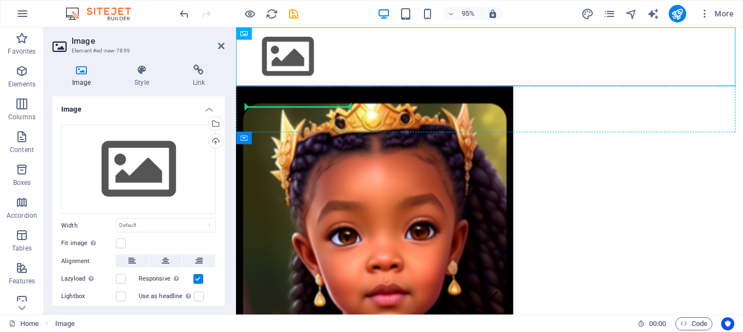
drag, startPoint x: 477, startPoint y: 59, endPoint x: 335, endPoint y: 114, distance: 151.9
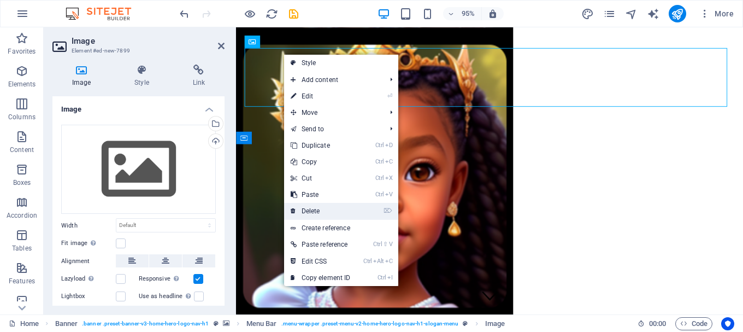
click at [315, 210] on link "⌦ Delete" at bounding box center [320, 211] width 73 height 16
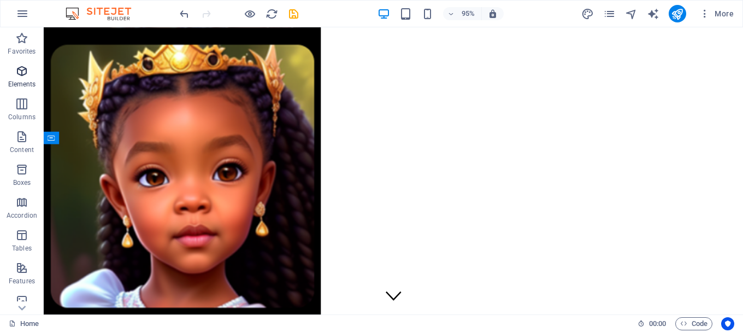
click at [15, 75] on icon "button" at bounding box center [21, 70] width 13 height 13
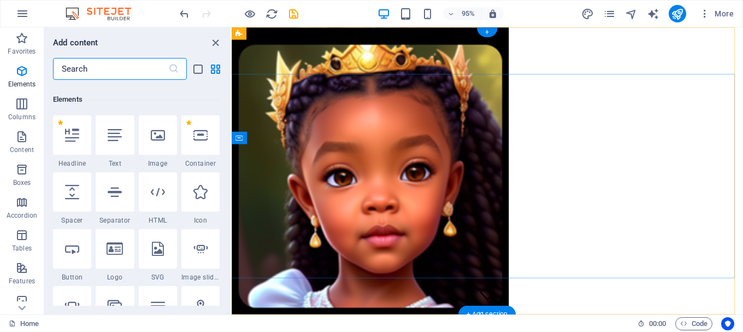
scroll to position [116, 0]
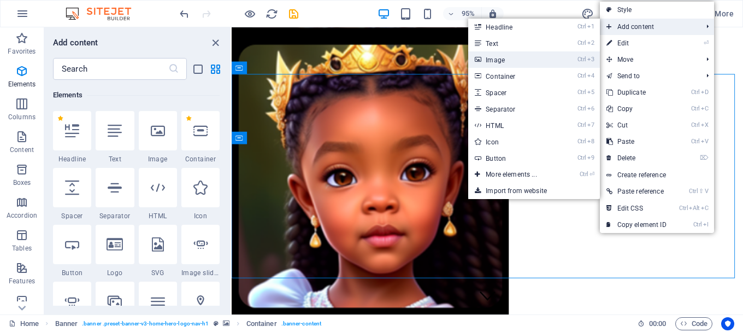
click at [488, 58] on link "Ctrl 3 Image" at bounding box center [513, 59] width 90 height 16
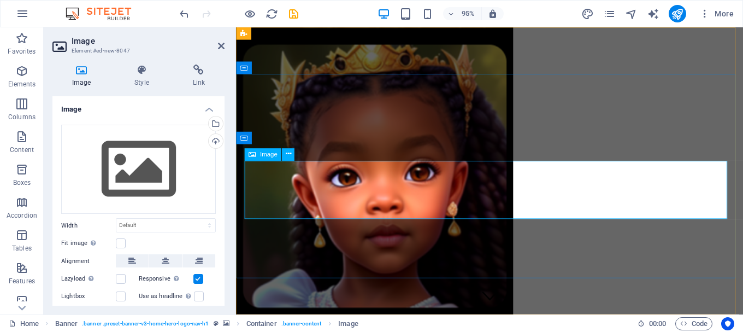
click at [264, 156] on span "Image" at bounding box center [268, 154] width 17 height 6
click at [284, 153] on button at bounding box center [288, 154] width 13 height 13
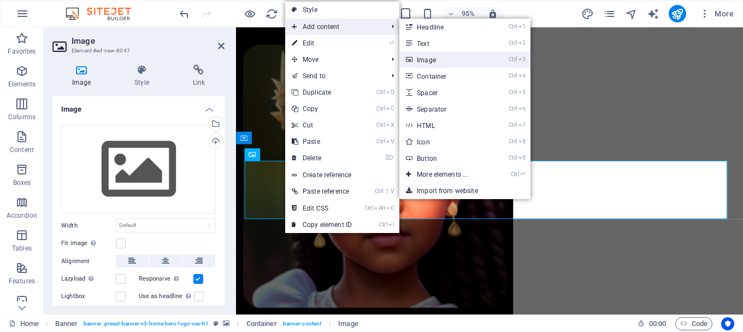
click at [429, 59] on link "Ctrl 3 Image" at bounding box center [444, 59] width 90 height 16
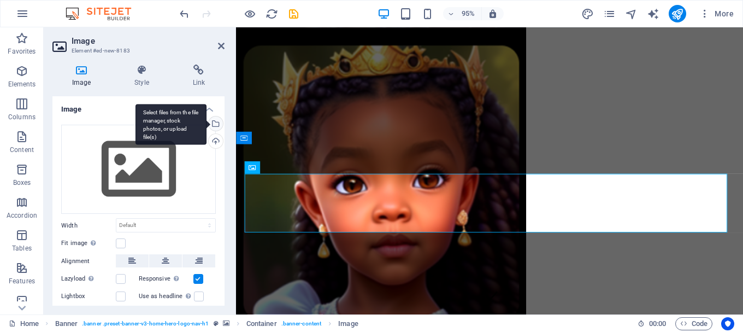
click at [206, 123] on div "Select files from the file manager, stock photos, or upload file(s)" at bounding box center [170, 124] width 71 height 41
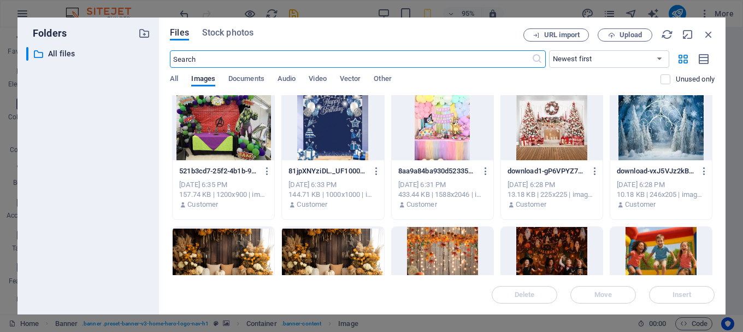
scroll to position [0, 0]
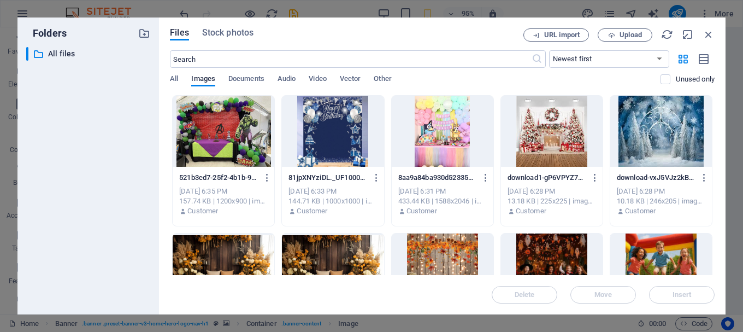
click at [114, 84] on div "​ All files All files" at bounding box center [88, 176] width 124 height 258
click at [711, 36] on icon "button" at bounding box center [708, 34] width 12 height 12
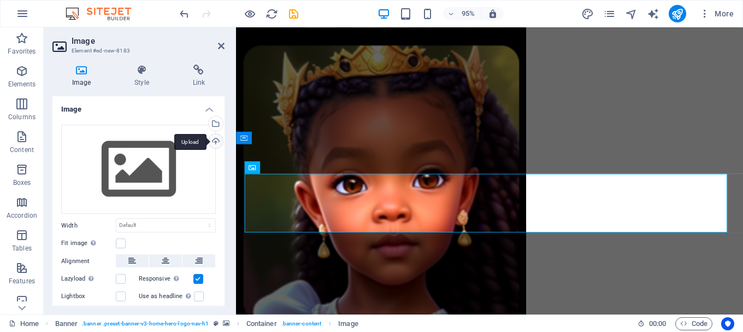
click at [216, 138] on div "Upload" at bounding box center [214, 142] width 16 height 16
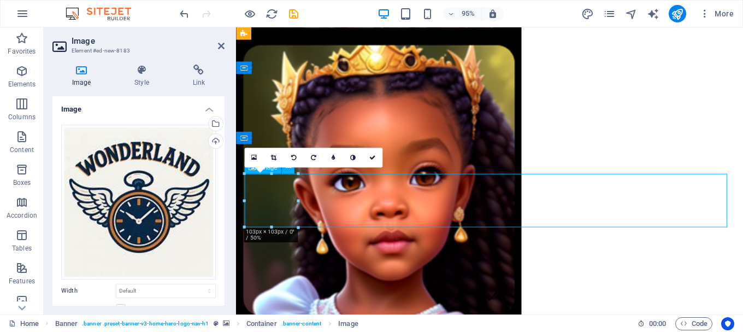
drag, startPoint x: 283, startPoint y: 206, endPoint x: 333, endPoint y: 211, distance: 50.0
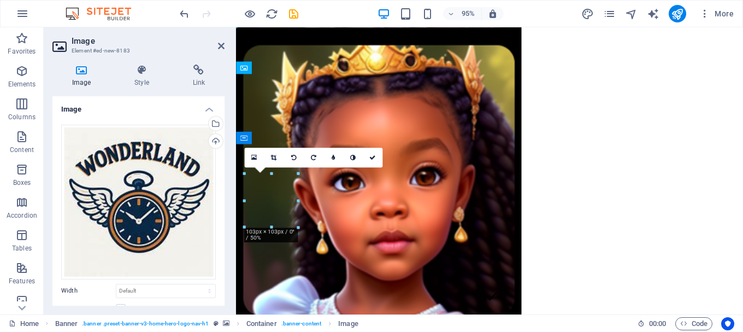
drag, startPoint x: 282, startPoint y: 208, endPoint x: 633, endPoint y: 131, distance: 358.5
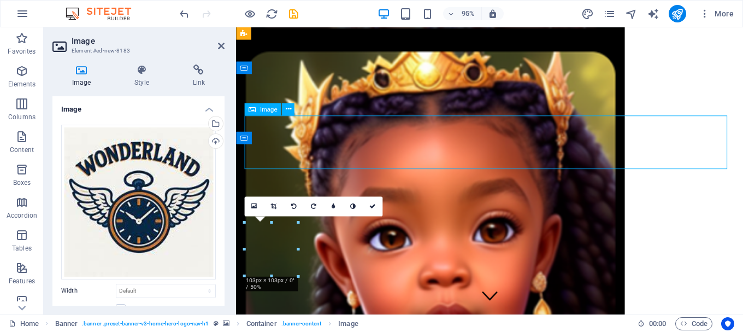
drag, startPoint x: 262, startPoint y: 151, endPoint x: 322, endPoint y: 155, distance: 60.2
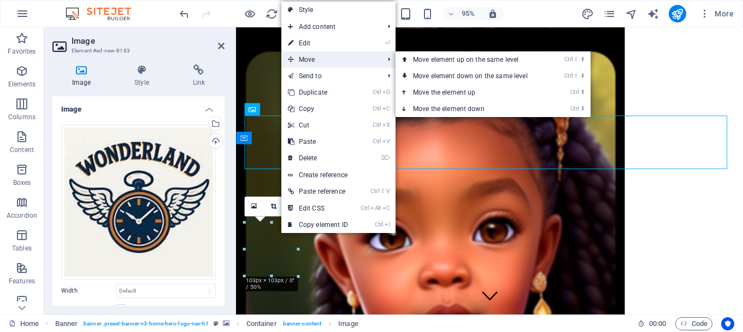
click at [304, 60] on span "Move" at bounding box center [330, 59] width 98 height 16
click at [446, 106] on link "Ctrl ⬇ Move the element down" at bounding box center [472, 109] width 154 height 16
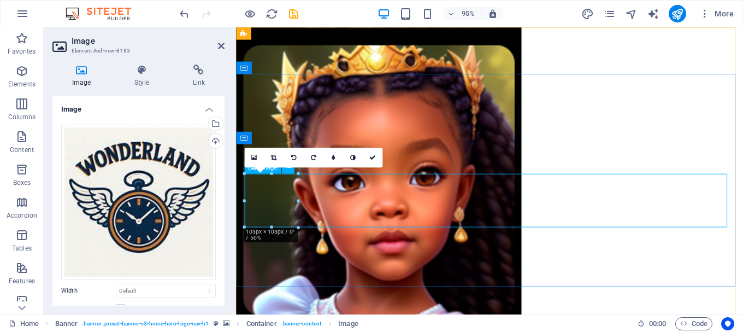
drag, startPoint x: 536, startPoint y: 227, endPoint x: 583, endPoint y: 216, distance: 48.4
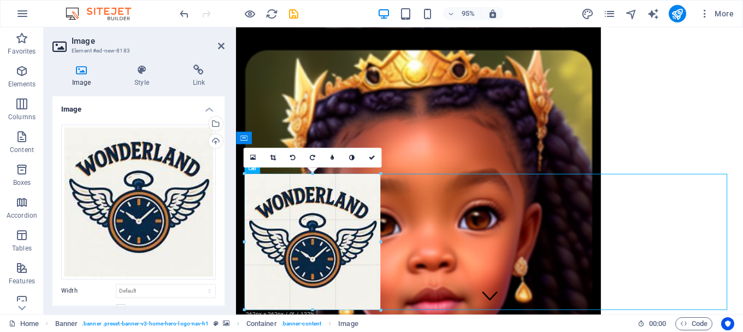
drag, startPoint x: 298, startPoint y: 201, endPoint x: 389, endPoint y: 209, distance: 92.1
type input "262"
select select "px"
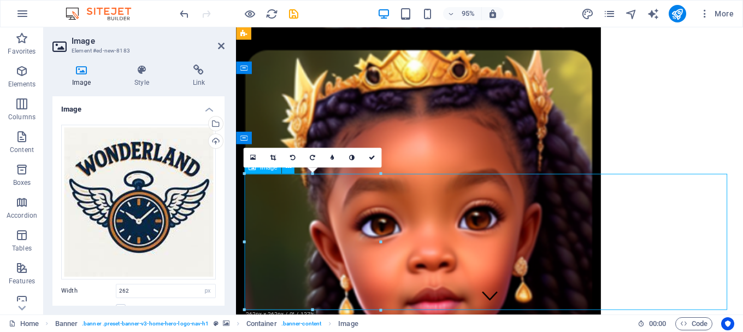
drag, startPoint x: 301, startPoint y: 228, endPoint x: 351, endPoint y: 229, distance: 50.3
click at [251, 157] on icon at bounding box center [253, 157] width 6 height 7
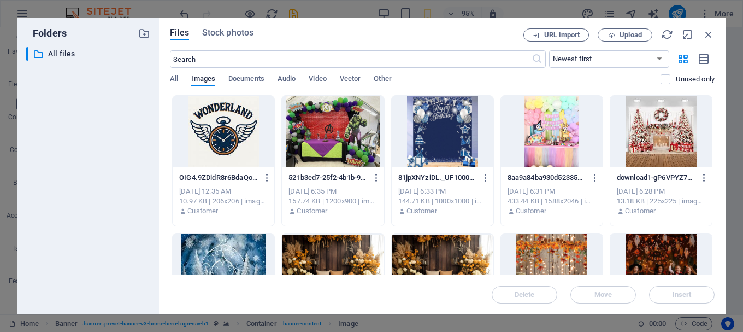
click at [248, 148] on div at bounding box center [224, 131] width 102 height 71
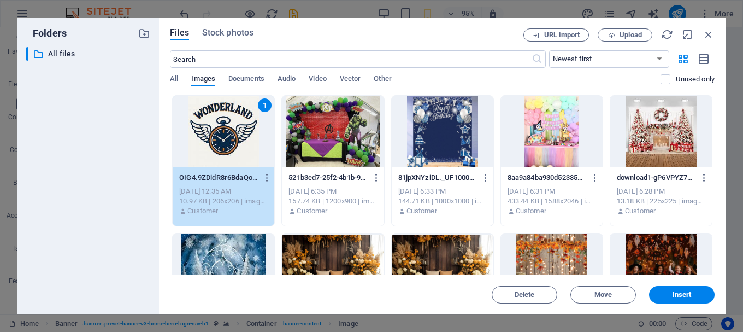
click at [248, 148] on div "1" at bounding box center [224, 131] width 102 height 71
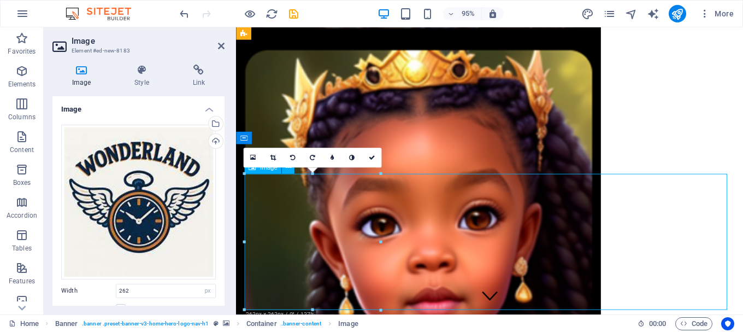
drag, startPoint x: 315, startPoint y: 231, endPoint x: 393, endPoint y: 220, distance: 78.9
click at [178, 13] on icon "undo" at bounding box center [184, 14] width 13 height 13
click at [181, 11] on icon "undo" at bounding box center [184, 14] width 13 height 13
select select "DISABLED_OPTION_VALUE"
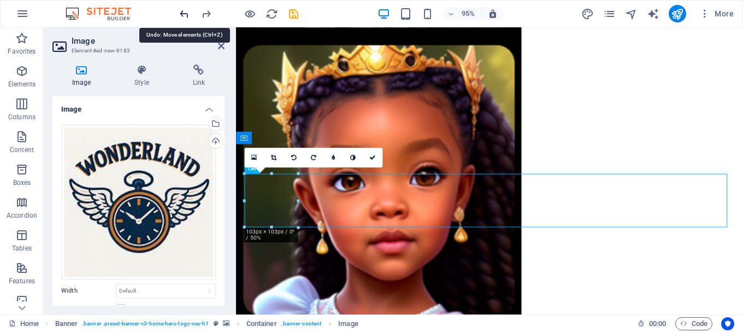
click at [181, 11] on icon "undo" at bounding box center [184, 14] width 13 height 13
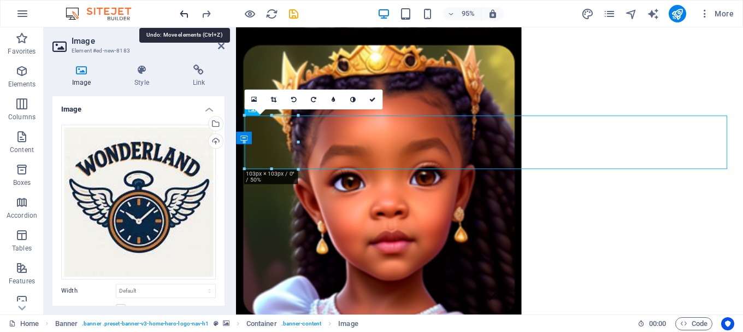
click at [181, 11] on icon "undo" at bounding box center [184, 14] width 13 height 13
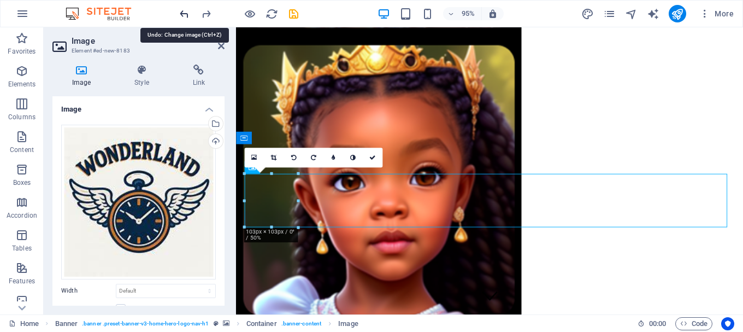
click at [181, 11] on icon "undo" at bounding box center [184, 14] width 13 height 13
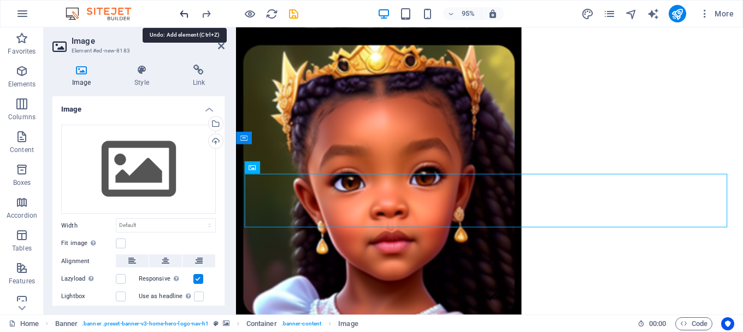
click at [181, 11] on icon "undo" at bounding box center [184, 14] width 13 height 13
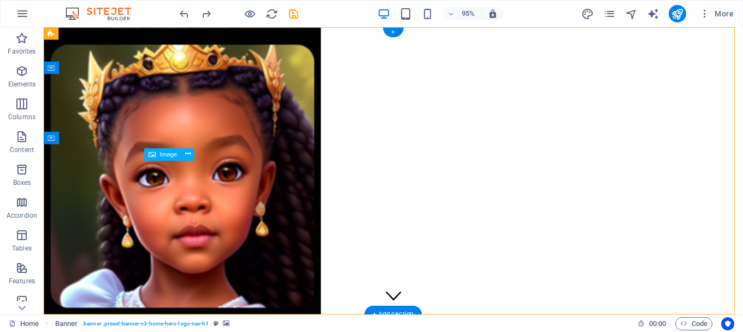
drag, startPoint x: 211, startPoint y: 192, endPoint x: 402, endPoint y: 203, distance: 191.0
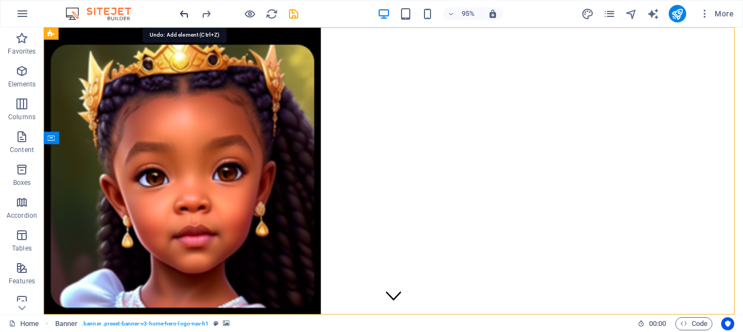
click at [185, 13] on icon "undo" at bounding box center [184, 14] width 13 height 13
click at [61, 37] on span "Banner" at bounding box center [69, 34] width 20 height 6
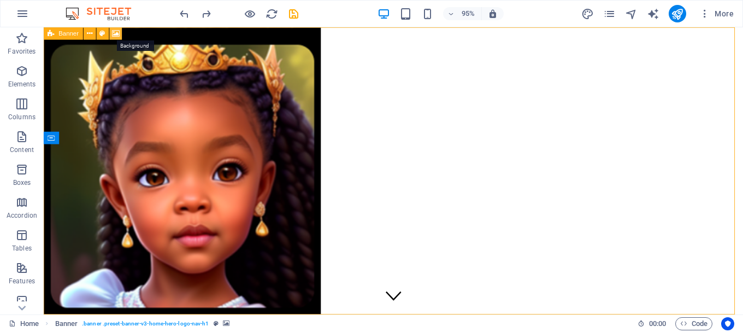
click at [118, 35] on icon at bounding box center [116, 33] width 8 height 11
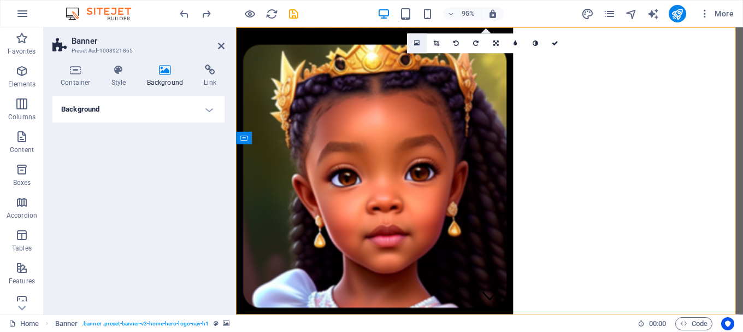
click at [418, 46] on icon at bounding box center [417, 43] width 6 height 7
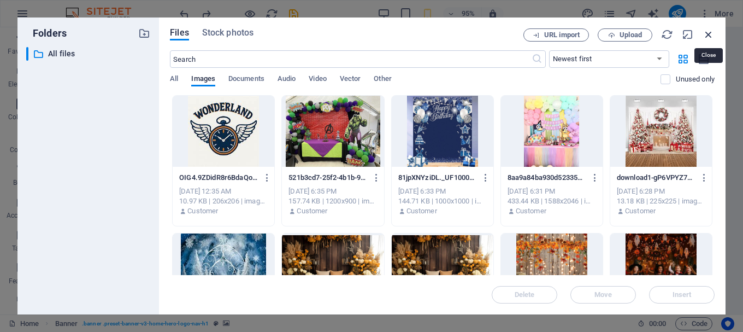
click at [712, 34] on icon "button" at bounding box center [708, 34] width 12 height 12
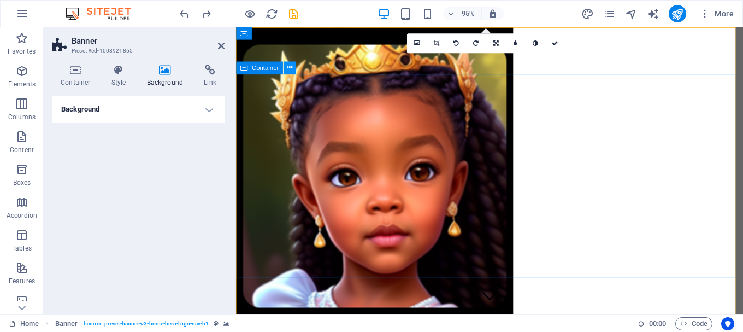
click at [288, 67] on icon at bounding box center [289, 67] width 5 height 11
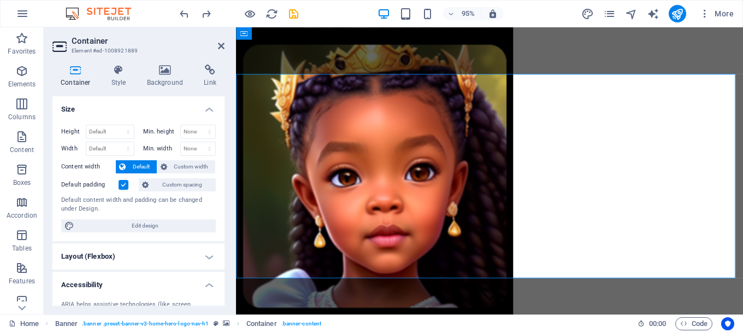
click at [125, 148] on select "Default px rem % em vh vw" at bounding box center [110, 148] width 48 height 13
select select "px"
click at [117, 142] on select "Default px rem % em vh vw" at bounding box center [110, 148] width 48 height 13
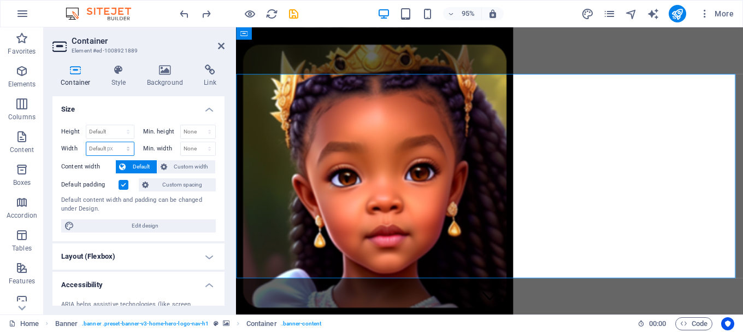
type input "962"
click at [123, 149] on select "Default px rem % em vh vw" at bounding box center [126, 148] width 15 height 13
select select "em"
click at [119, 142] on select "Default px rem % em vh vw" at bounding box center [126, 148] width 15 height 13
type input "60.125"
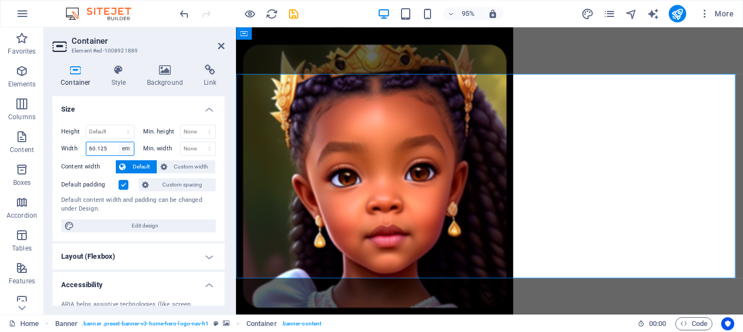
click at [125, 146] on select "Default px rem % em vh vw" at bounding box center [126, 148] width 15 height 13
select select "default"
click at [119, 142] on select "Default px rem % em vh vw" at bounding box center [126, 148] width 15 height 13
select select "DISABLED_OPTION_VALUE"
click at [126, 131] on select "Default px rem % vh vw" at bounding box center [110, 131] width 48 height 13
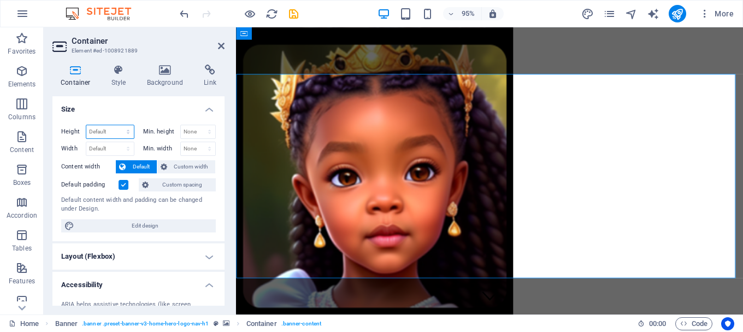
select select "%"
click at [117, 125] on select "Default px rem % vh vw" at bounding box center [110, 131] width 48 height 13
click at [100, 133] on input "100" at bounding box center [110, 131] width 48 height 13
type input "1"
type input "50"
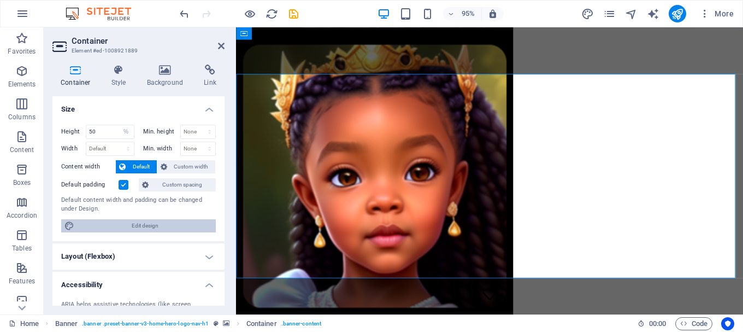
click at [145, 225] on span "Edit design" at bounding box center [145, 225] width 135 height 13
select select "rem"
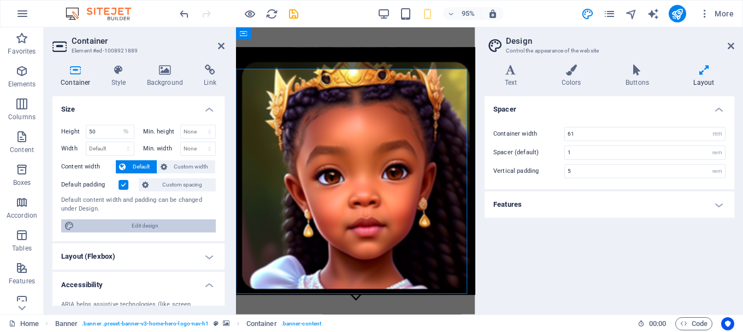
type input "4"
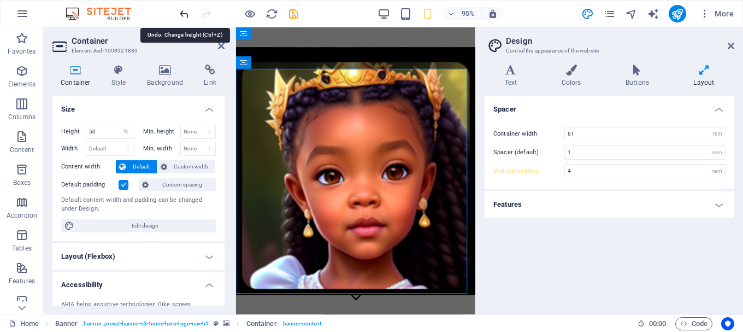
click at [180, 12] on icon "undo" at bounding box center [184, 14] width 13 height 13
type input "100"
click at [180, 12] on icon "undo" at bounding box center [184, 14] width 13 height 13
select select "DISABLED_OPTION_VALUE"
click at [180, 12] on icon "undo" at bounding box center [184, 14] width 13 height 13
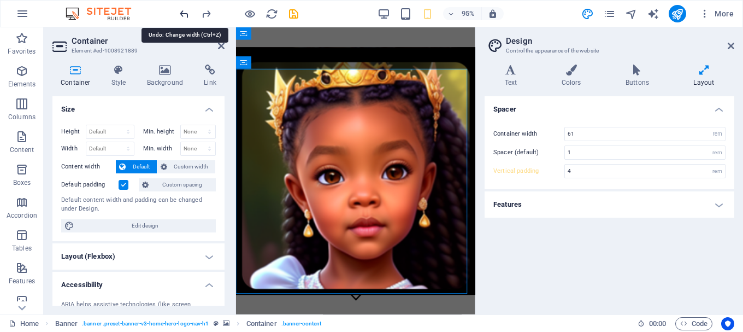
type input "60.125"
select select "em"
click at [180, 12] on icon "undo" at bounding box center [184, 14] width 13 height 13
type input "962"
select select "px"
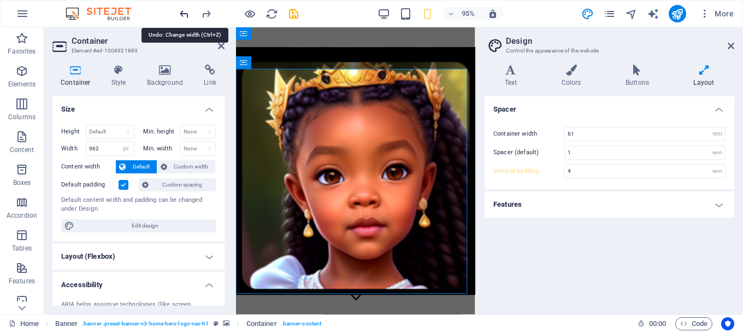
click at [180, 12] on icon "undo" at bounding box center [184, 14] width 13 height 13
select select "DISABLED_OPTION_VALUE"
click at [180, 12] on icon "undo" at bounding box center [184, 14] width 13 height 13
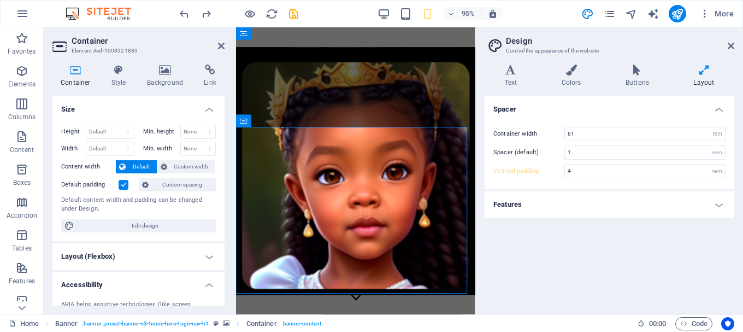
click at [735, 46] on aside "Design Control the appearance of the website Variants Text Colors Buttons Layou…" at bounding box center [609, 170] width 268 height 287
click at [732, 44] on icon at bounding box center [731, 46] width 7 height 9
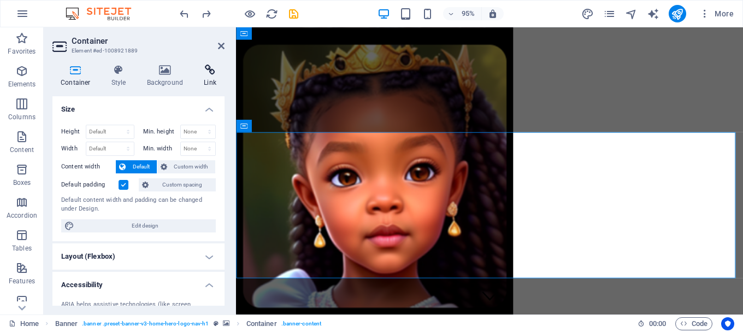
click at [209, 74] on icon at bounding box center [210, 69] width 29 height 11
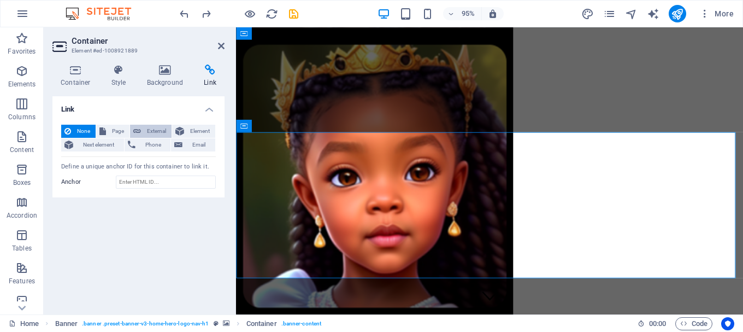
click at [144, 129] on span "External" at bounding box center [156, 131] width 24 height 13
select select "blank"
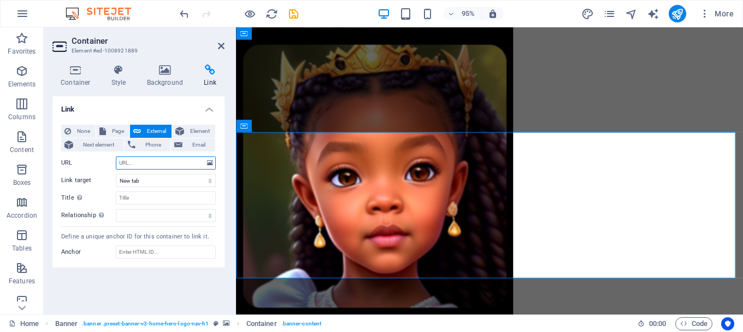
click at [181, 165] on input "URL" at bounding box center [166, 162] width 100 height 13
type input "facebook"
click at [212, 181] on select "New tab Same tab Overlay" at bounding box center [166, 180] width 100 height 13
click at [155, 164] on input "facebook" at bounding box center [166, 162] width 100 height 13
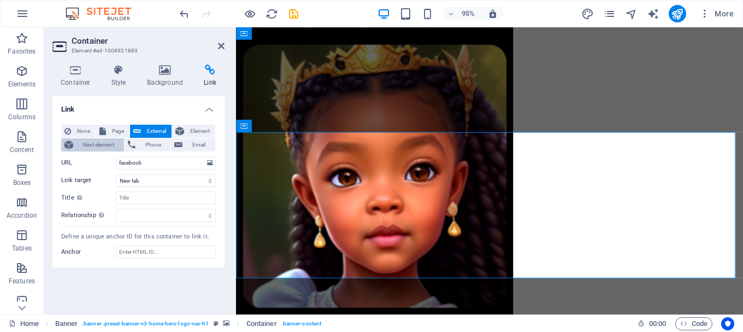
click at [96, 150] on span "Next element" at bounding box center [98, 144] width 44 height 13
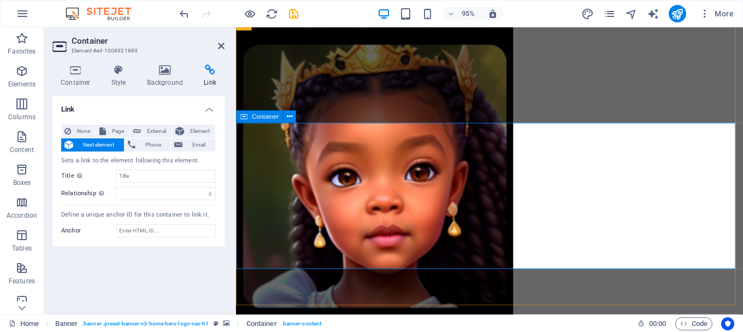
scroll to position [55, 0]
